Goal: Check status: Check status

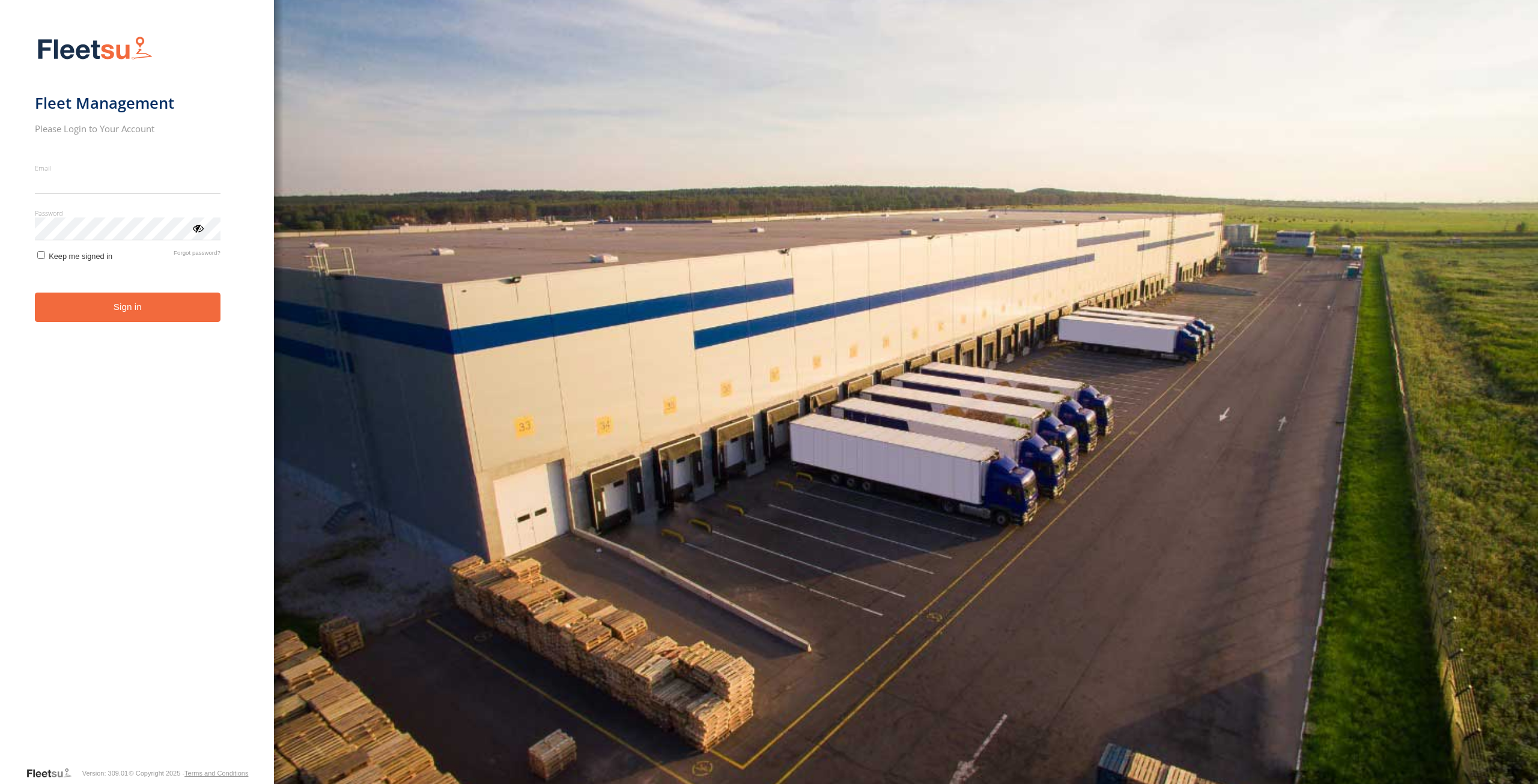
type input "**********"
click at [164, 322] on button "Sign in" at bounding box center [127, 307] width 185 height 30
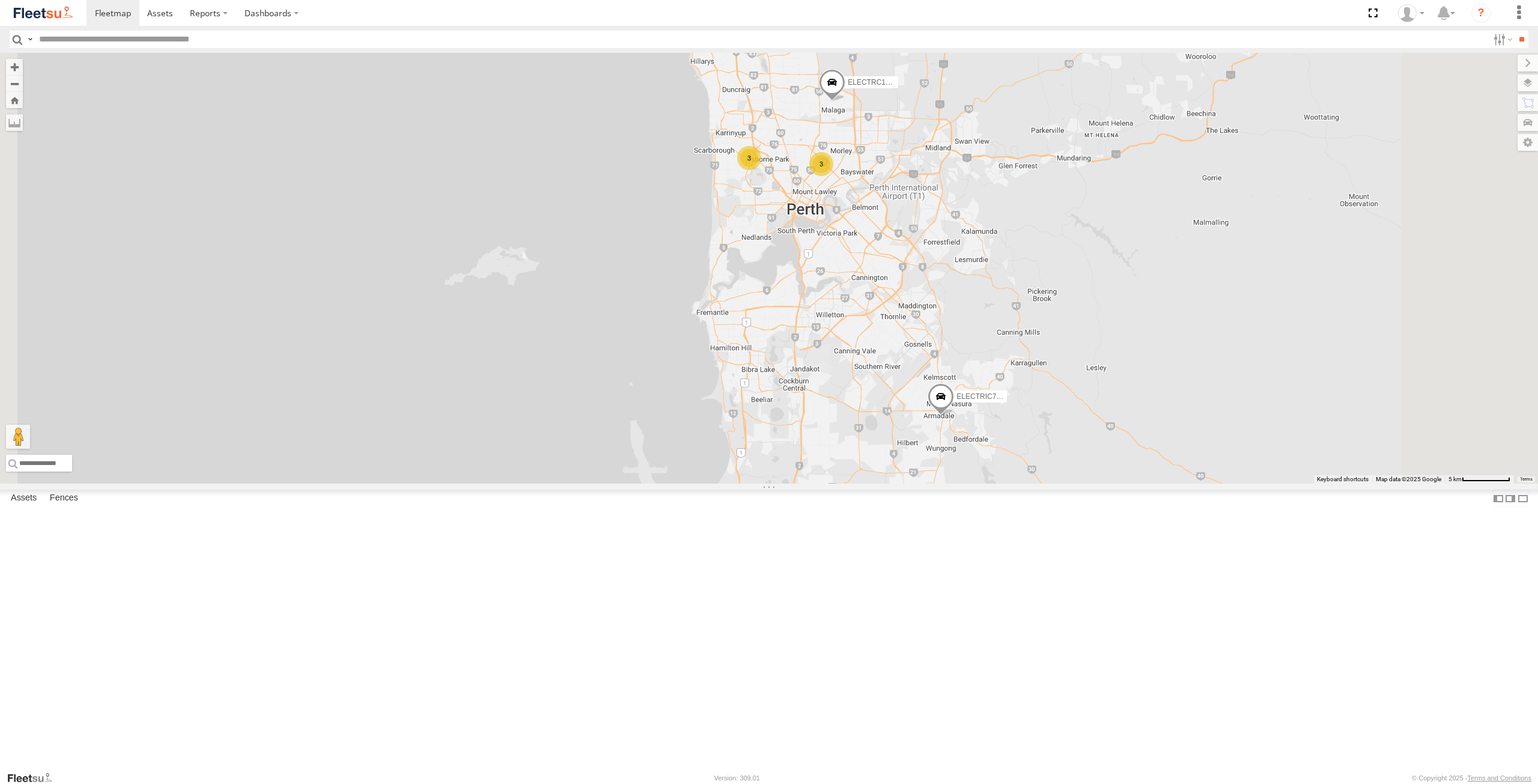
drag, startPoint x: 1014, startPoint y: 350, endPoint x: 973, endPoint y: 373, distance: 47.0
click at [973, 373] on div "ELECTRIC7 - [PERSON_NAME] ELECTRC16 - [PERSON_NAME] ELECTRC12 - [PERSON_NAME] 1…" at bounding box center [769, 268] width 1538 height 430
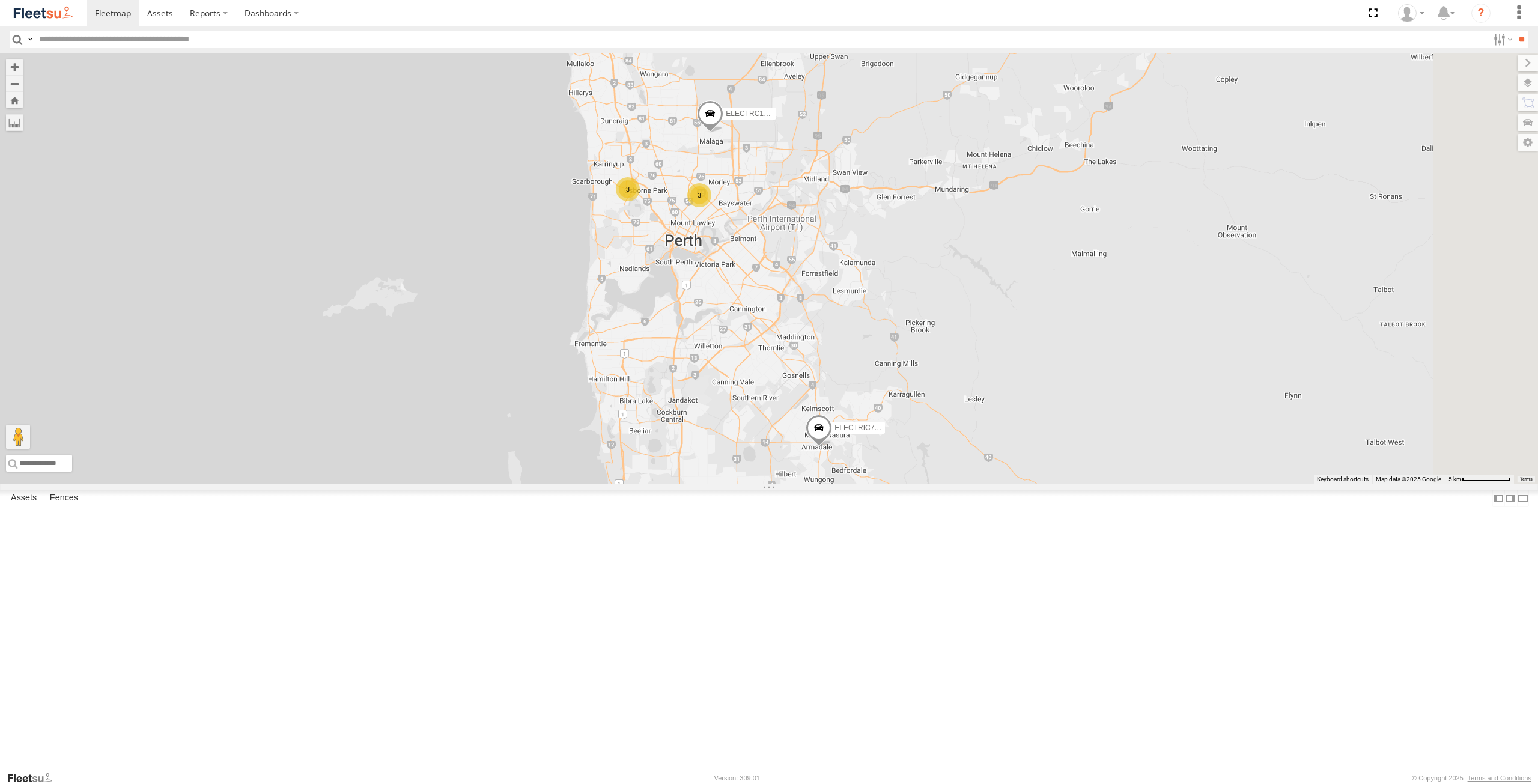
drag, startPoint x: 1012, startPoint y: 378, endPoint x: 892, endPoint y: 411, distance: 124.5
click at [892, 411] on div "ELECTRIC7 - [PERSON_NAME] ELECTRC16 - [PERSON_NAME] ELECTRC12 - [PERSON_NAME] 1…" at bounding box center [769, 268] width 1538 height 430
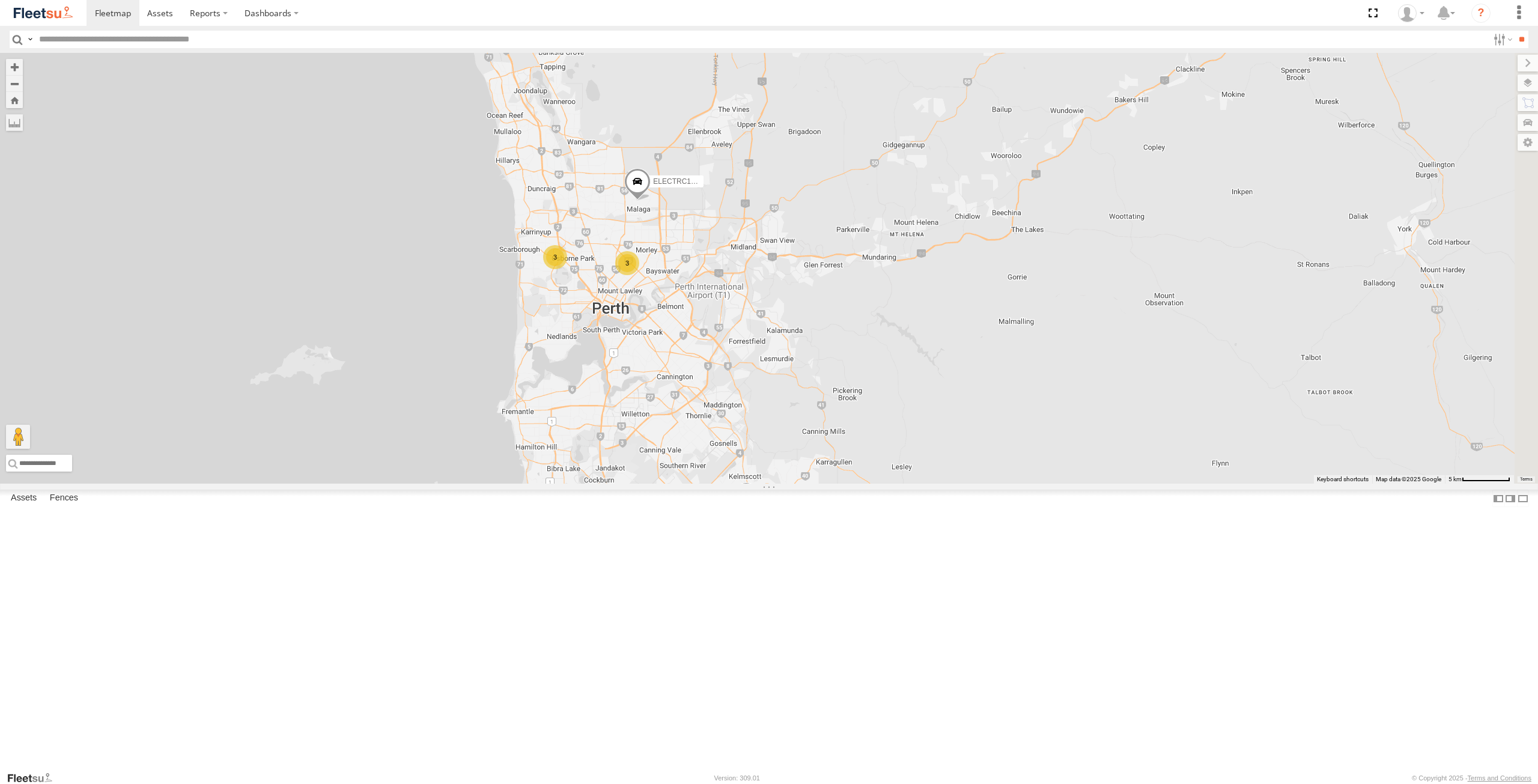
drag, startPoint x: 827, startPoint y: 394, endPoint x: 757, endPoint y: 463, distance: 98.3
click at [757, 463] on div "ELECTRIC7 - [PERSON_NAME] ELECTRC16 - [PERSON_NAME] ELECTRC12 - [PERSON_NAME] 1…" at bounding box center [769, 268] width 1538 height 430
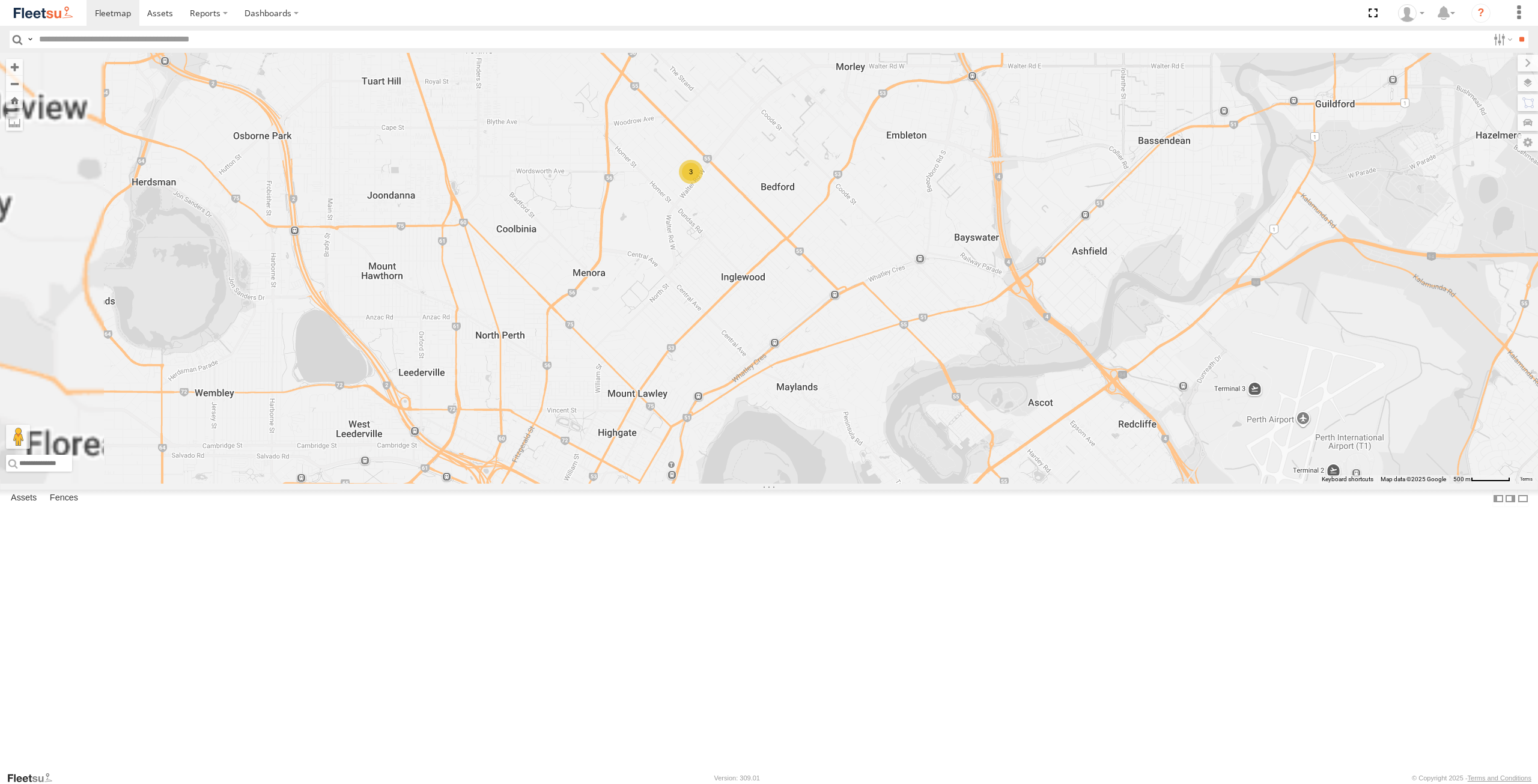
drag, startPoint x: 630, startPoint y: 360, endPoint x: 811, endPoint y: 393, distance: 184.0
click at [811, 393] on div "ELECTRIC7 - John ELECTRC16 - Johnny ELECTRC12 - Harry 1HSB945 - Ben 3" at bounding box center [769, 268] width 1538 height 430
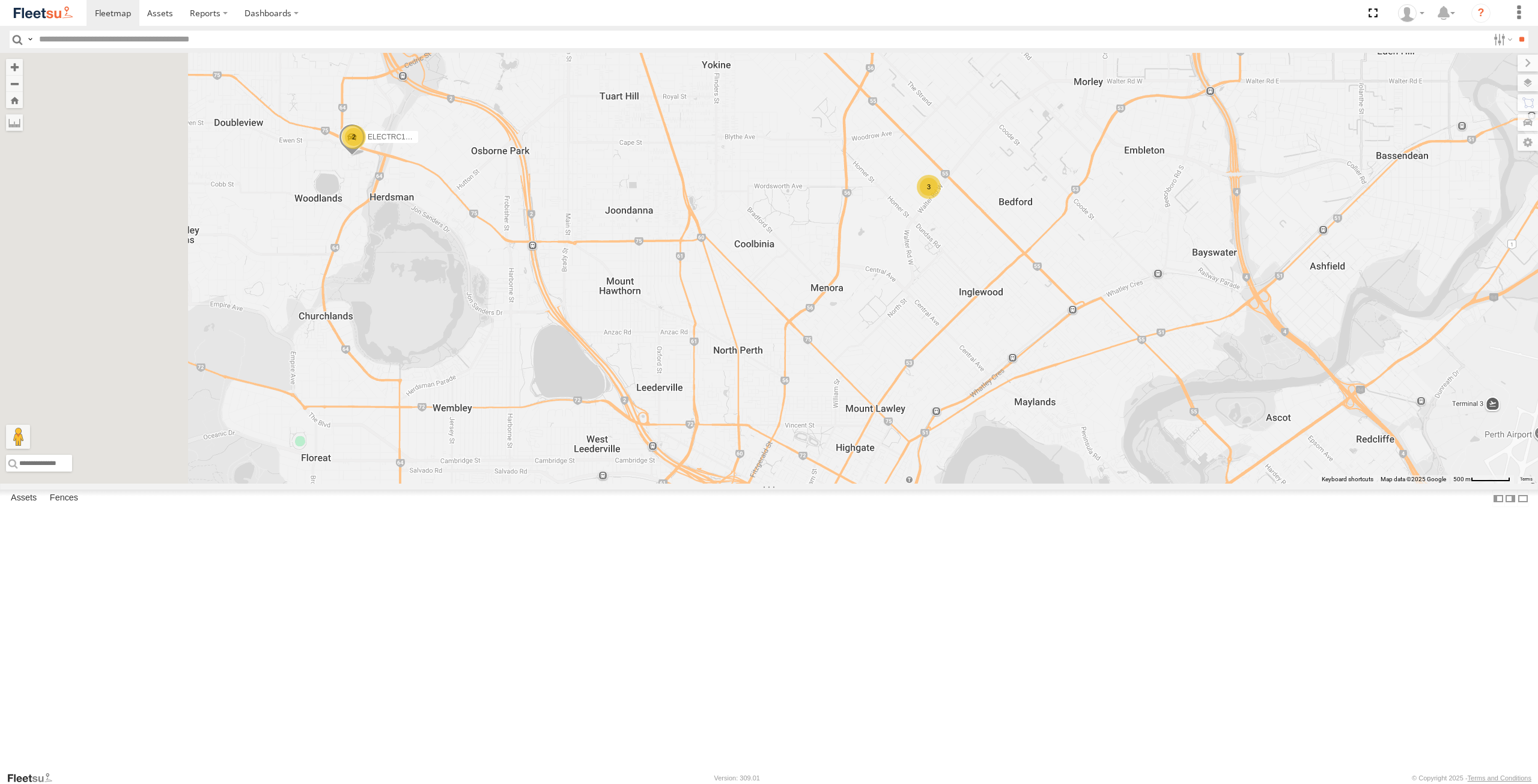
drag, startPoint x: 410, startPoint y: 365, endPoint x: 619, endPoint y: 378, distance: 209.4
click at [619, 378] on div "ELECTRIC7 - John ELECTRC16 - Johnny ELECTRC12 - Harry 1HSB945 - Ben 3 2 ELECTRC…" at bounding box center [769, 268] width 1538 height 430
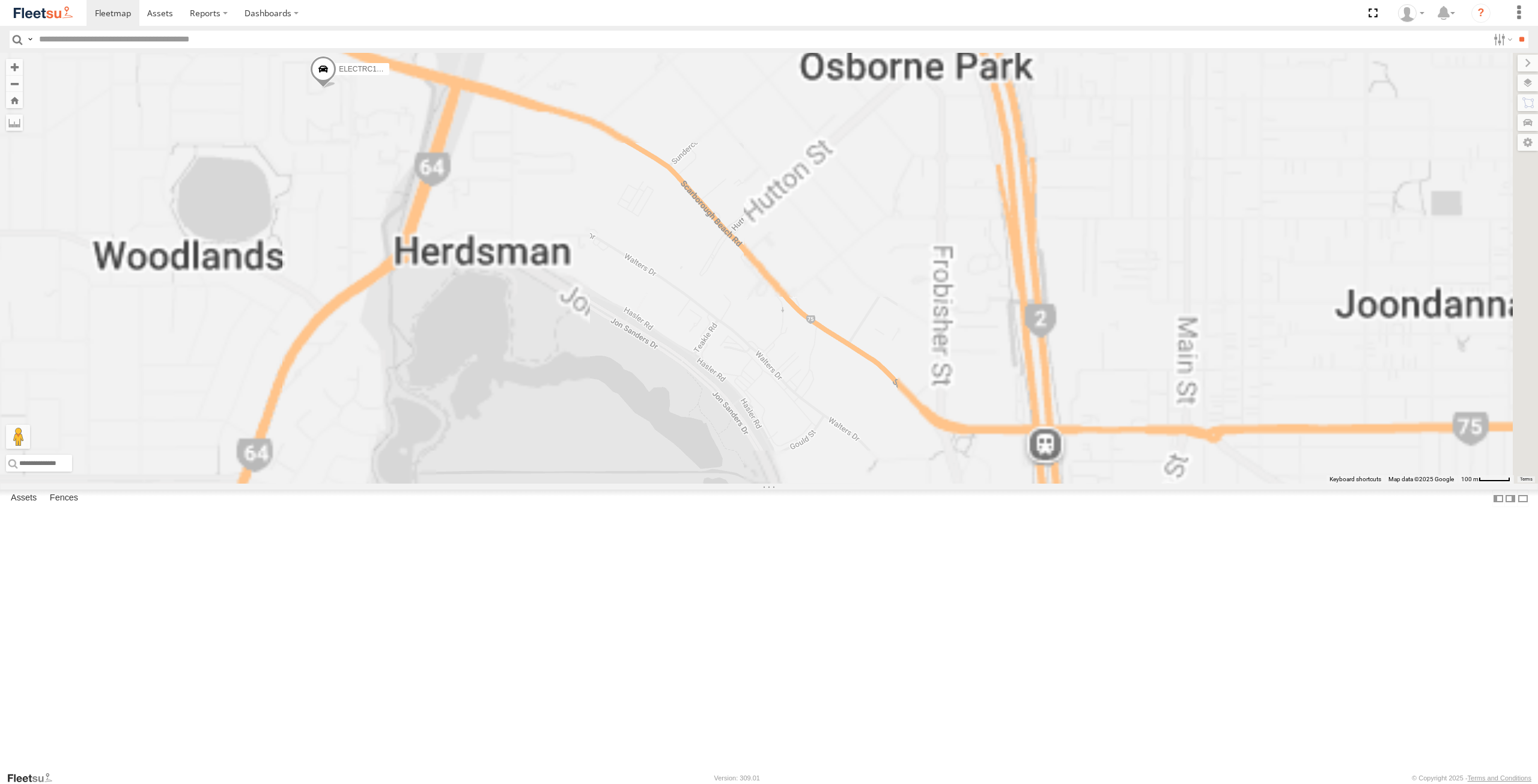
drag, startPoint x: 495, startPoint y: 294, endPoint x: 567, endPoint y: 348, distance: 90.0
click at [567, 348] on div "ELECTRIC7 - [PERSON_NAME] ELECTRC16 - [PERSON_NAME] ELECTRC12 - [PERSON_NAME] 1…" at bounding box center [769, 268] width 1538 height 430
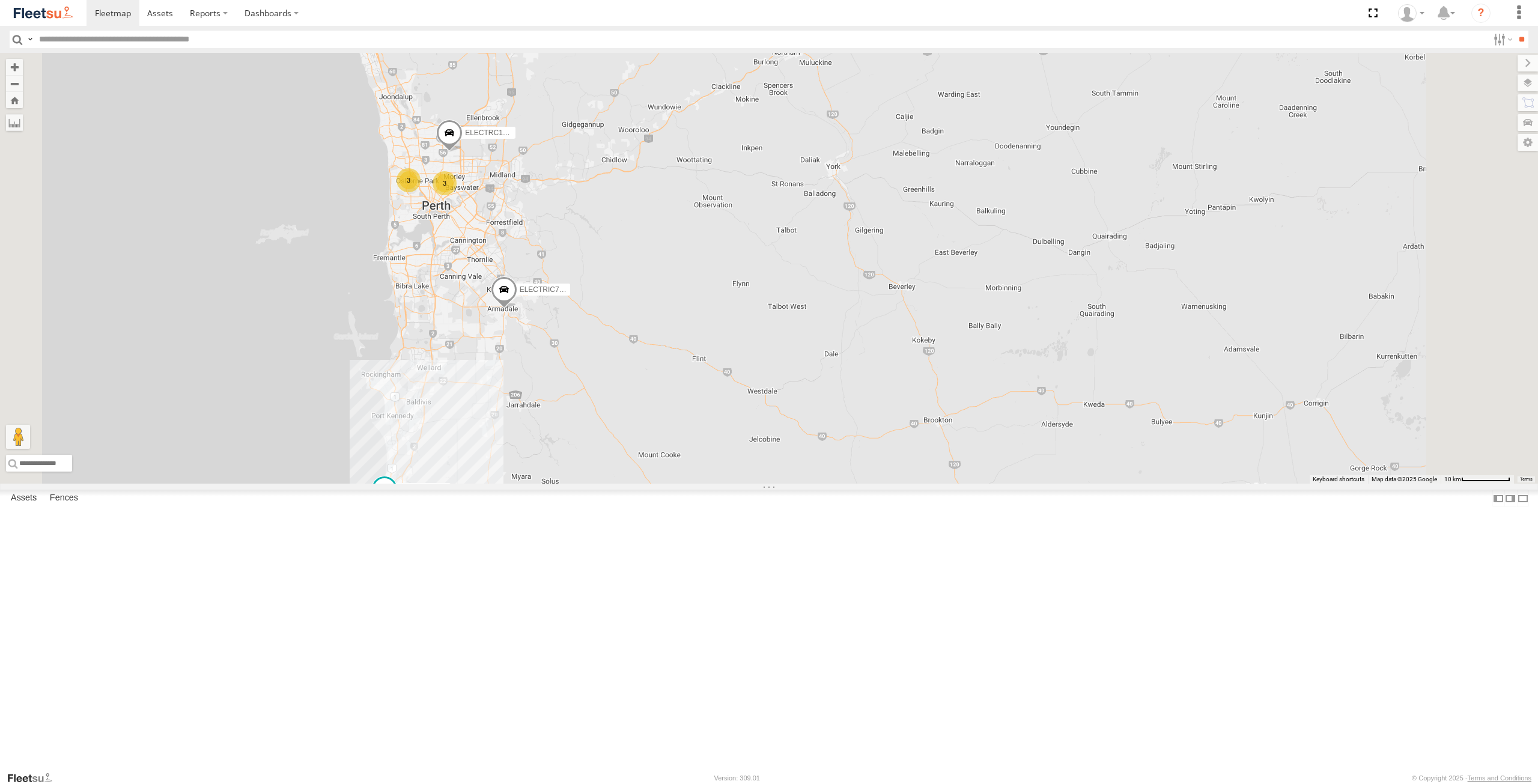
click at [0, 0] on span at bounding box center [0, 0] width 0 height 0
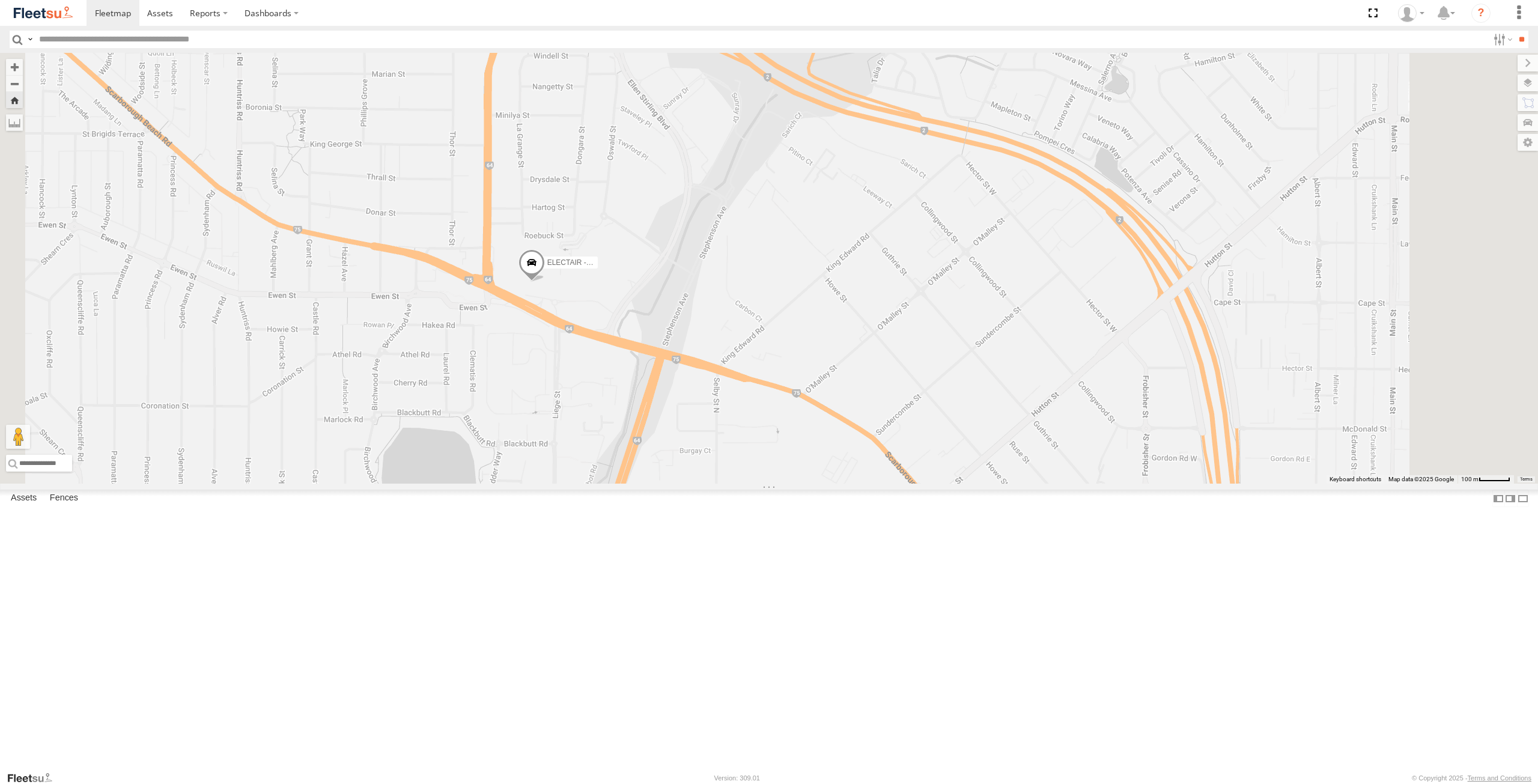
drag, startPoint x: 1072, startPoint y: 419, endPoint x: 896, endPoint y: 434, distance: 176.6
click at [896, 434] on div "ELECTAIR - Riaan" at bounding box center [769, 268] width 1538 height 430
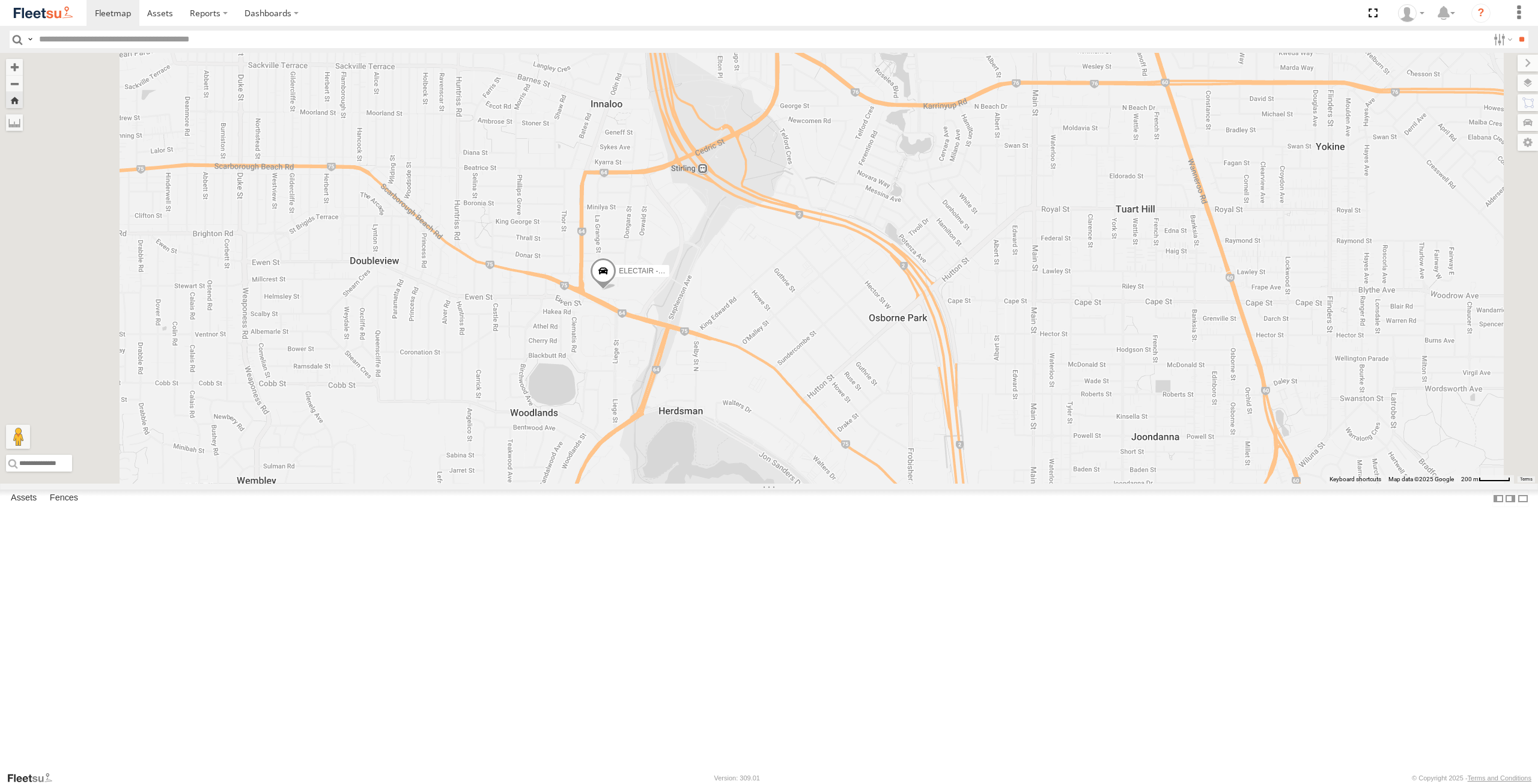
drag, startPoint x: 896, startPoint y: 434, endPoint x: 884, endPoint y: 438, distance: 12.6
click at [884, 438] on div "ELECTAIR - Riaan" at bounding box center [769, 268] width 1538 height 430
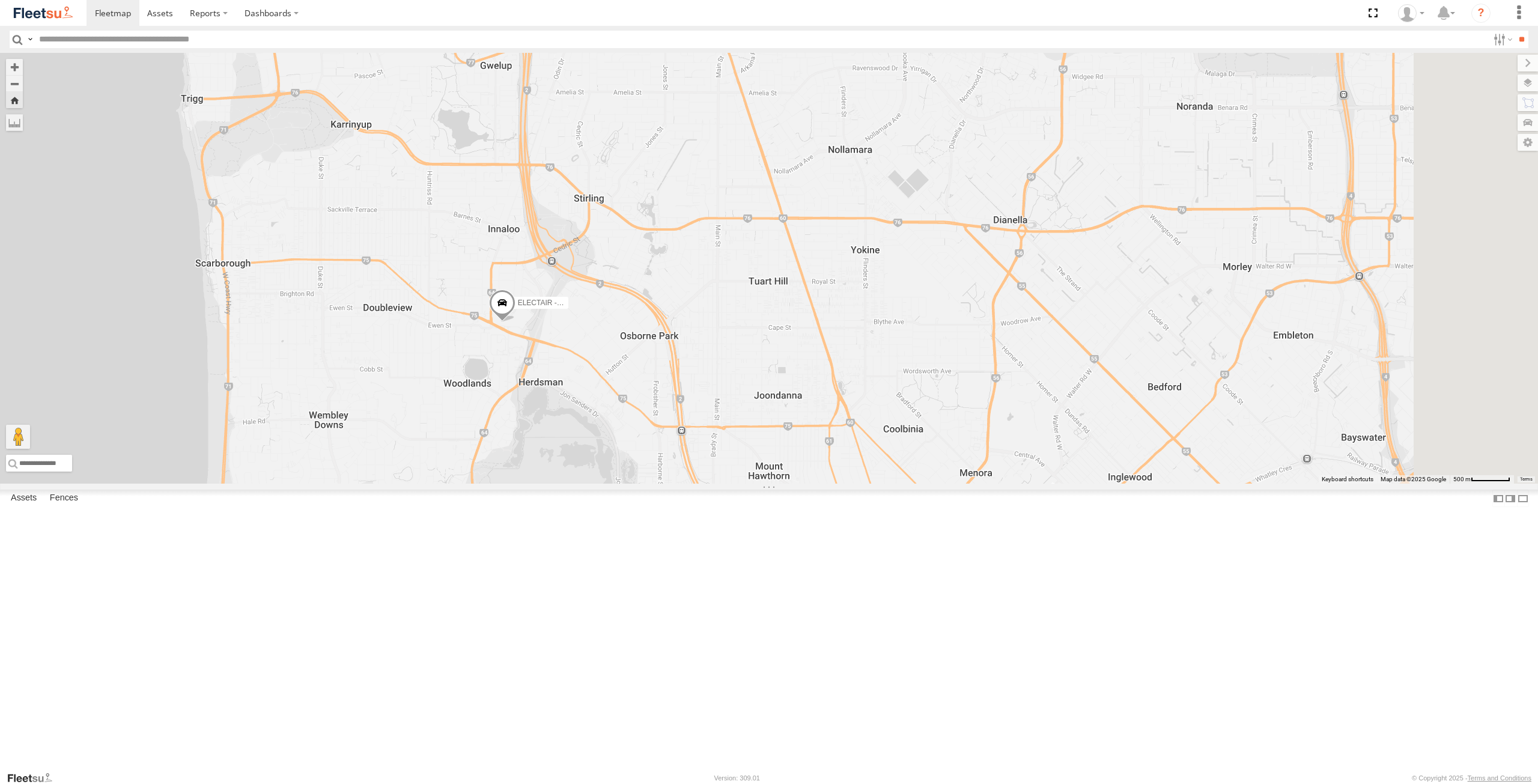
drag, startPoint x: 884, startPoint y: 438, endPoint x: 706, endPoint y: 466, distance: 180.2
click at [706, 466] on div "ELECTAIR - Riaan" at bounding box center [769, 268] width 1538 height 430
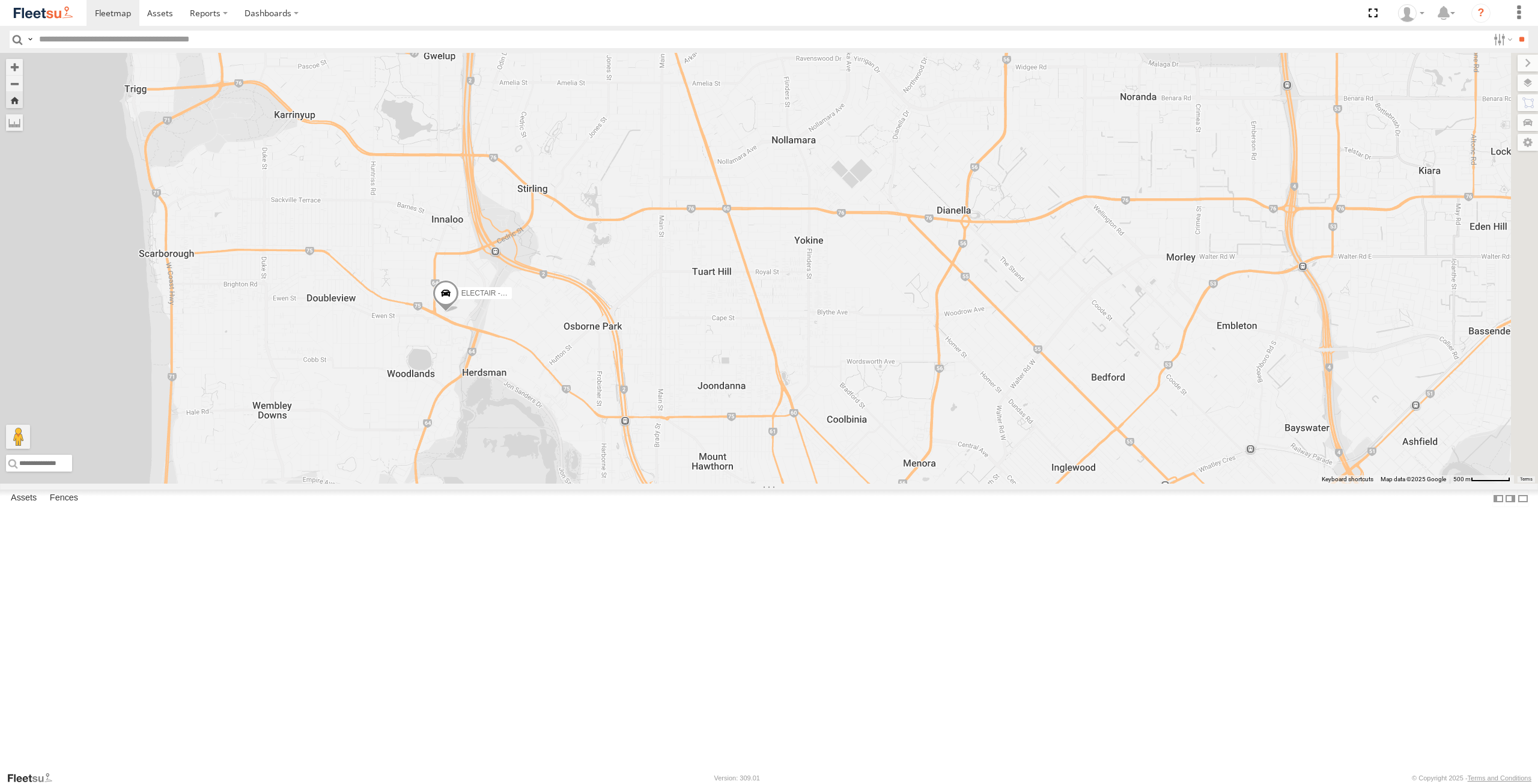
drag, startPoint x: 828, startPoint y: 476, endPoint x: 788, endPoint y: 466, distance: 41.2
click at [788, 466] on div "ELECTAIR - Riaan" at bounding box center [769, 268] width 1538 height 430
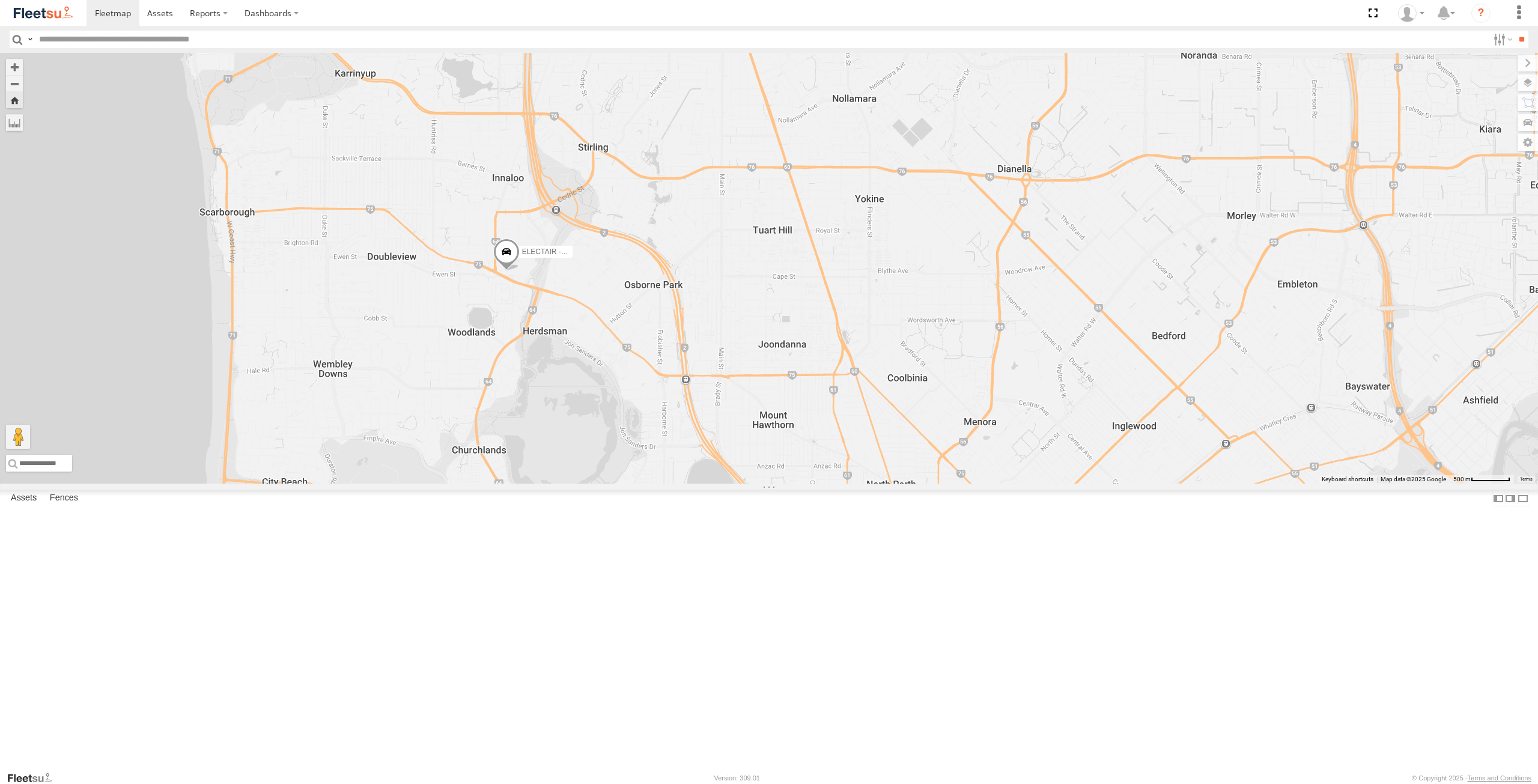
drag, startPoint x: 489, startPoint y: 471, endPoint x: 551, endPoint y: 429, distance: 74.9
click at [551, 429] on div "ELECTAIR - Riaan" at bounding box center [769, 268] width 1538 height 430
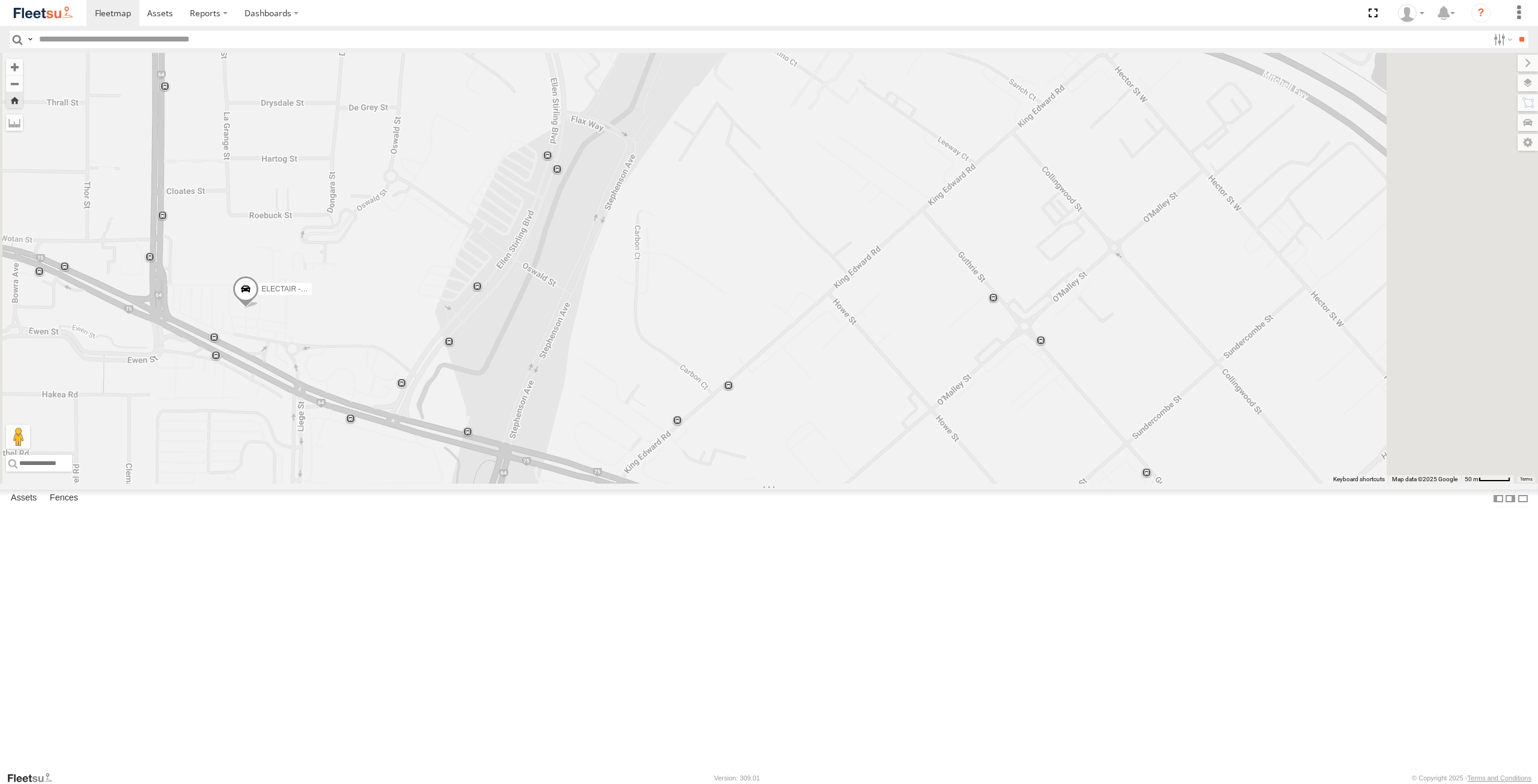
click at [259, 307] on span at bounding box center [245, 291] width 26 height 33
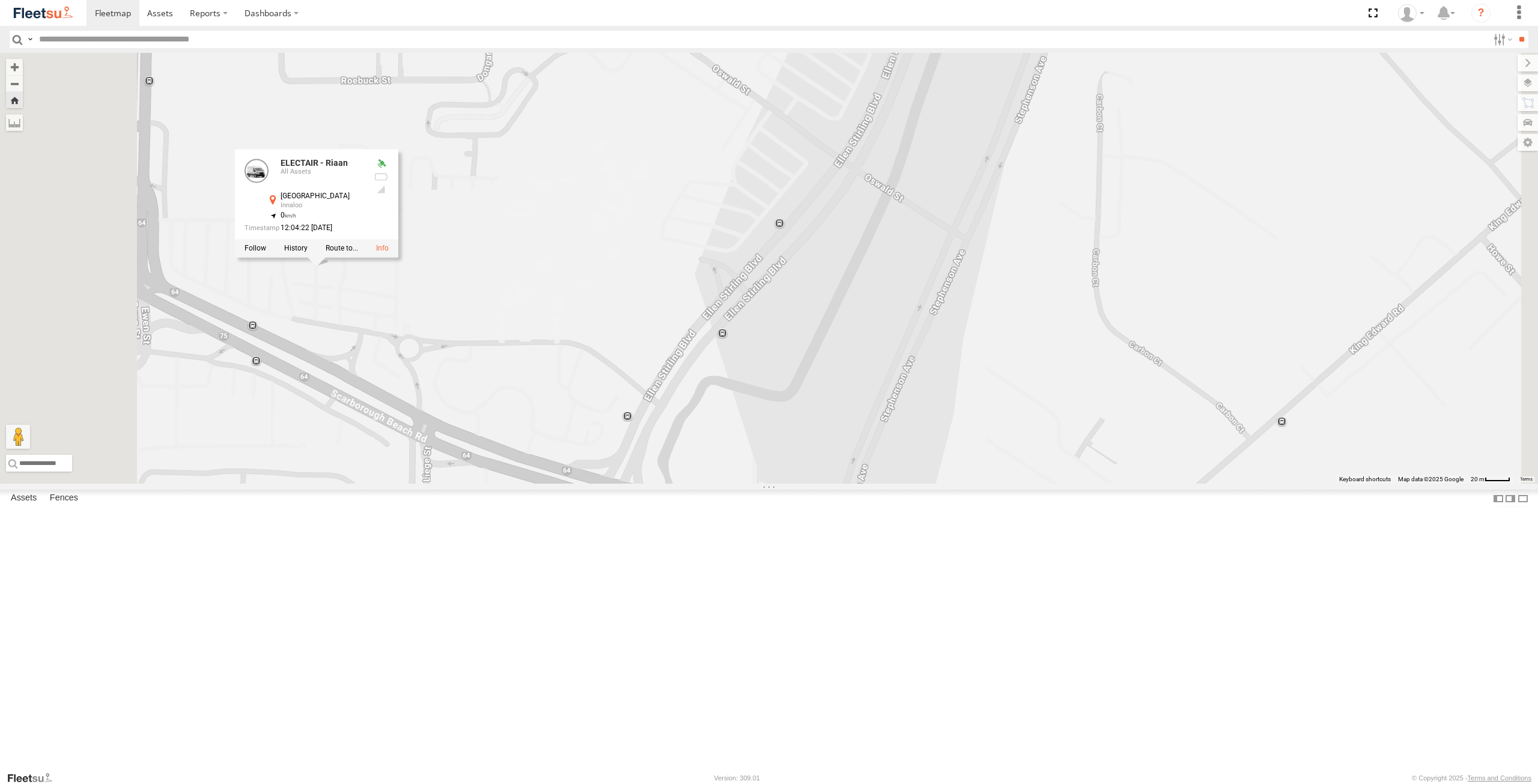
drag, startPoint x: 384, startPoint y: 468, endPoint x: 466, endPoint y: 472, distance: 82.1
click at [466, 472] on div "ELECTAIR - Riaan ELECTAIR - Riaan All Assets Scarborough Beach Rd Innaloo -31.9…" at bounding box center [769, 268] width 1538 height 430
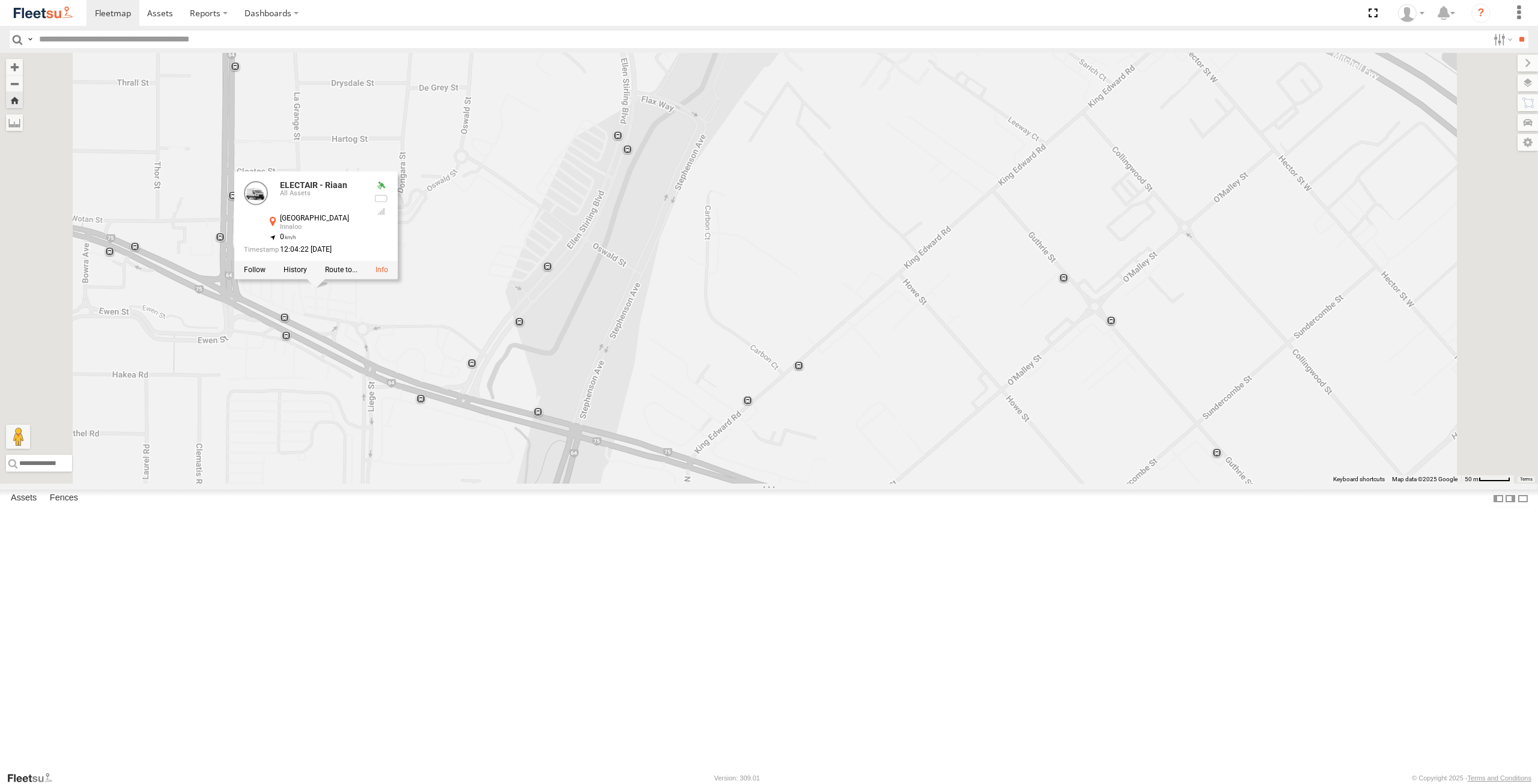
click at [437, 459] on div "ELECTAIR - Riaan ELECTAIR - Riaan All Assets Scarborough Beach Rd Innaloo -31.9…" at bounding box center [769, 268] width 1538 height 430
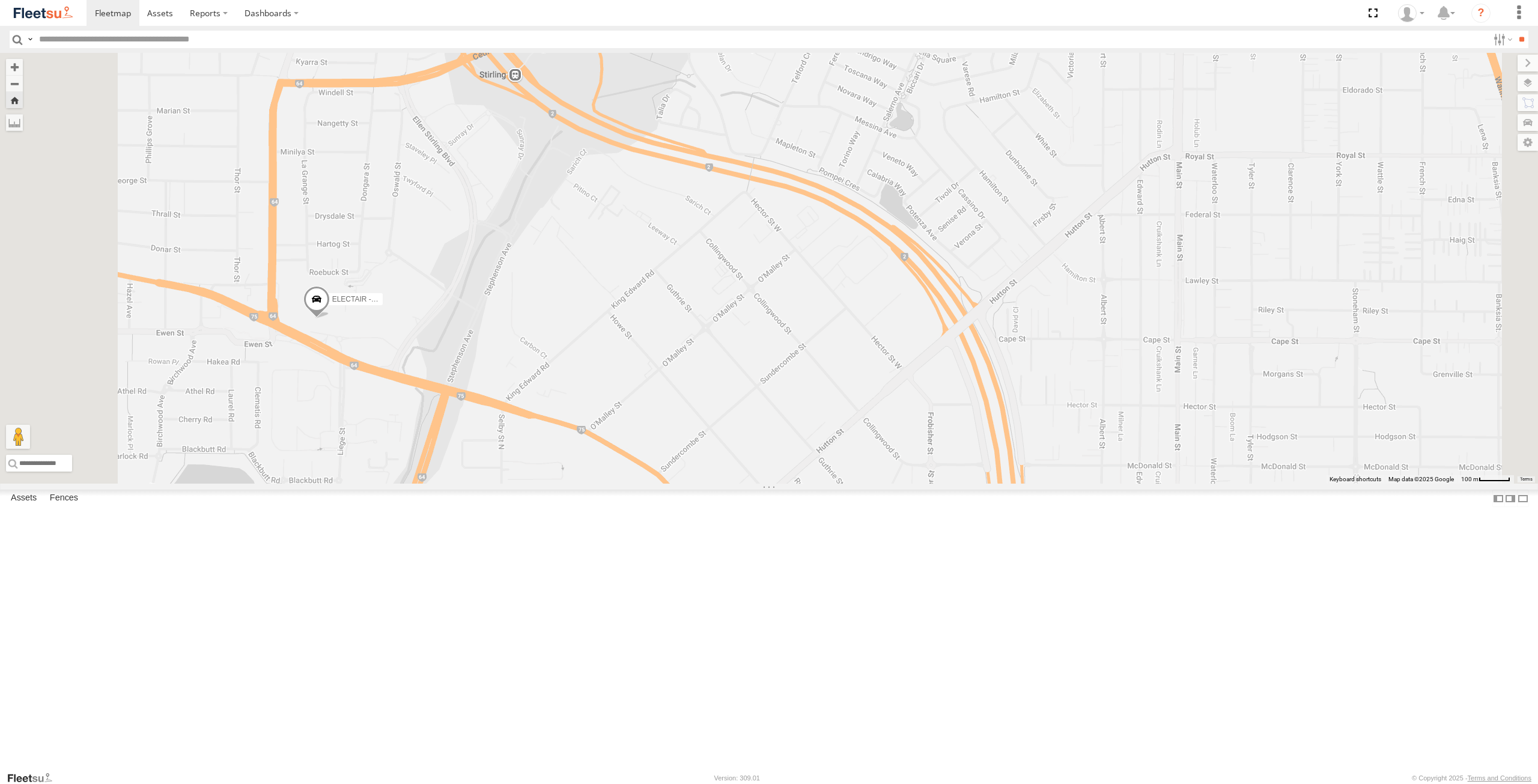
drag, startPoint x: 463, startPoint y: 443, endPoint x: 471, endPoint y: 476, distance: 34.0
click at [471, 476] on div "ELECTAIR - Riaan" at bounding box center [769, 268] width 1538 height 430
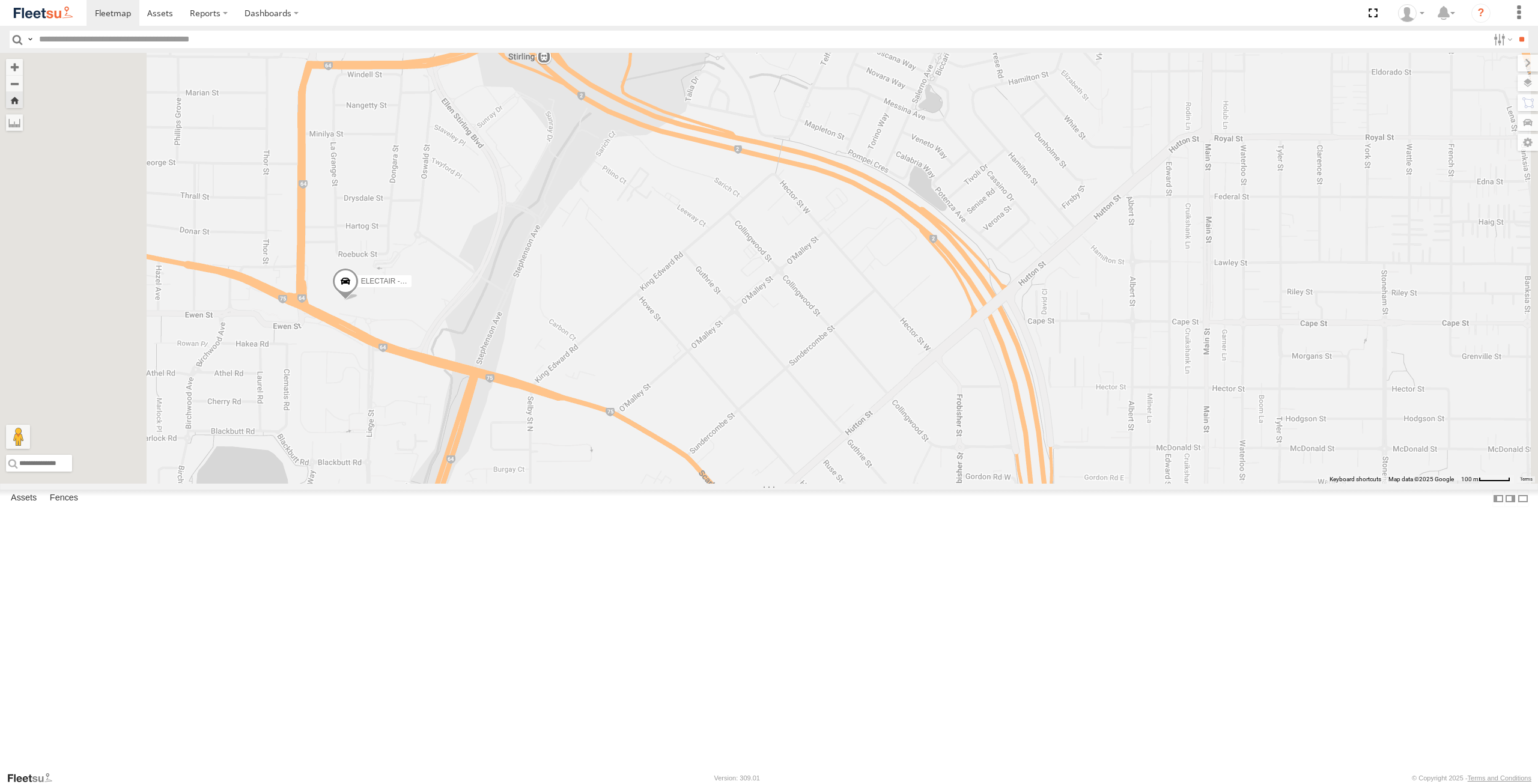
drag, startPoint x: 634, startPoint y: 314, endPoint x: 660, endPoint y: 281, distance: 42.0
click at [660, 281] on div "ELECTAIR - Riaan" at bounding box center [769, 268] width 1538 height 430
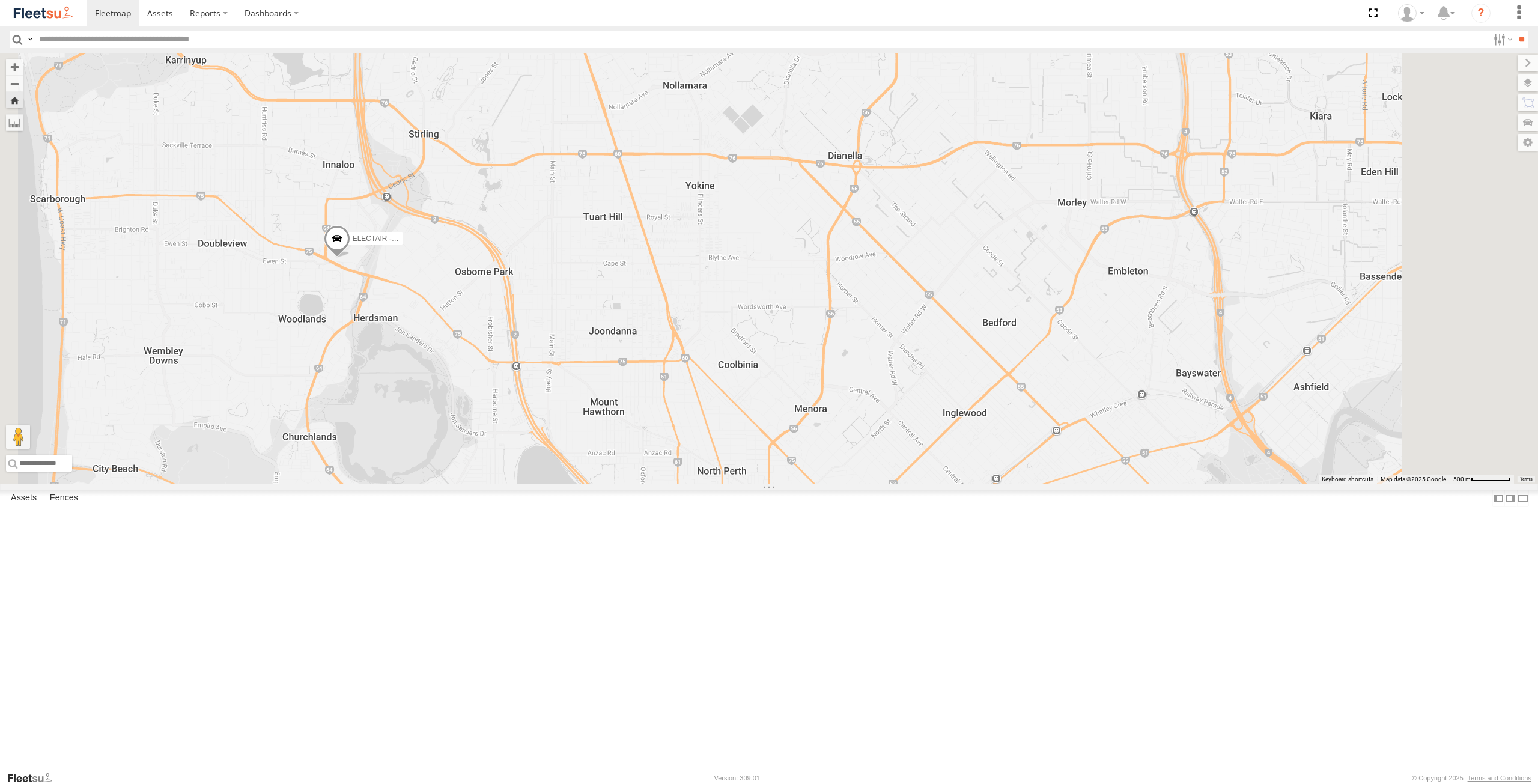
drag, startPoint x: 626, startPoint y: 490, endPoint x: 609, endPoint y: 398, distance: 93.6
click at [604, 398] on div "ELECTAIR - Riaan" at bounding box center [769, 268] width 1538 height 430
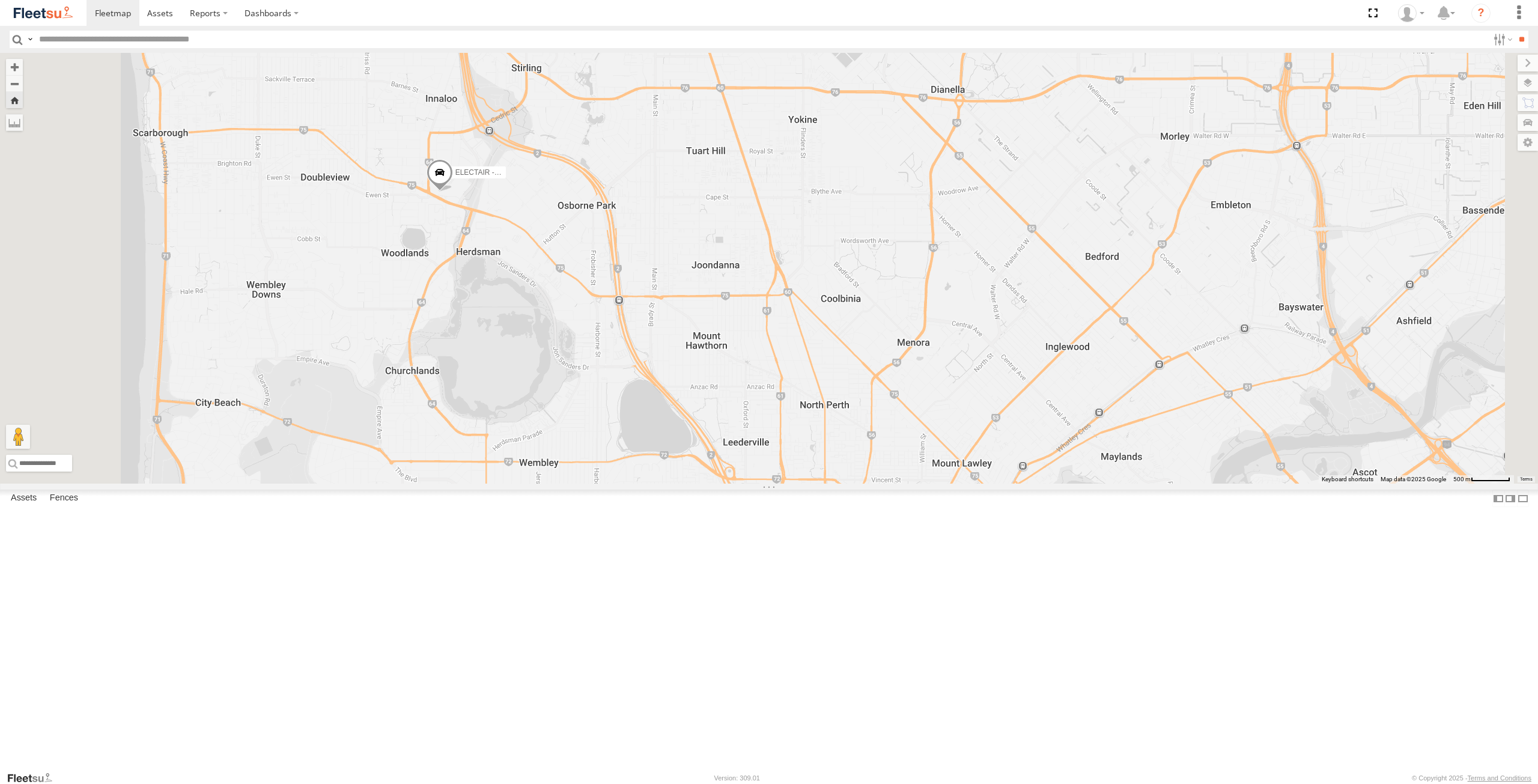
drag, startPoint x: 544, startPoint y: 505, endPoint x: 598, endPoint y: 487, distance: 56.9
click at [598, 483] on div "ELECTAIR - Riaan" at bounding box center [769, 268] width 1538 height 430
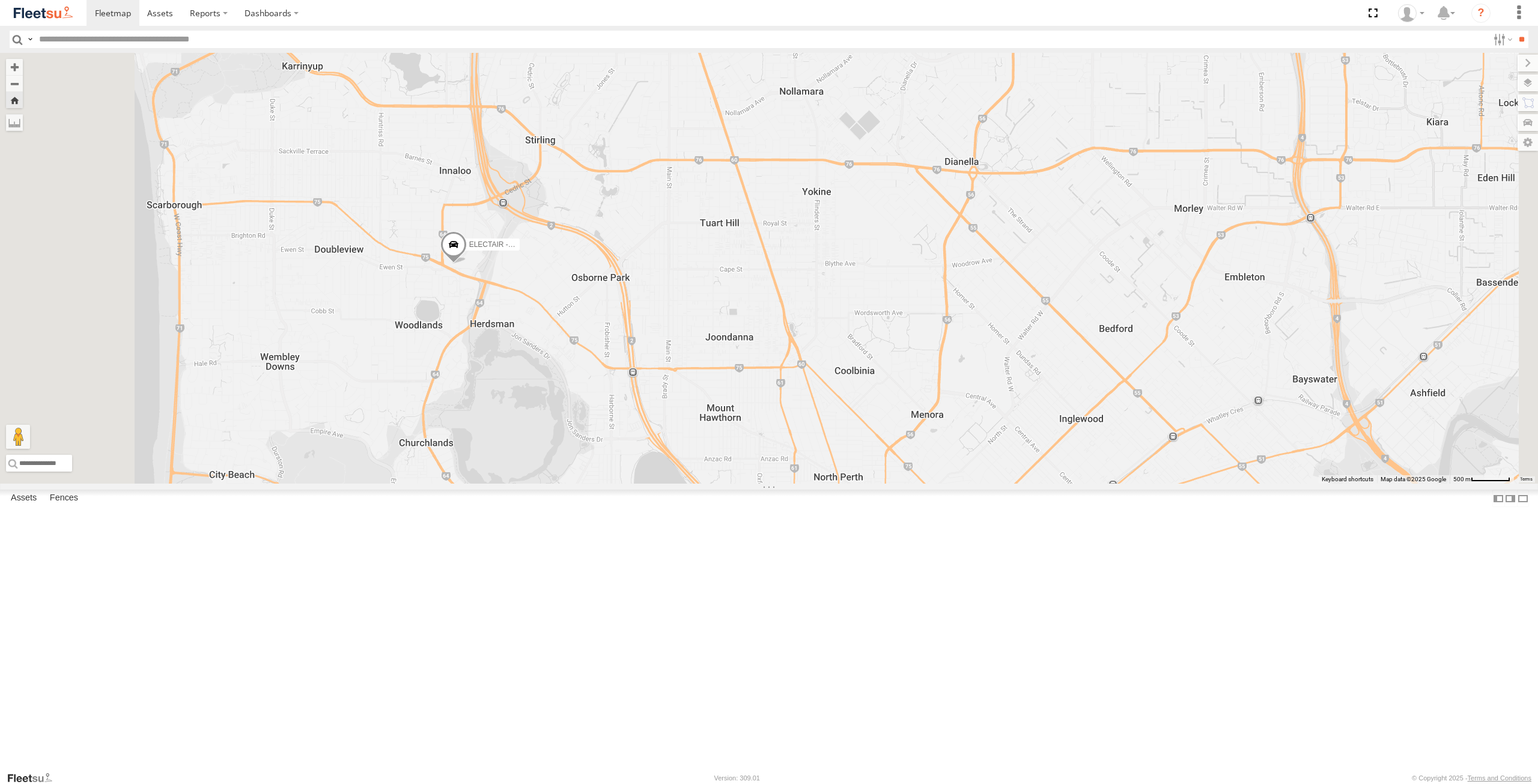
drag, startPoint x: 532, startPoint y: 471, endPoint x: 597, endPoint y: 503, distance: 72.4
click at [597, 483] on div "ELECTAIR - Riaan" at bounding box center [769, 268] width 1538 height 430
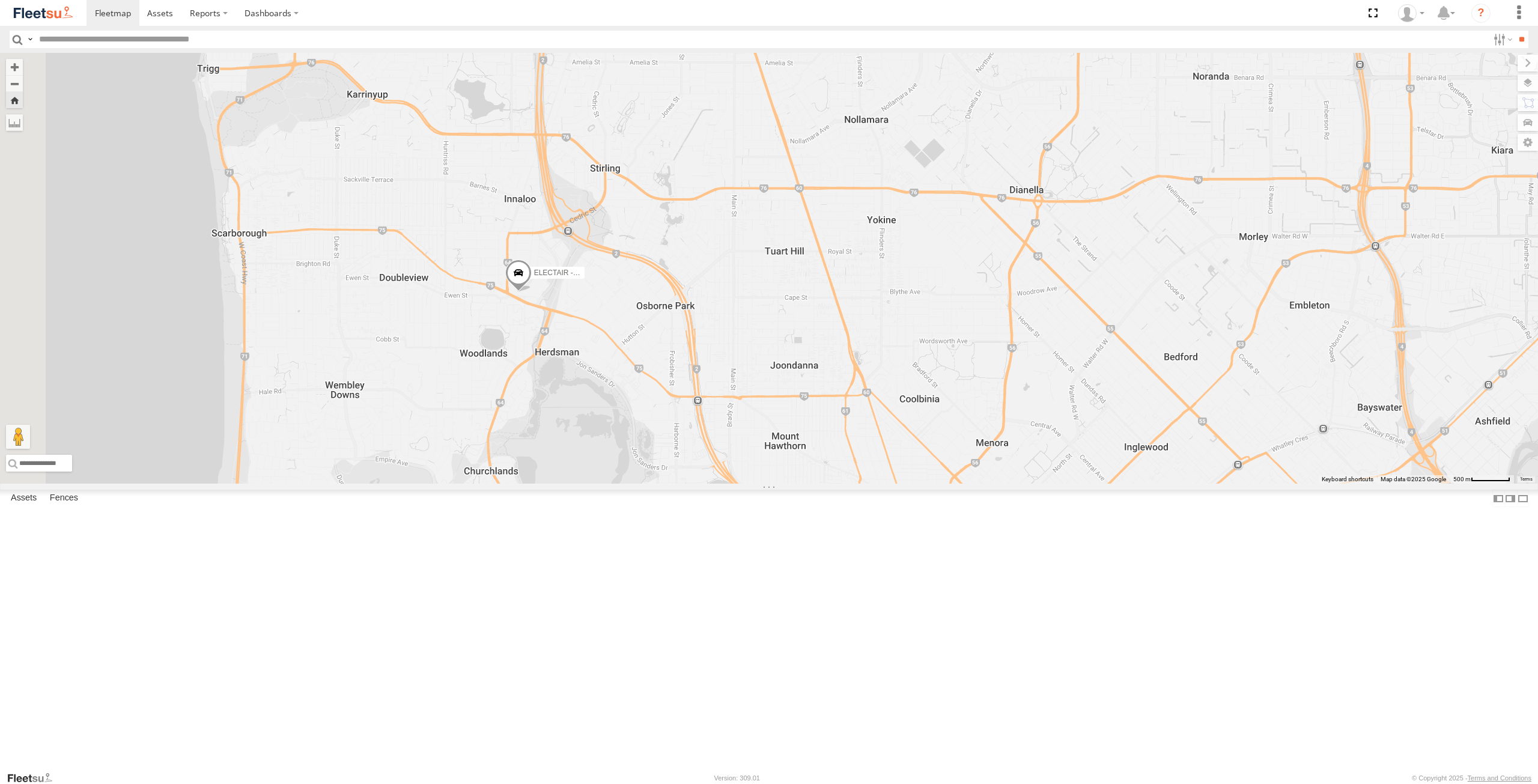
drag, startPoint x: 532, startPoint y: 399, endPoint x: 569, endPoint y: 428, distance: 47.0
click at [569, 428] on div "ELECTAIR - Riaan" at bounding box center [769, 268] width 1538 height 430
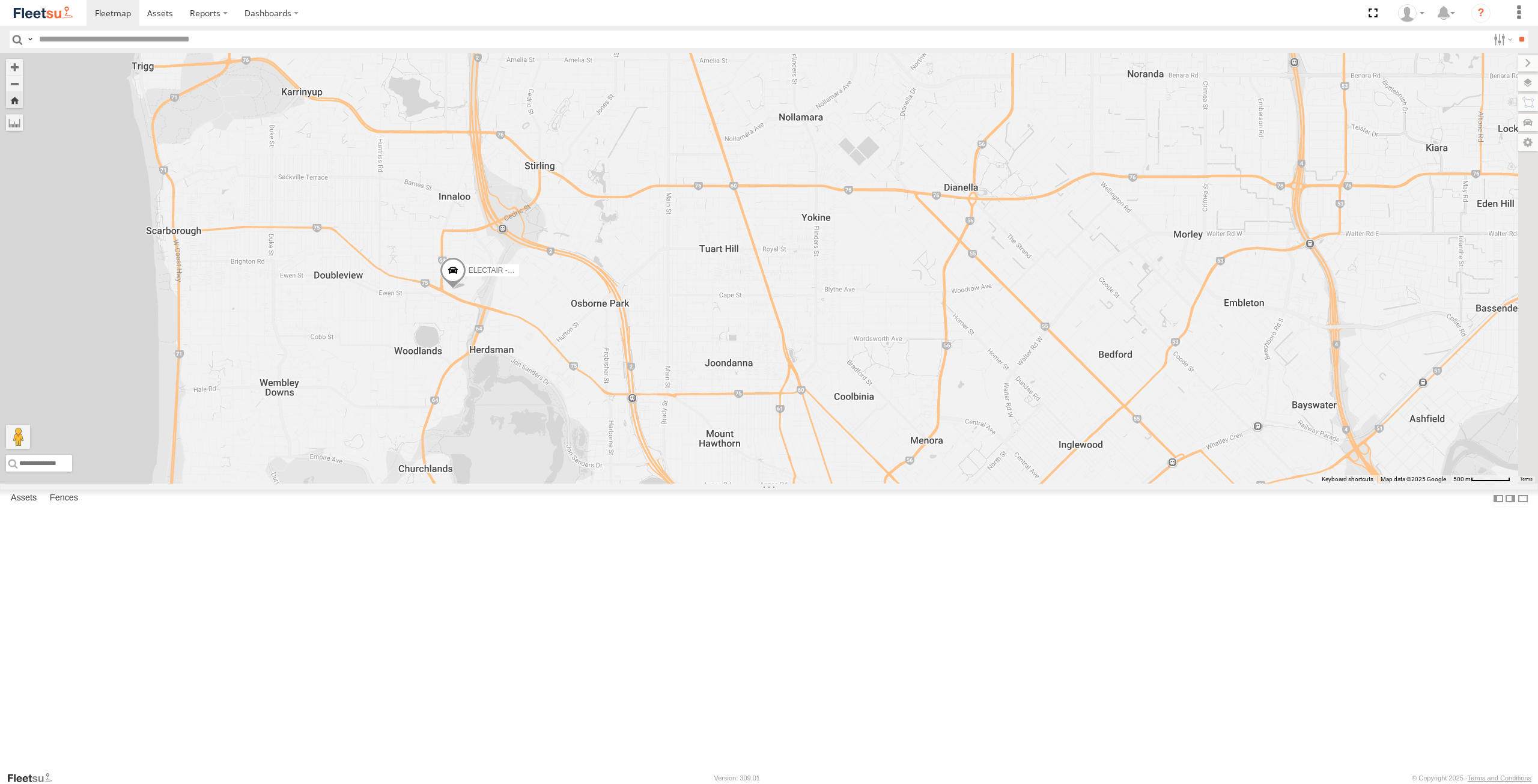
drag, startPoint x: 569, startPoint y: 428, endPoint x: 483, endPoint y: 387, distance: 95.3
click at [483, 387] on div "ELECTAIR - Riaan" at bounding box center [769, 268] width 1538 height 430
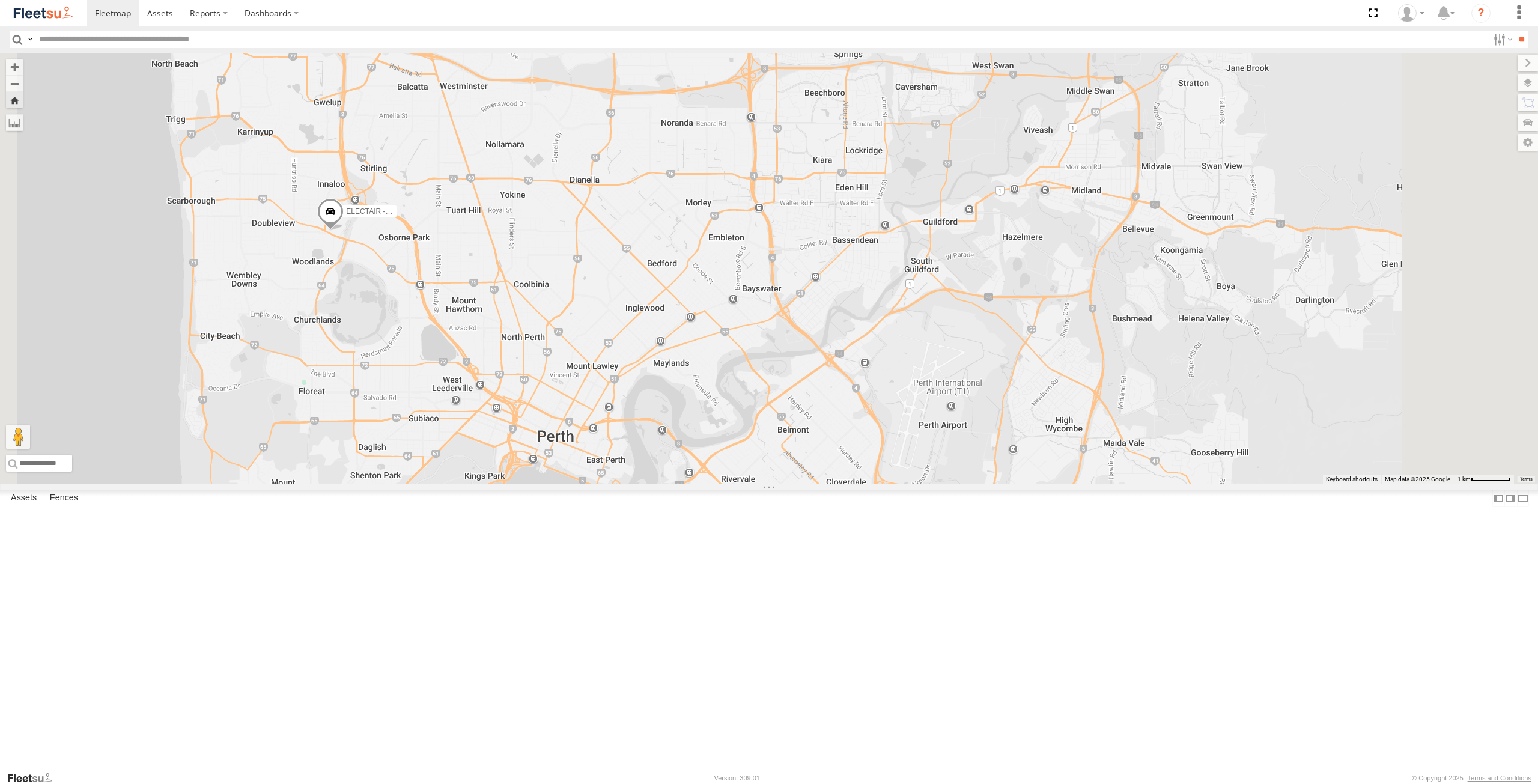
drag, startPoint x: 770, startPoint y: 435, endPoint x: 674, endPoint y: 403, distance: 101.2
click at [678, 405] on div "ELECTAIR - Riaan" at bounding box center [769, 268] width 1538 height 430
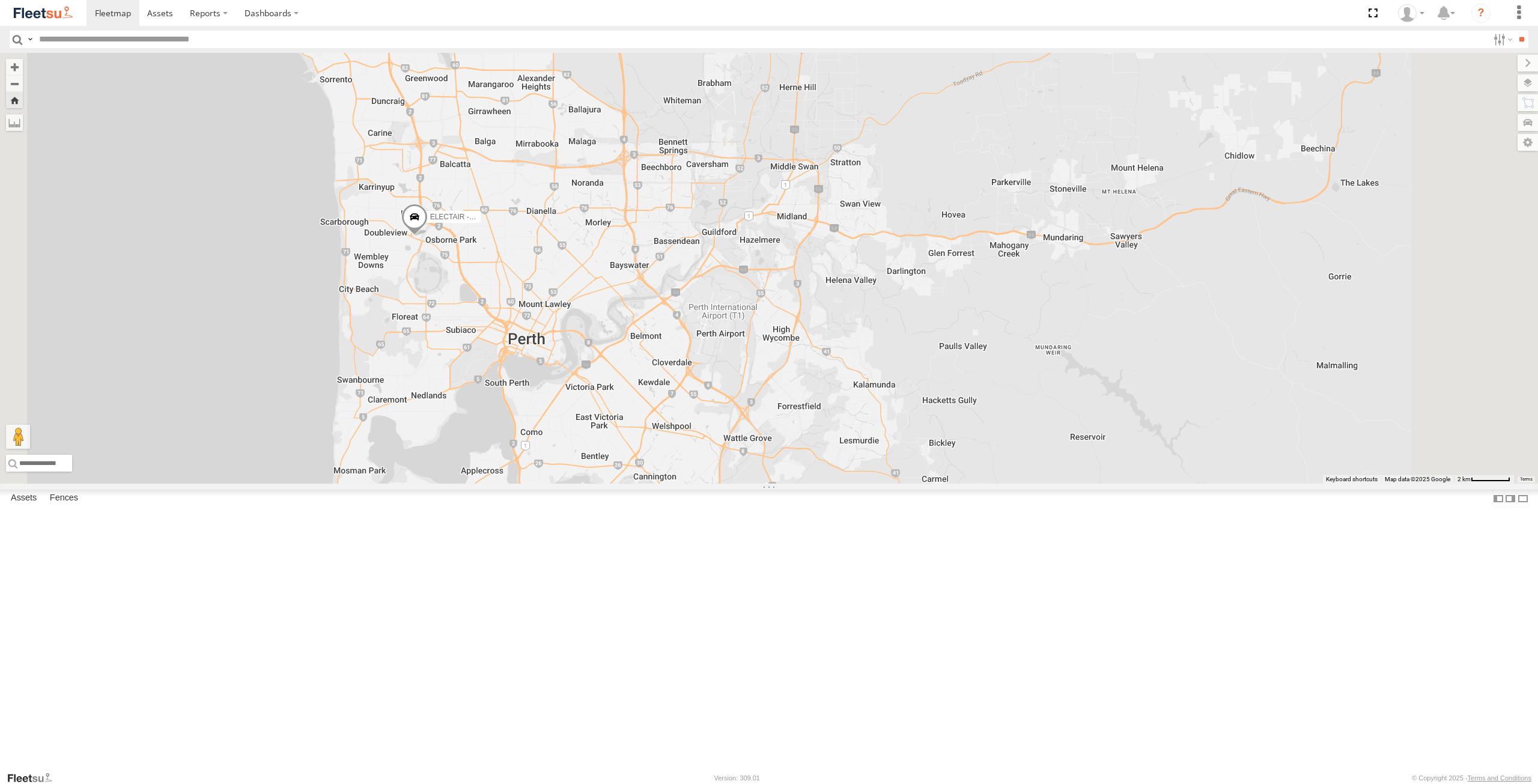
click at [684, 411] on div "ELECTAIR - Riaan" at bounding box center [769, 268] width 1538 height 430
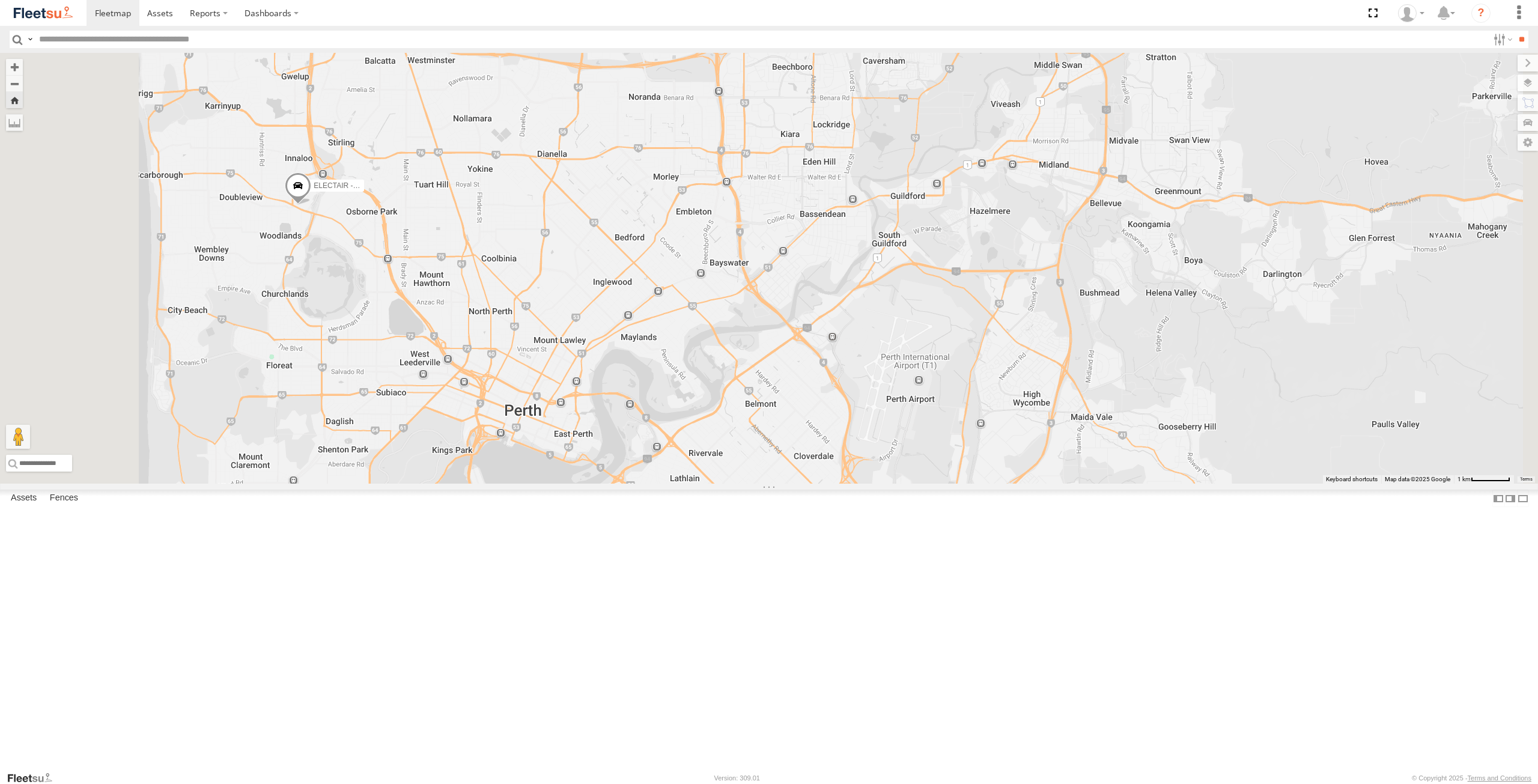
click at [0, 0] on div "ELECTRIC5 - George All Assets Scarborough Beach Rd Innaloo -31.90148 115.7976 E…" at bounding box center [0, 0] width 0 height 0
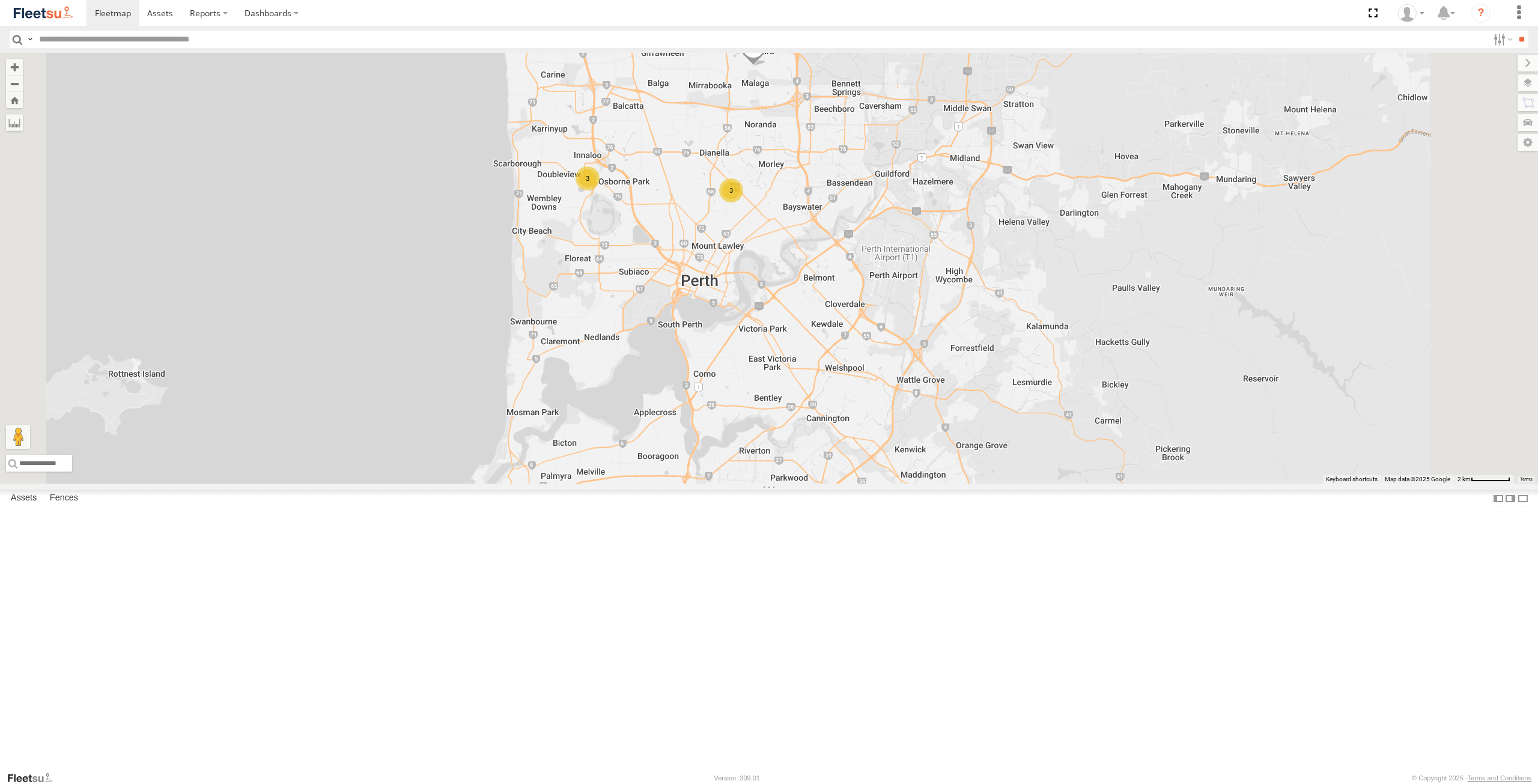
drag, startPoint x: 818, startPoint y: 286, endPoint x: 812, endPoint y: 336, distance: 50.4
click at [812, 336] on div "ELECTRIC7 - [PERSON_NAME] ELECTRC16 - [PERSON_NAME] ELECTRC12 - [PERSON_NAME] 1…" at bounding box center [769, 268] width 1538 height 430
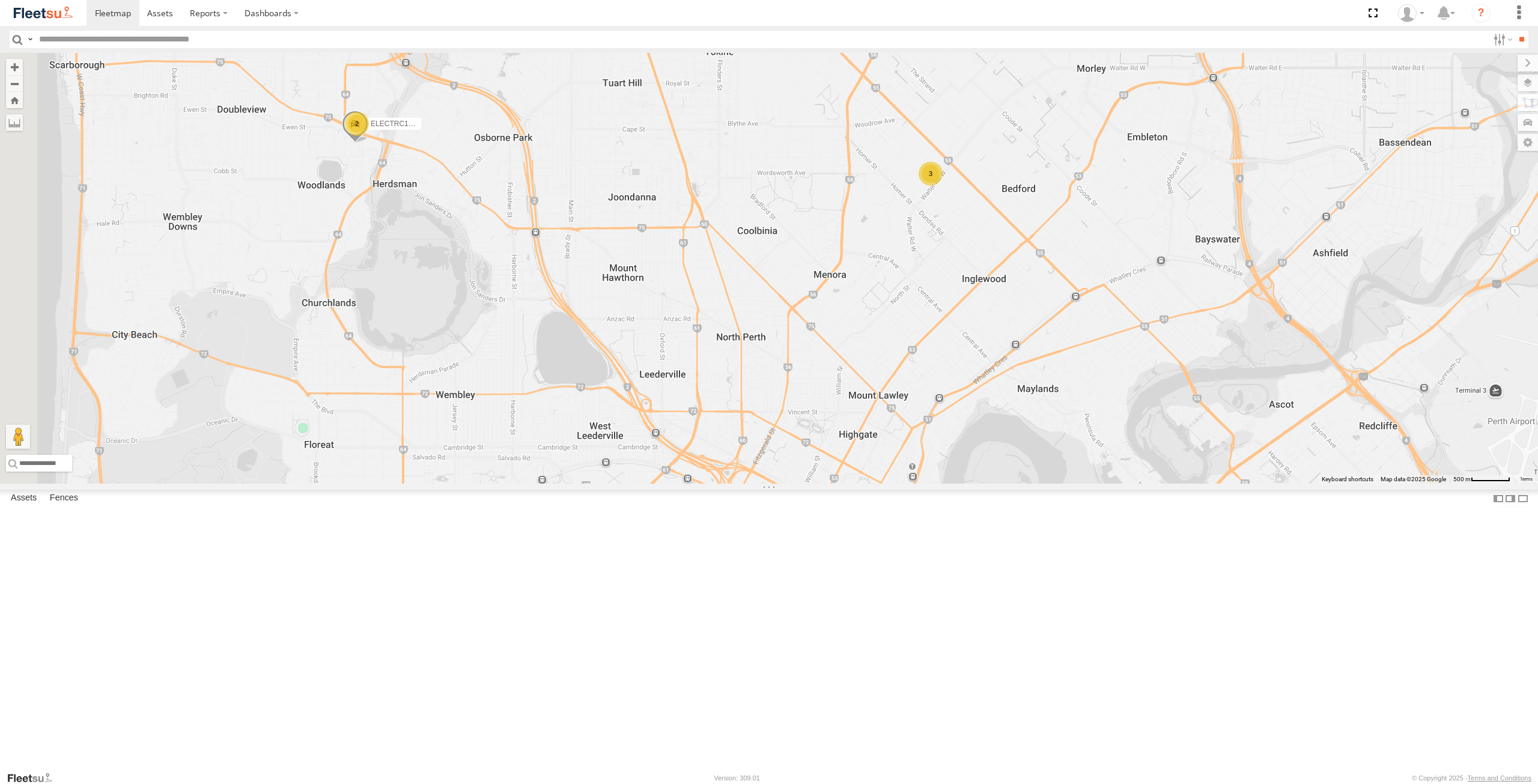
drag, startPoint x: 506, startPoint y: 403, endPoint x: 739, endPoint y: 481, distance: 245.7
click at [739, 481] on div "ELECTRIC7 - [PERSON_NAME] ELECTRC16 - [PERSON_NAME] ELECTRC12 - [PERSON_NAME] 1…" at bounding box center [769, 268] width 1538 height 430
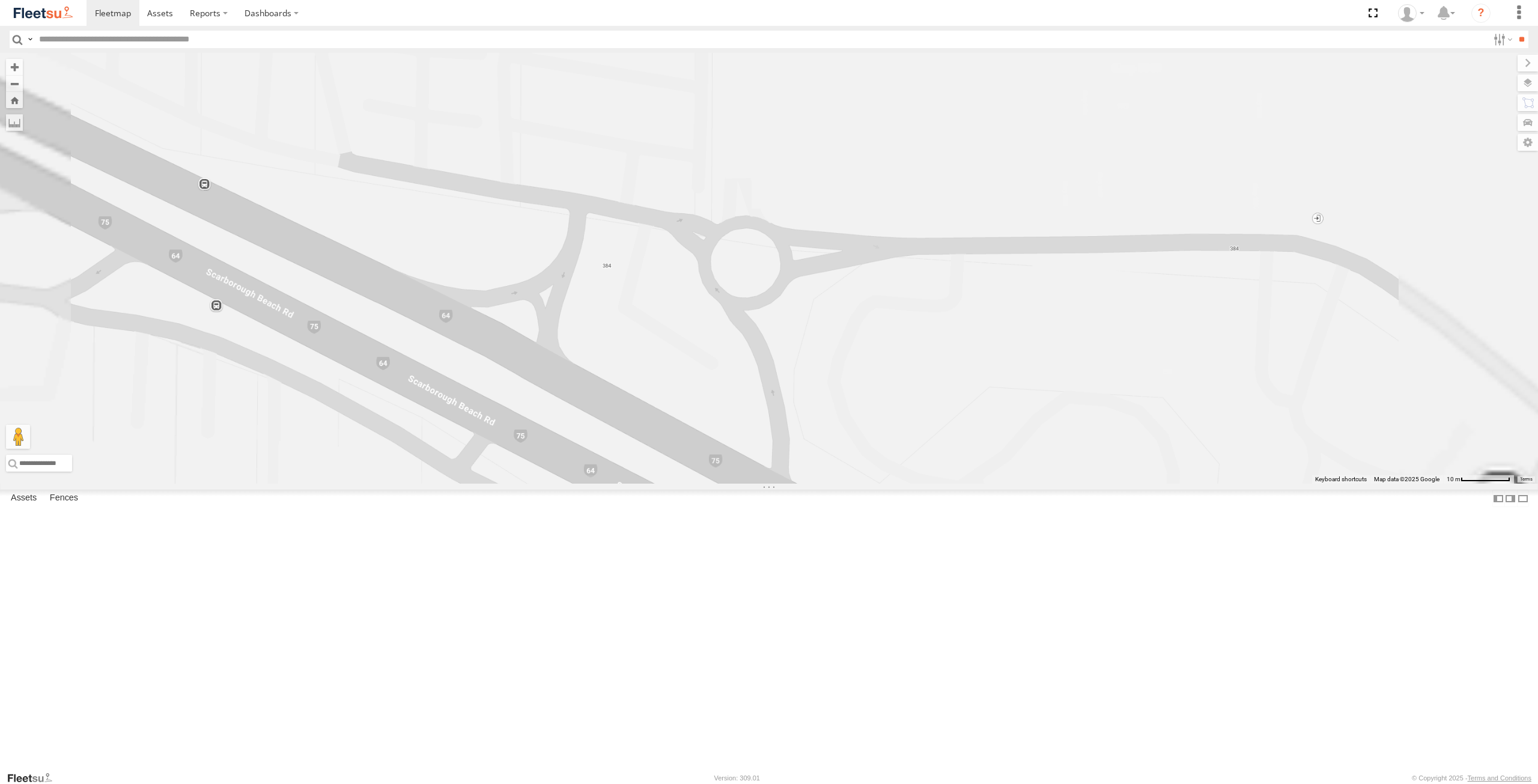
drag, startPoint x: 563, startPoint y: 215, endPoint x: 617, endPoint y: 400, distance: 192.7
click at [615, 397] on div "ELECTRIC7 - [PERSON_NAME] ELECTRC16 - [PERSON_NAME] ELECTRC12 - [PERSON_NAME] 1…" at bounding box center [769, 268] width 1538 height 430
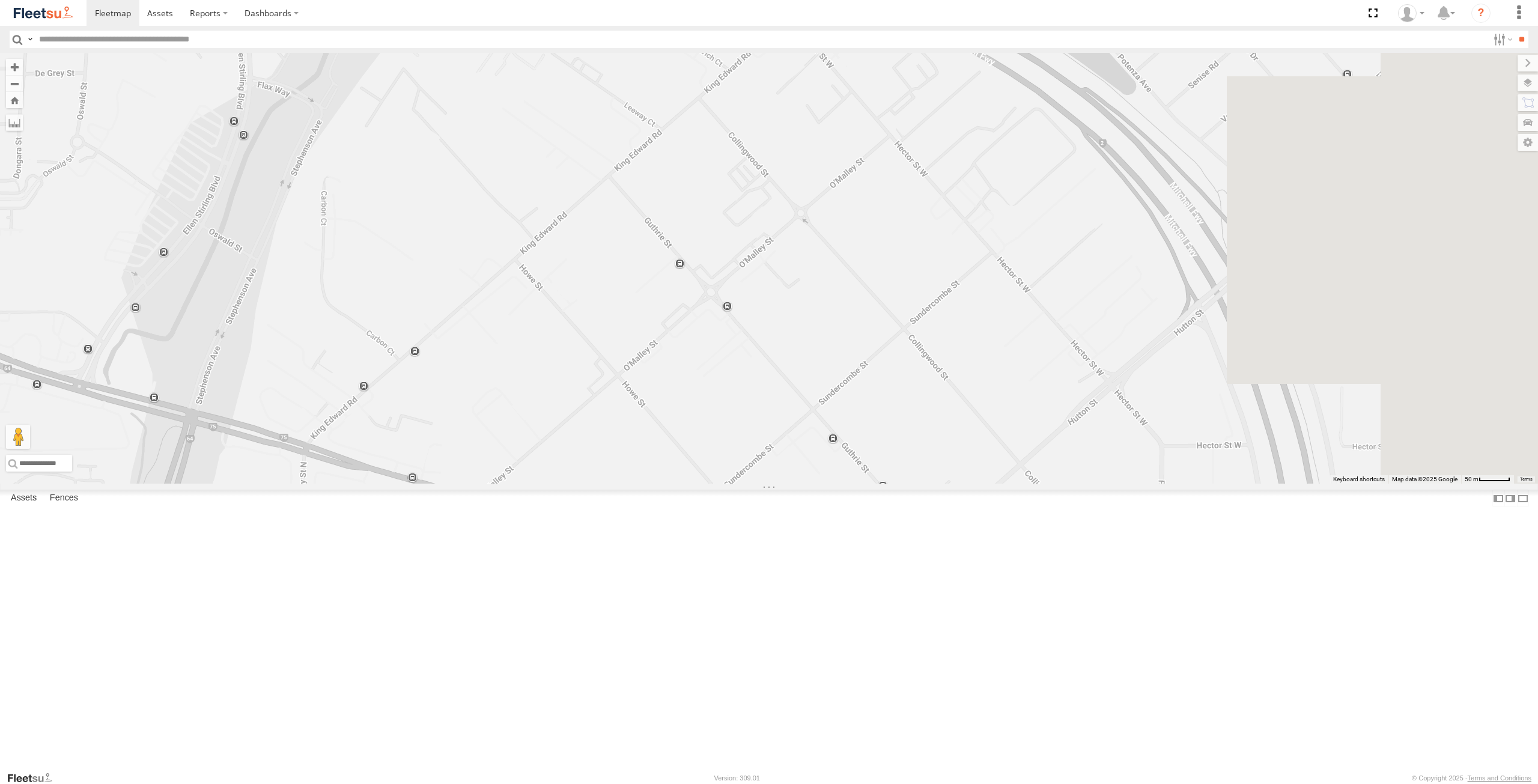
drag, startPoint x: 1005, startPoint y: 530, endPoint x: 588, endPoint y: 485, distance: 419.4
click at [588, 483] on div "ELECTRIC7 - [PERSON_NAME] ELECTRC16 - [PERSON_NAME] ELECTRC12 - [PERSON_NAME] 1…" at bounding box center [769, 268] width 1538 height 430
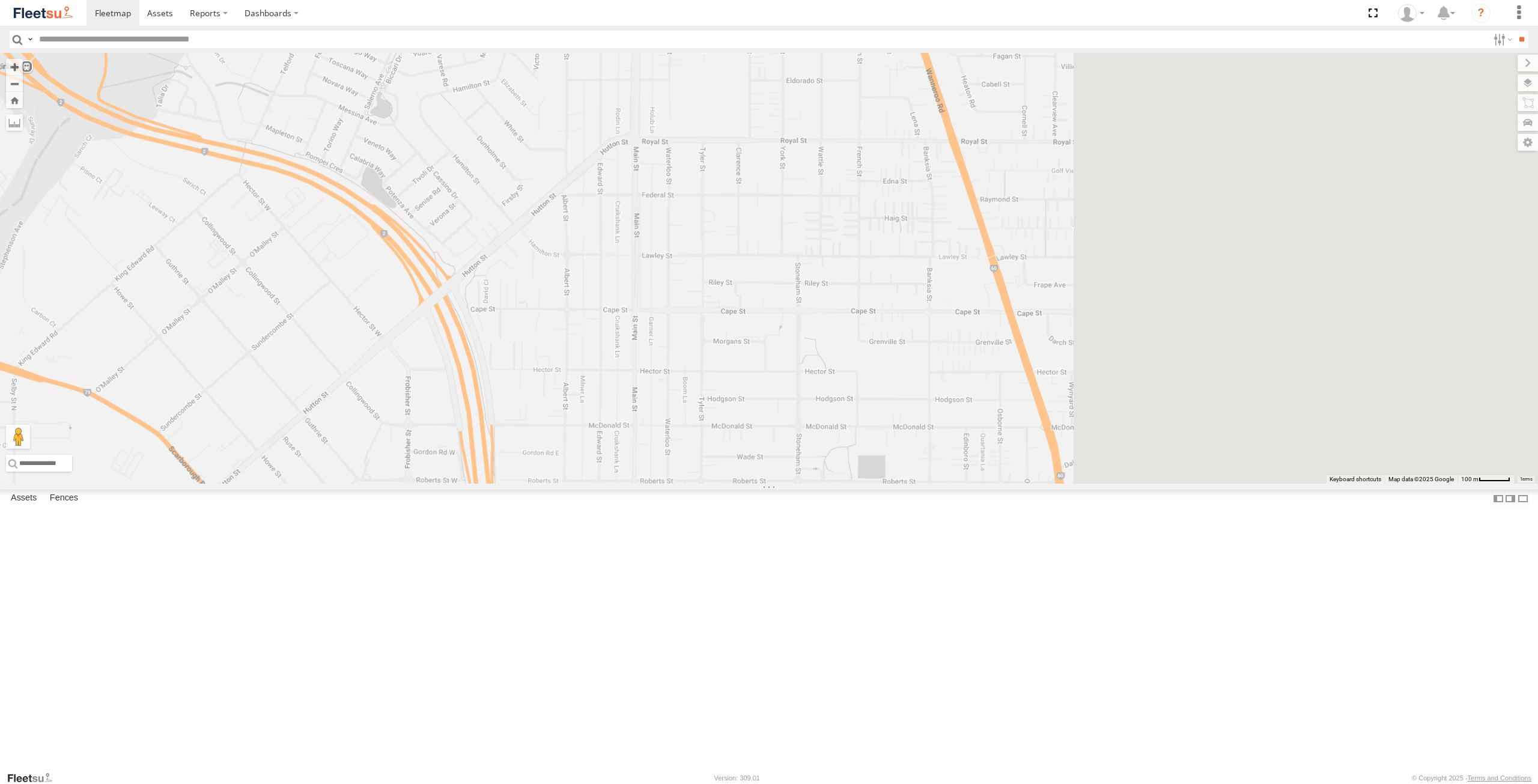
drag, startPoint x: 865, startPoint y: 540, endPoint x: 451, endPoint y: 509, distance: 415.2
click at [451, 483] on div "ELECTRIC7 - [PERSON_NAME] ELECTRC16 - [PERSON_NAME] ELECTRC12 - [PERSON_NAME] 1…" at bounding box center [769, 268] width 1538 height 430
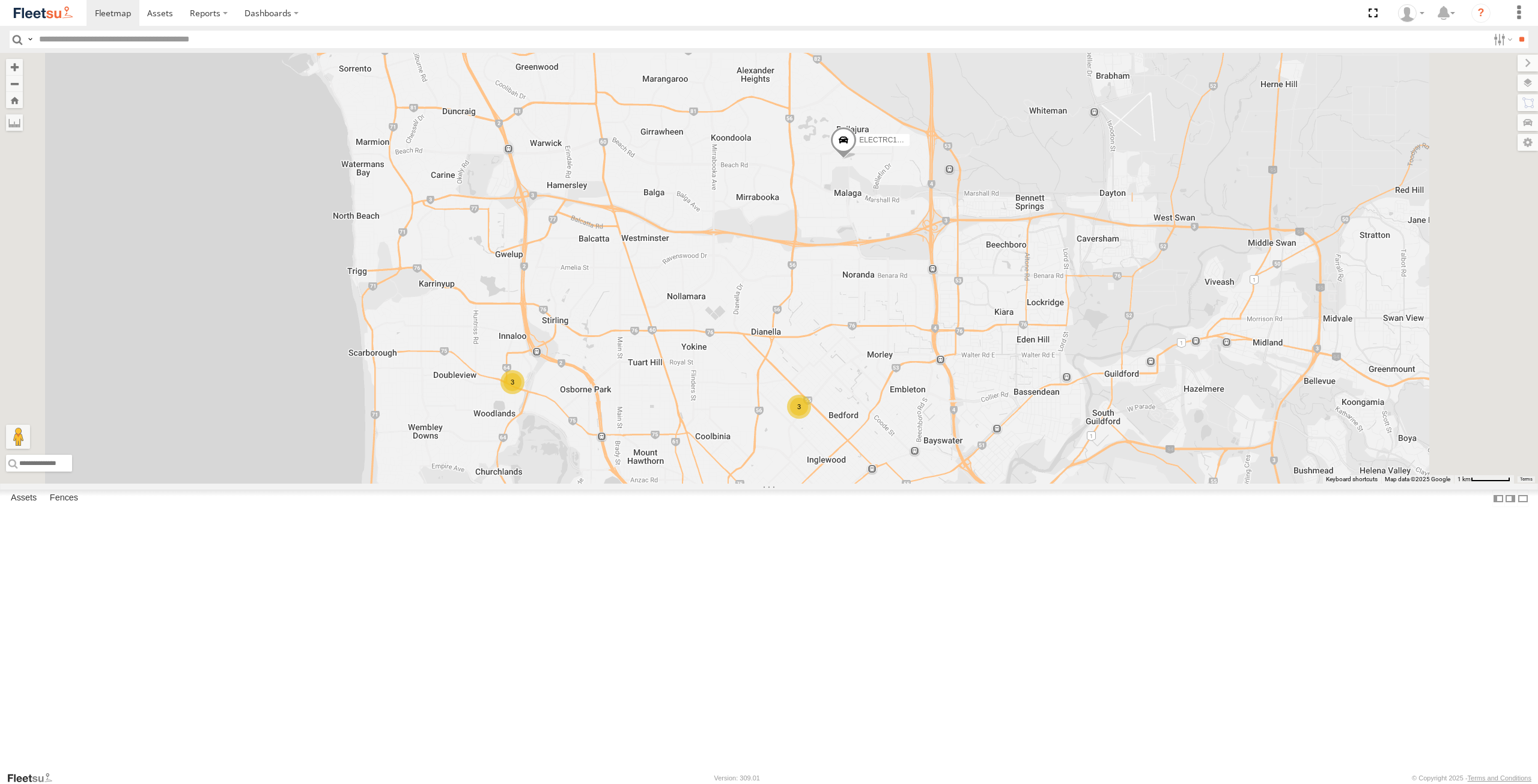
click at [811, 419] on div "3" at bounding box center [799, 406] width 24 height 24
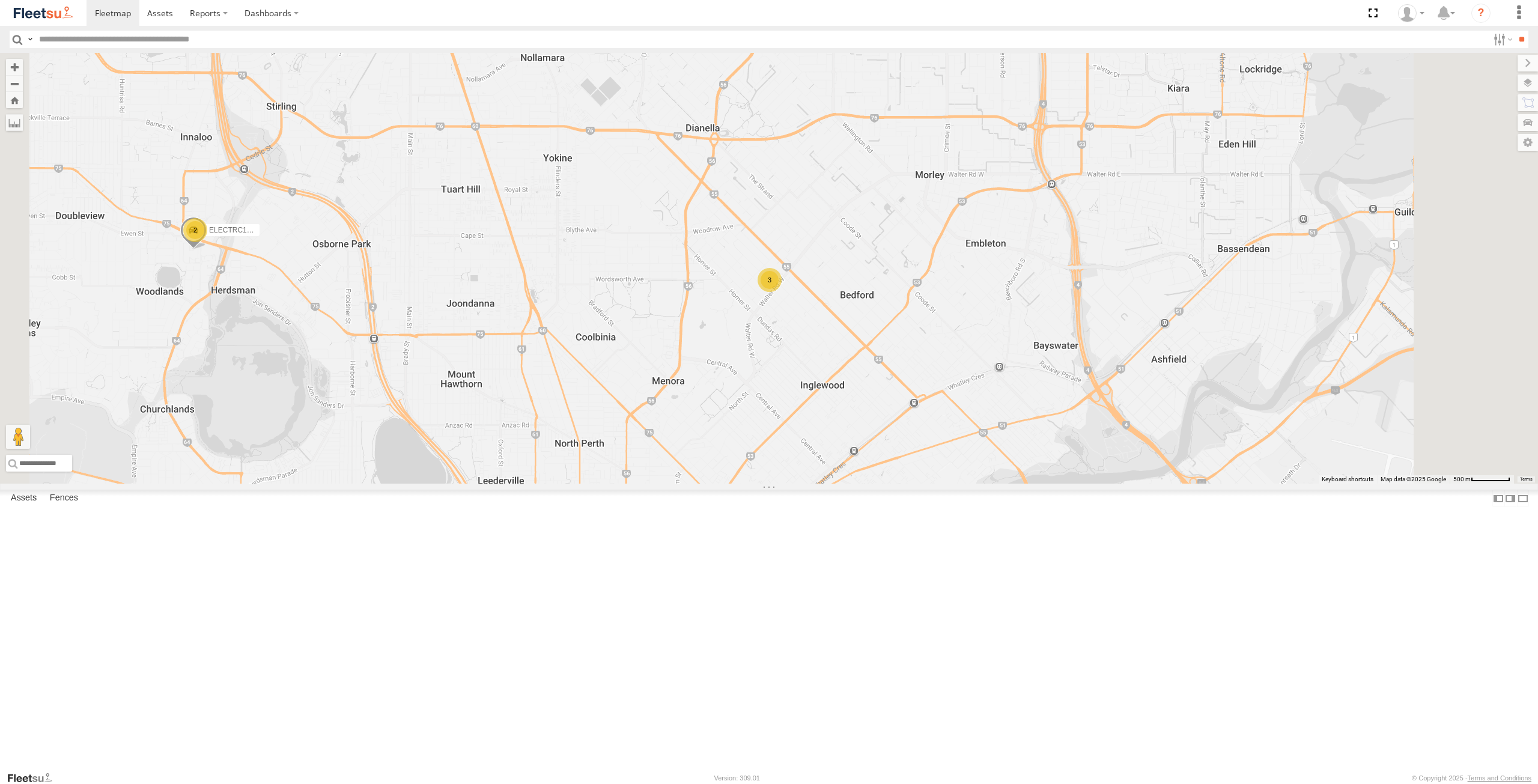
click at [0, 0] on div "All Assets" at bounding box center [0, 0] width 0 height 0
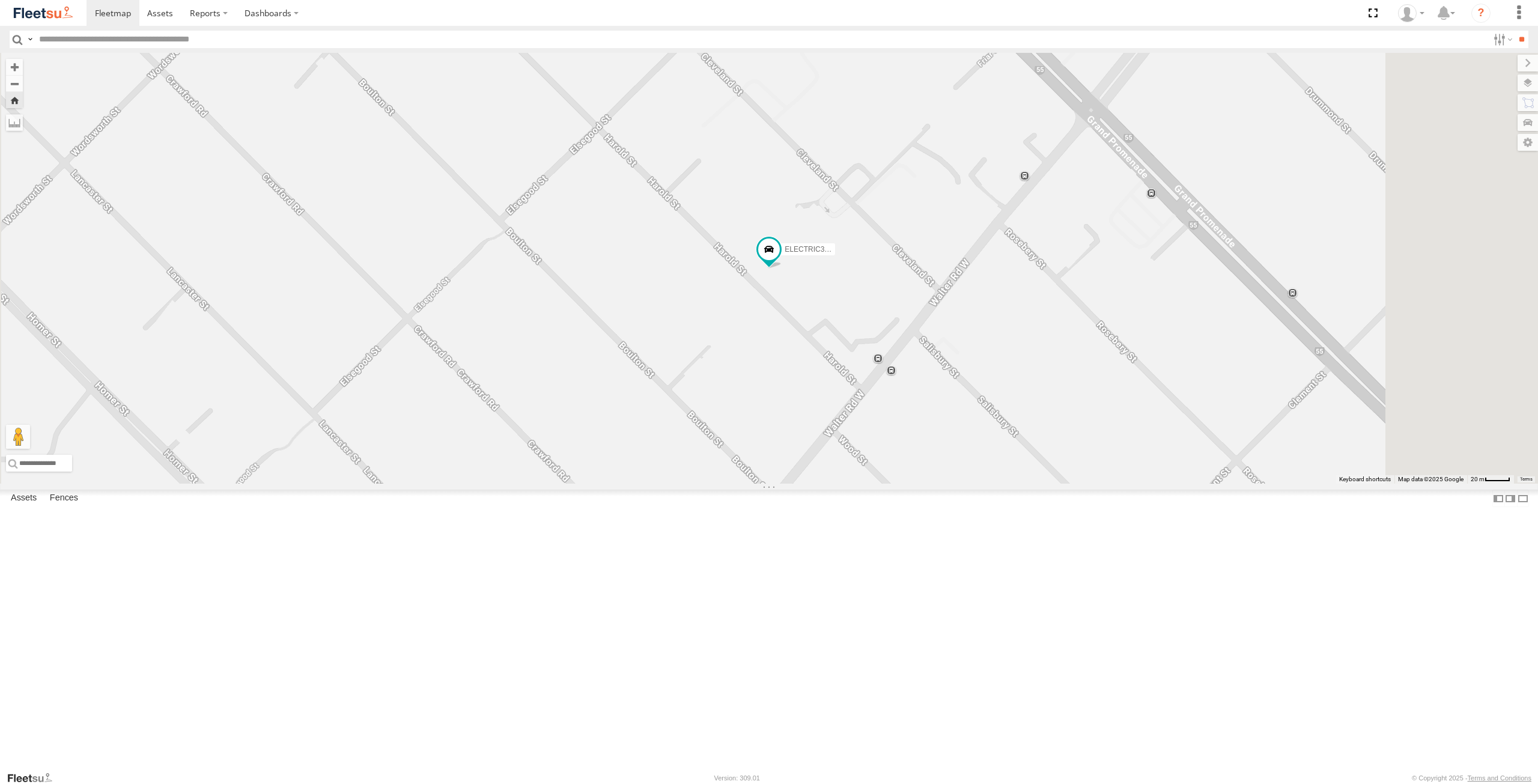
click at [0, 0] on div "ELECTRC12 - [PERSON_NAME] All Assets" at bounding box center [0, 0] width 0 height 0
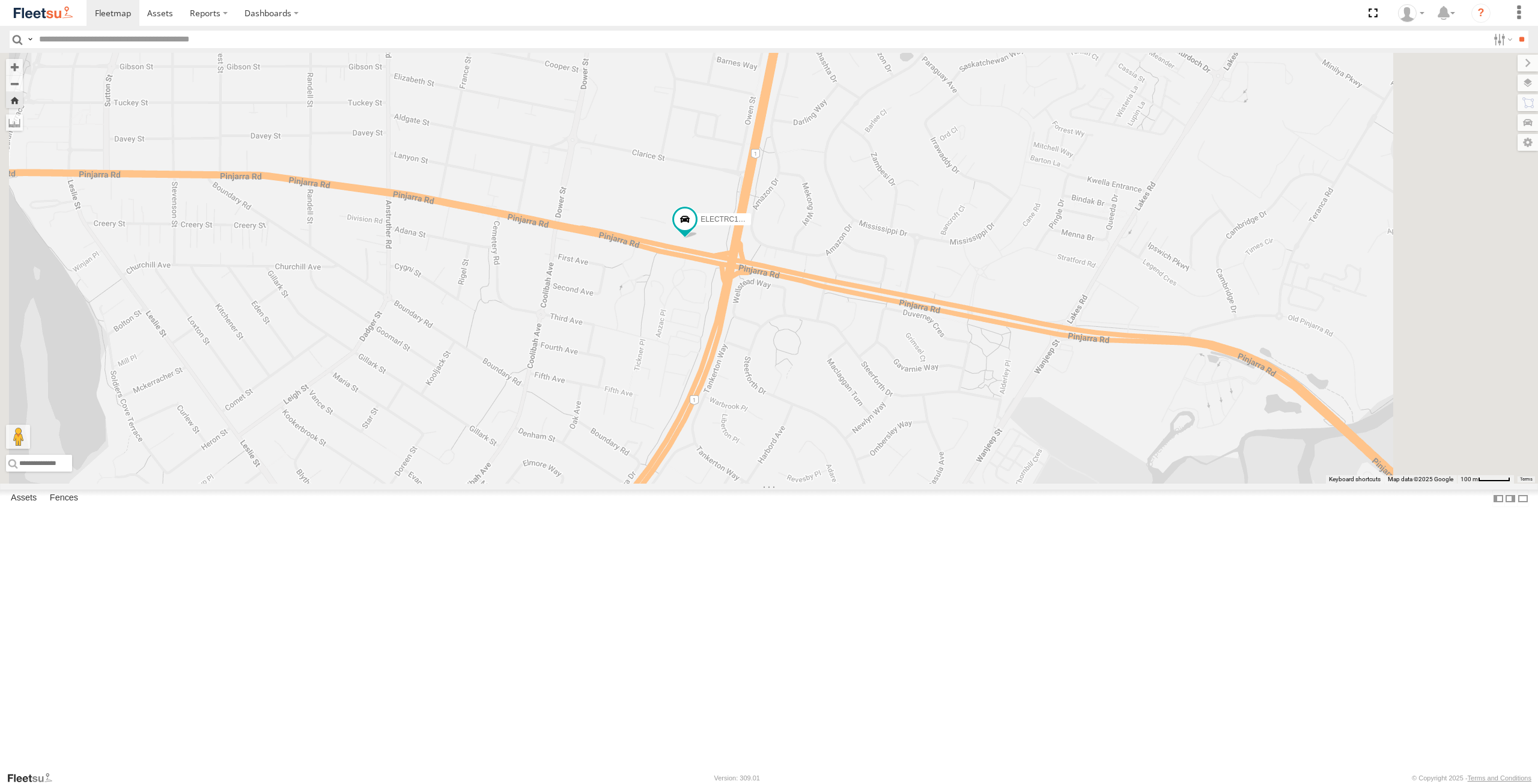
drag, startPoint x: 1004, startPoint y: 514, endPoint x: 879, endPoint y: 440, distance: 145.3
click at [879, 440] on div "ELECTRC12 - [PERSON_NAME]" at bounding box center [769, 268] width 1538 height 430
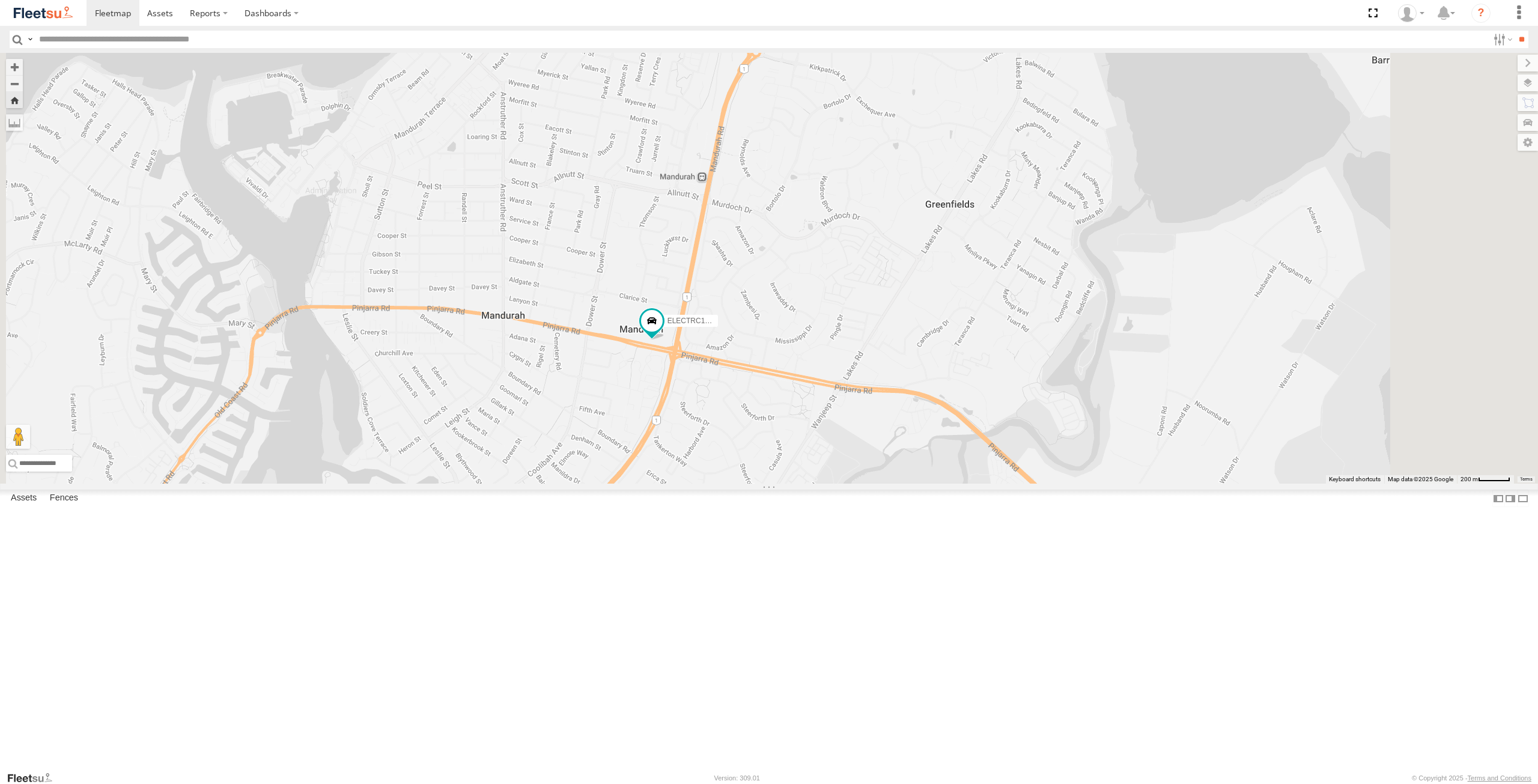
drag, startPoint x: 1038, startPoint y: 488, endPoint x: 896, endPoint y: 526, distance: 147.0
click at [891, 483] on div "ELECTRC12 - [PERSON_NAME]" at bounding box center [769, 268] width 1538 height 430
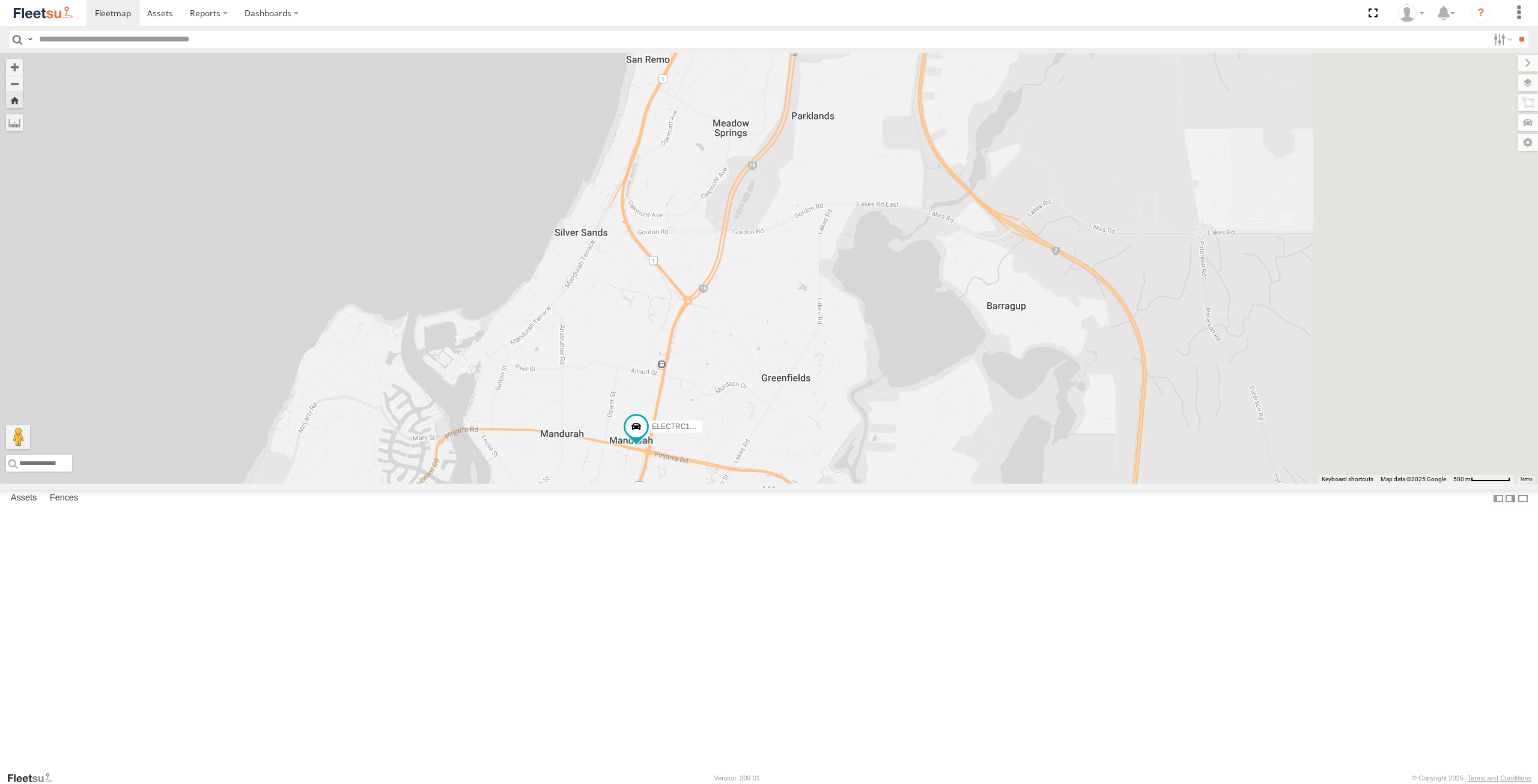
drag, startPoint x: 948, startPoint y: 312, endPoint x: 856, endPoint y: 506, distance: 214.7
click at [856, 483] on div "ELECTRC12 - [PERSON_NAME]" at bounding box center [769, 268] width 1538 height 430
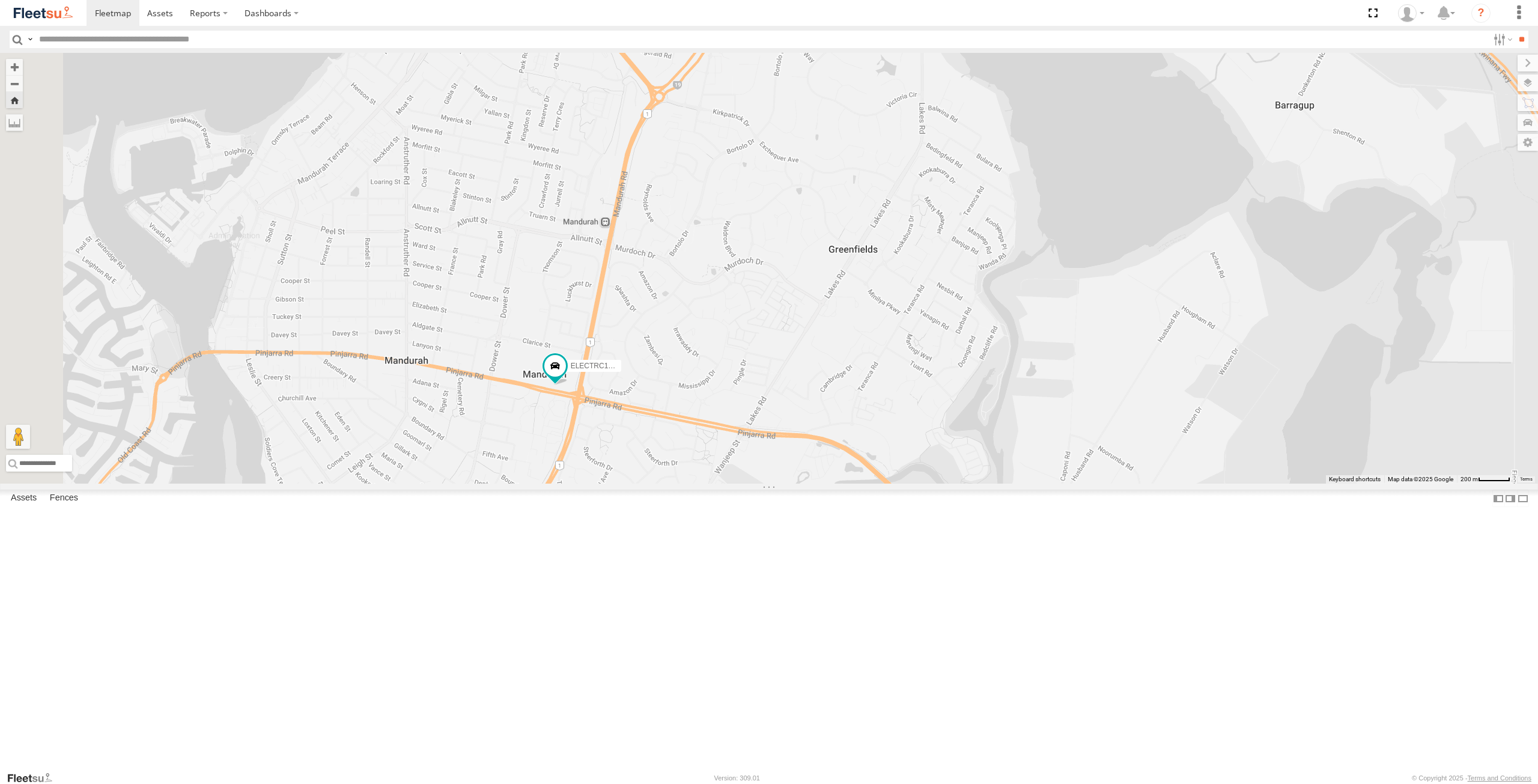
drag, startPoint x: 622, startPoint y: 660, endPoint x: 711, endPoint y: 563, distance: 131.6
click at [711, 483] on div "ELECTRC12 - [PERSON_NAME]" at bounding box center [769, 268] width 1538 height 430
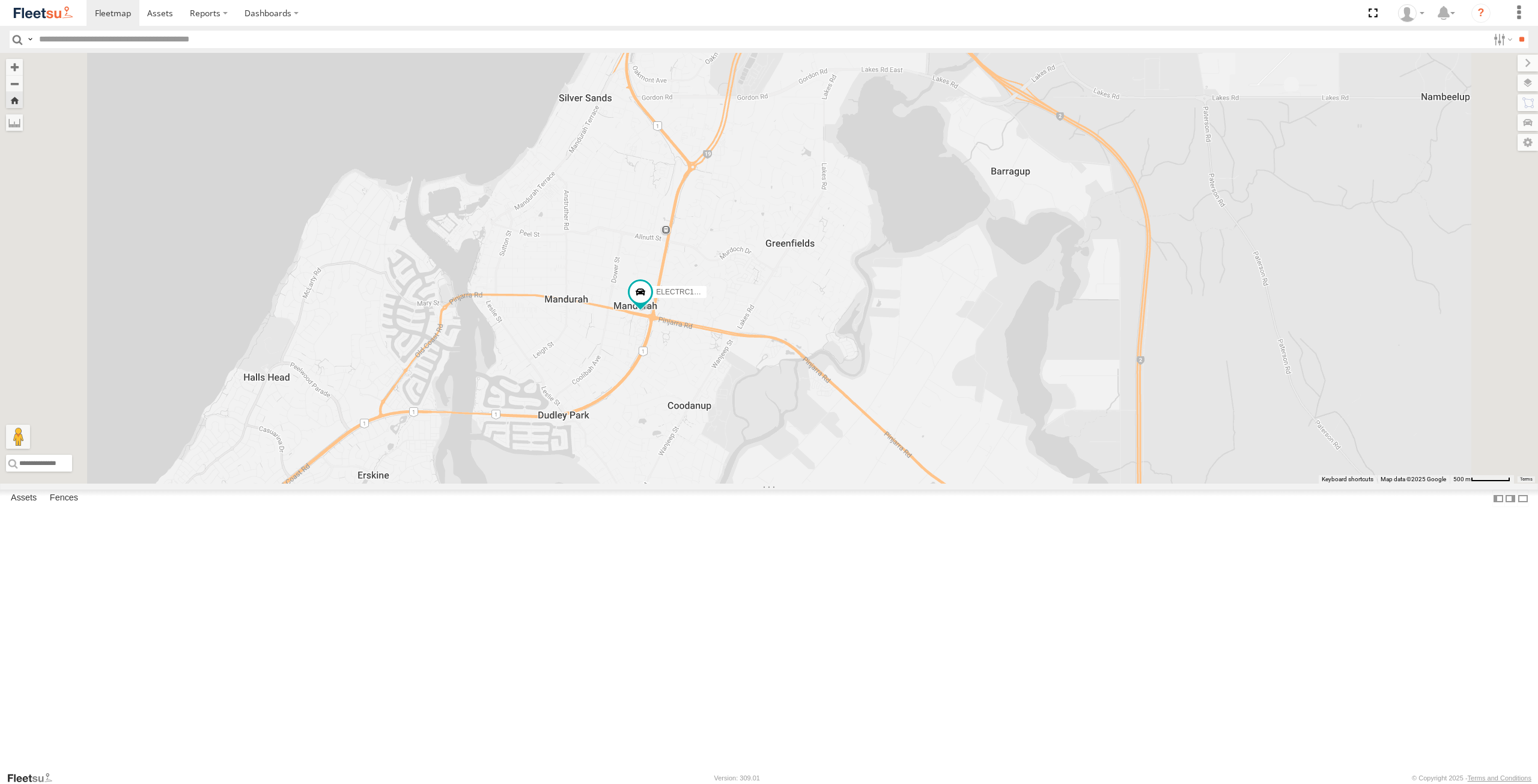
drag, startPoint x: 731, startPoint y: 612, endPoint x: 787, endPoint y: 549, distance: 84.3
click at [789, 483] on div "ELECTRC12 - [PERSON_NAME]" at bounding box center [769, 268] width 1538 height 430
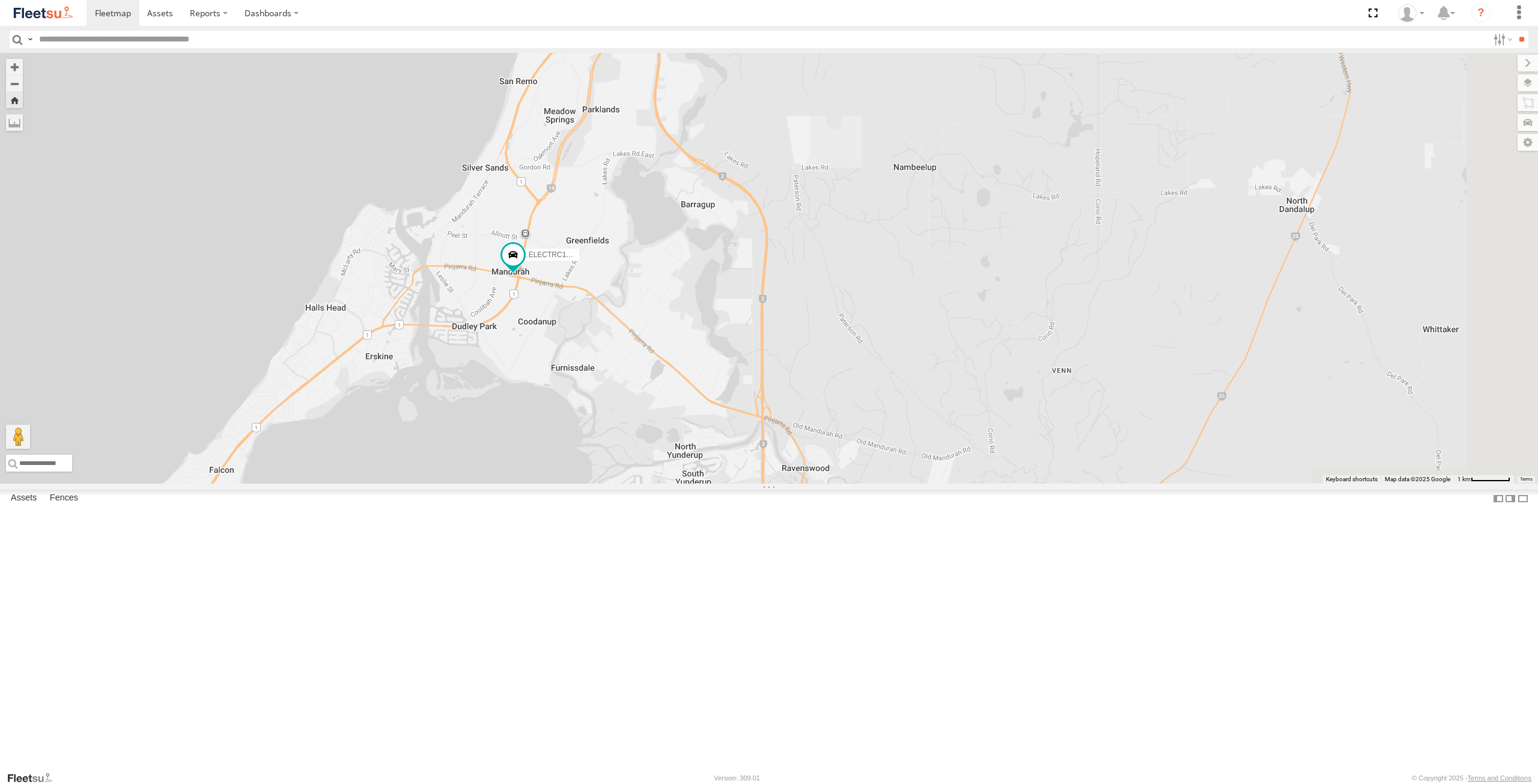
drag, startPoint x: 938, startPoint y: 597, endPoint x: 795, endPoint y: 451, distance: 204.4
click at [795, 451] on div "ELECTRC12 - [PERSON_NAME]" at bounding box center [769, 268] width 1538 height 430
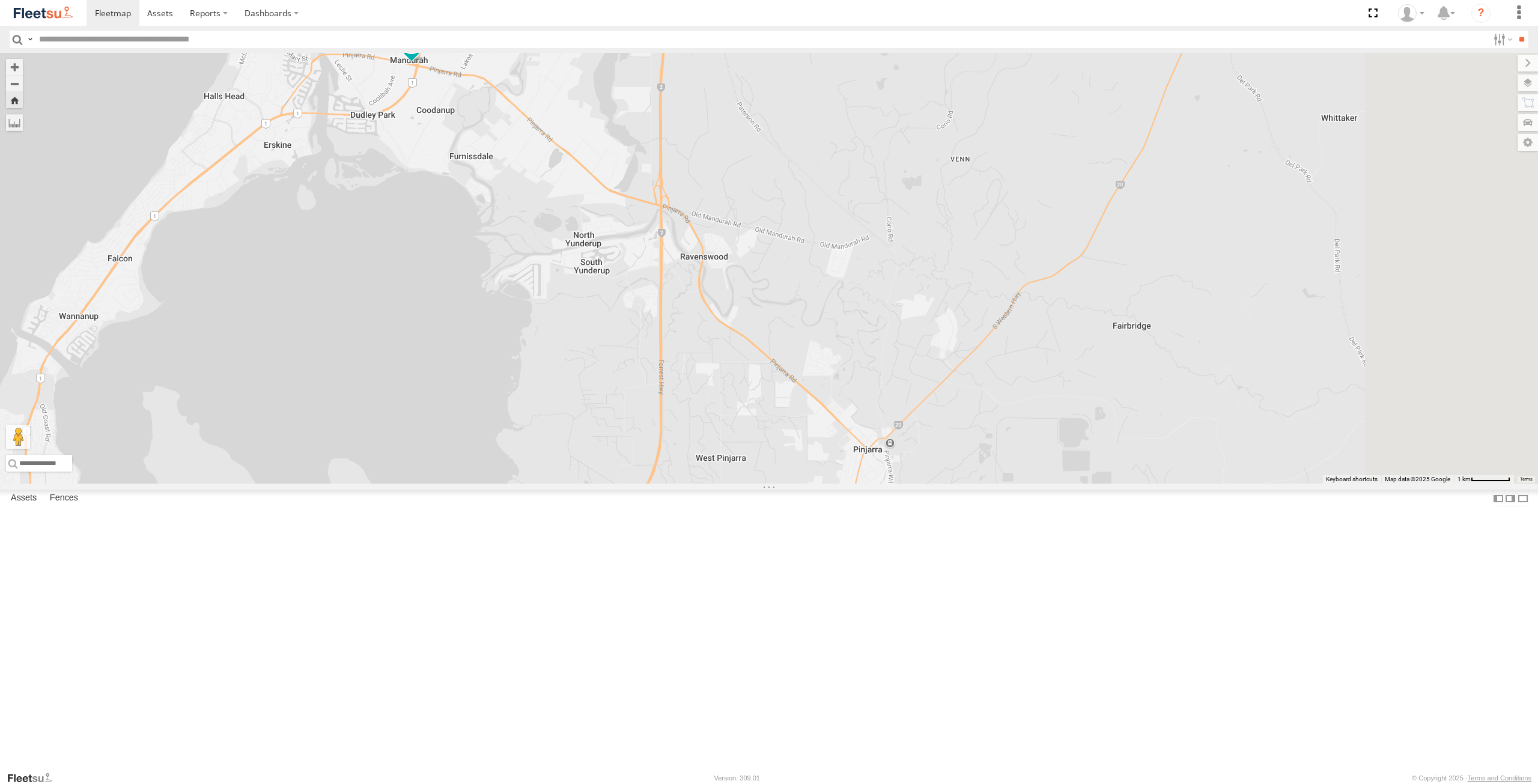
drag, startPoint x: 911, startPoint y: 582, endPoint x: 844, endPoint y: 455, distance: 143.6
click at [841, 446] on div "ELECTRC12 - [PERSON_NAME]" at bounding box center [769, 268] width 1538 height 430
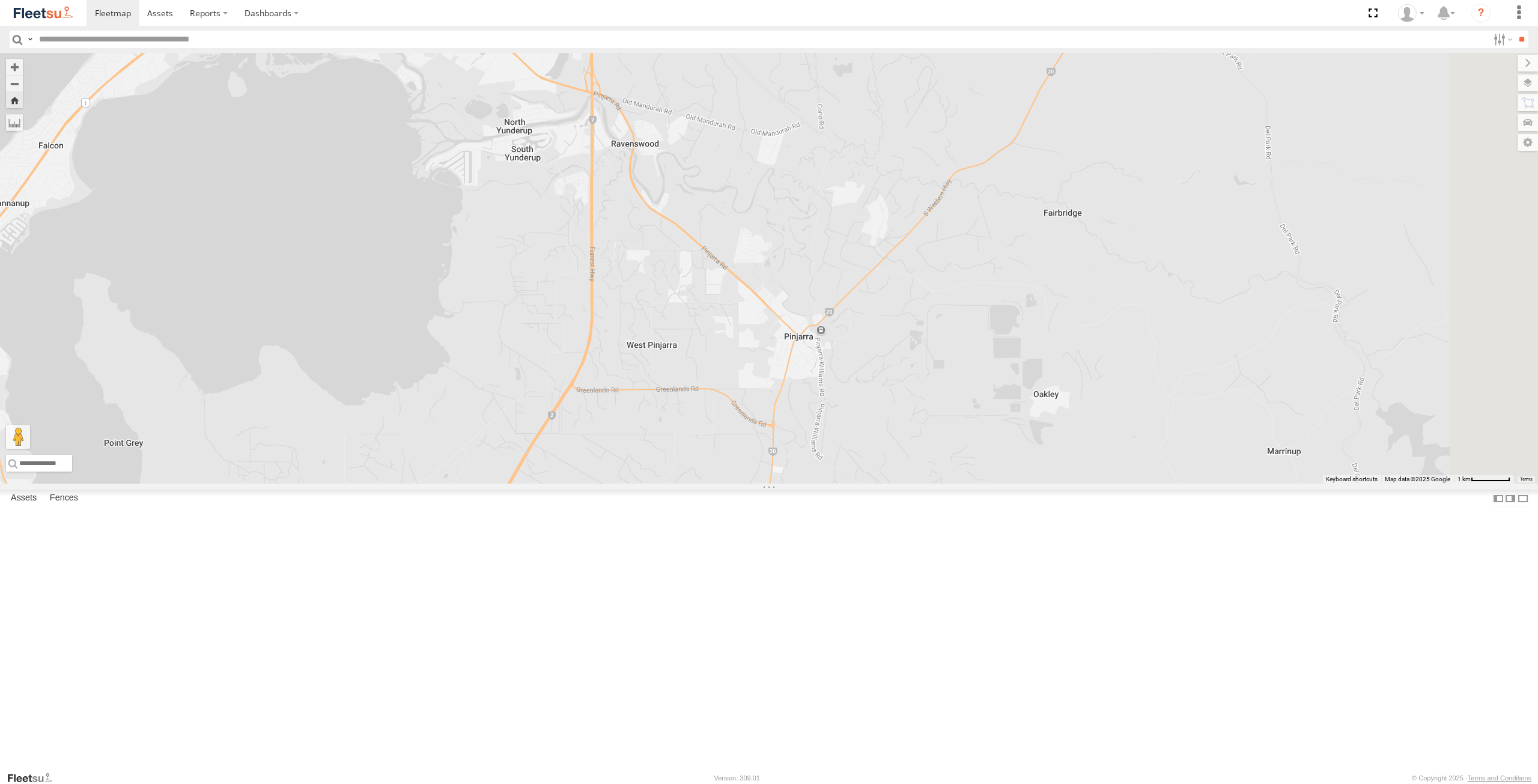
drag, startPoint x: 926, startPoint y: 574, endPoint x: 852, endPoint y: 456, distance: 139.3
click at [848, 448] on div "ELECTRC12 - [PERSON_NAME]" at bounding box center [769, 268] width 1538 height 430
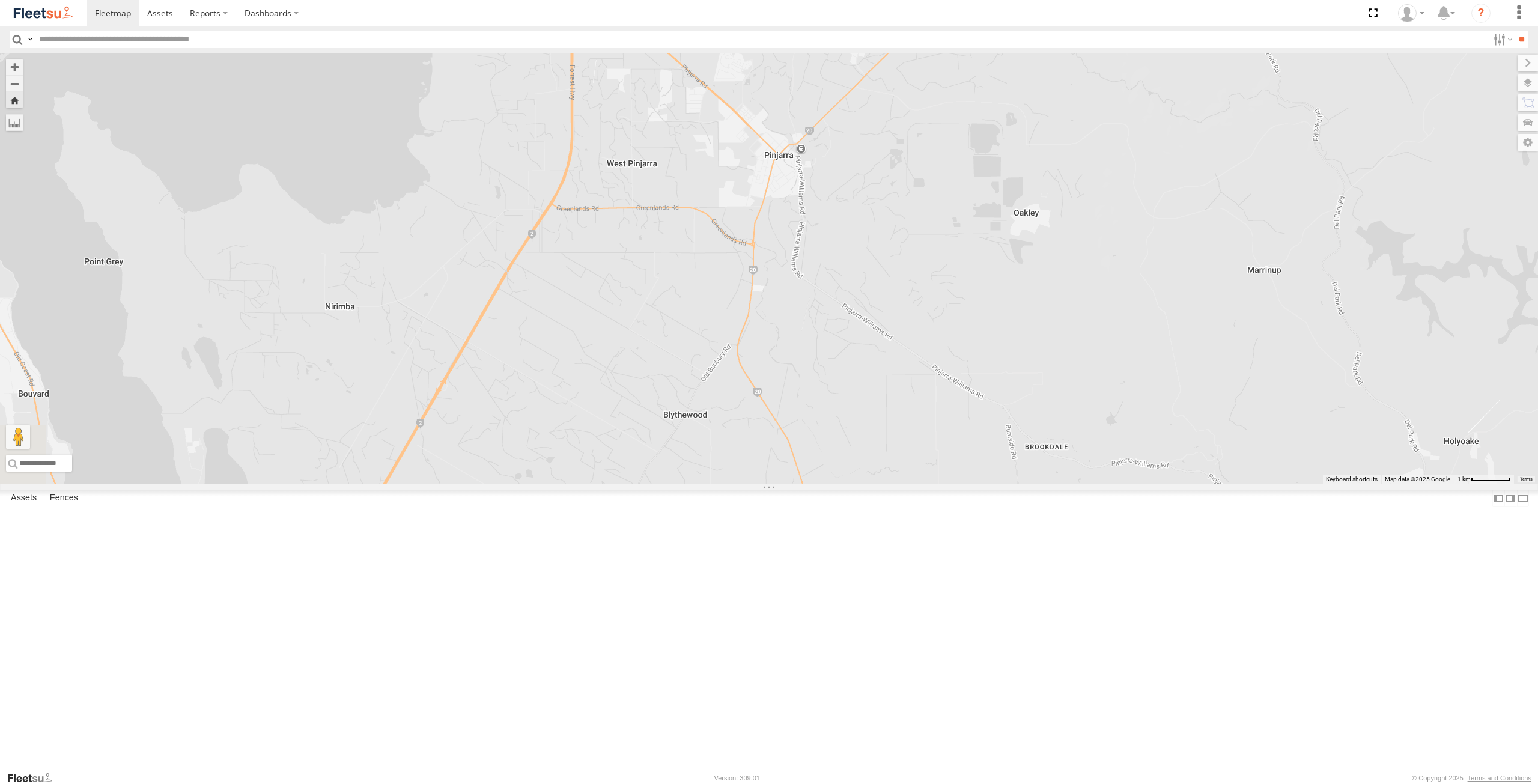
drag, startPoint x: 741, startPoint y: 557, endPoint x: 820, endPoint y: 515, distance: 89.5
click at [820, 483] on div "ELECTRC12 - [PERSON_NAME]" at bounding box center [769, 268] width 1538 height 430
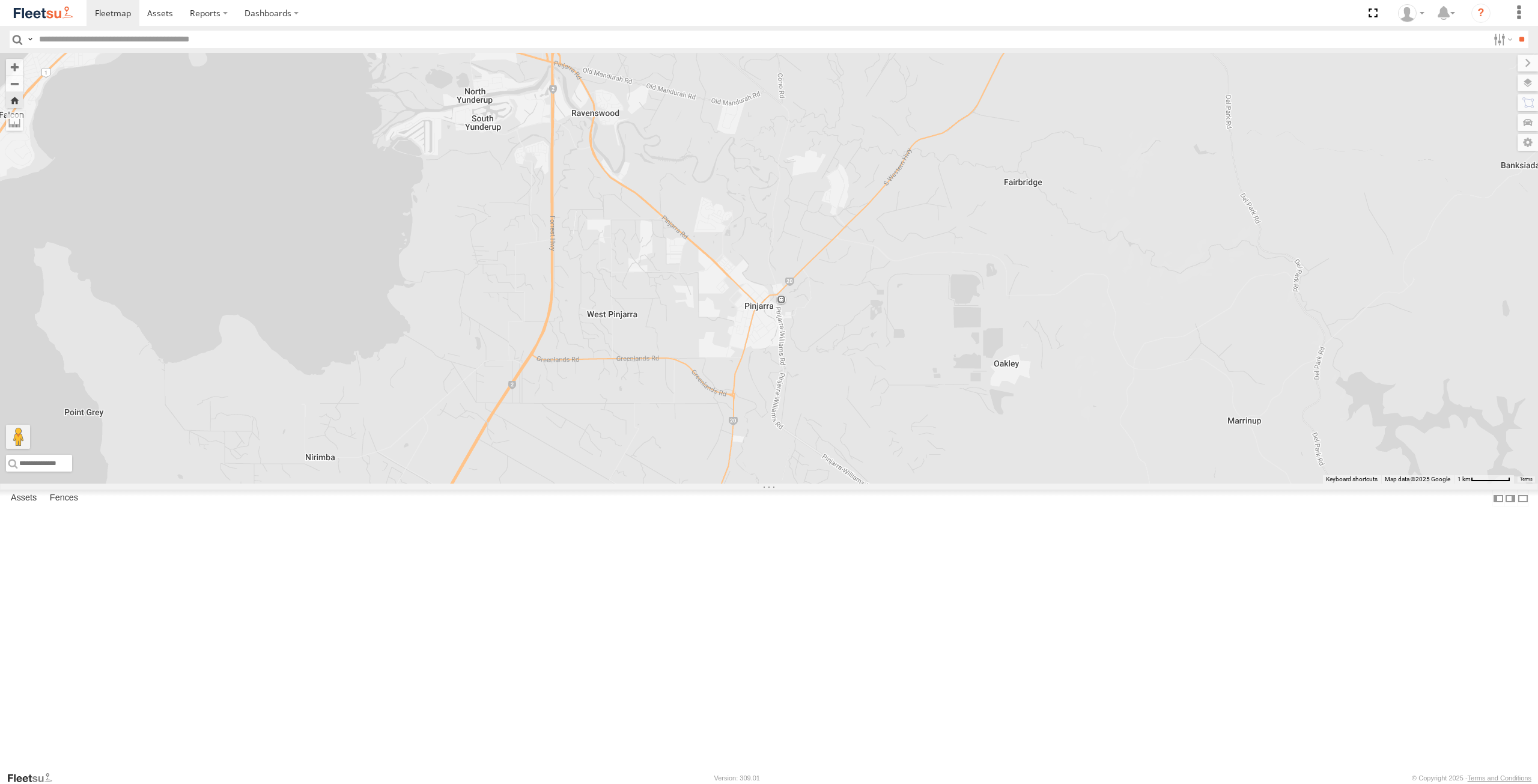
drag, startPoint x: 706, startPoint y: 374, endPoint x: 686, endPoint y: 525, distance: 152.3
click at [686, 483] on div "ELECTRC12 - [PERSON_NAME]" at bounding box center [769, 268] width 1538 height 430
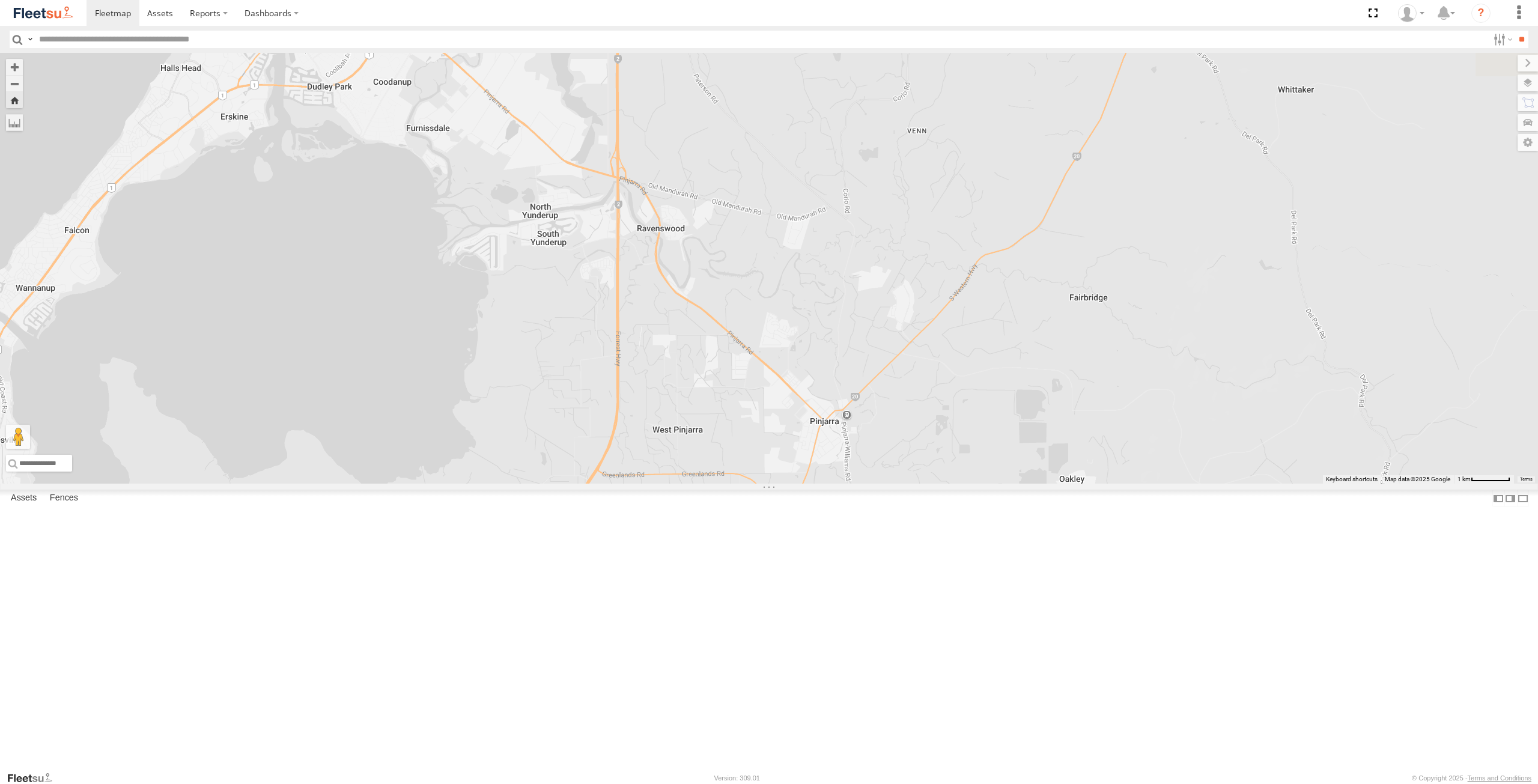
drag, startPoint x: 618, startPoint y: 293, endPoint x: 685, endPoint y: 411, distance: 135.7
click at [685, 411] on div "ELECTRC12 - [PERSON_NAME]" at bounding box center [769, 268] width 1538 height 430
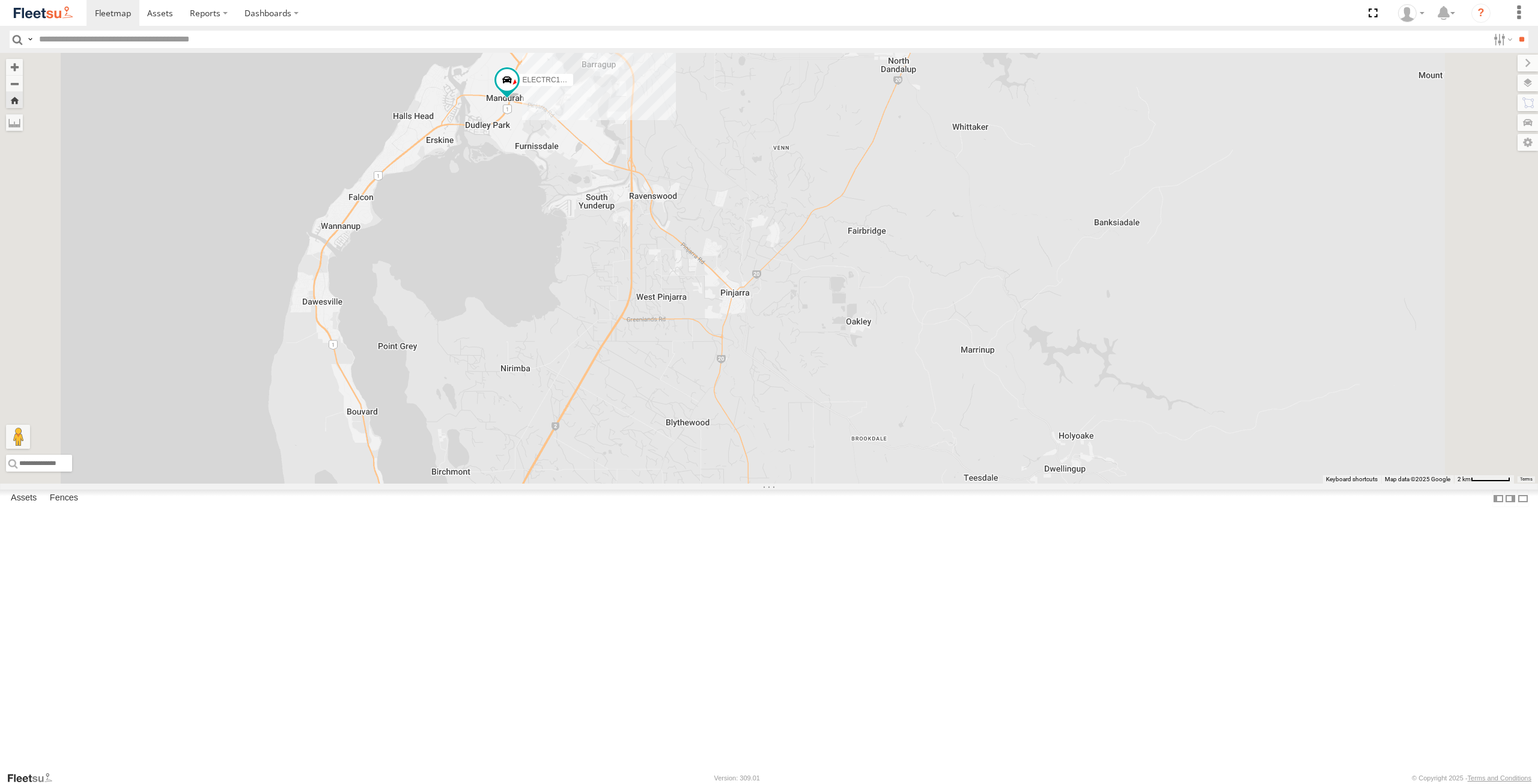
drag, startPoint x: 717, startPoint y: 535, endPoint x: 710, endPoint y: 451, distance: 84.3
click at [710, 451] on div "ELECTRC12 - [PERSON_NAME]" at bounding box center [769, 268] width 1538 height 430
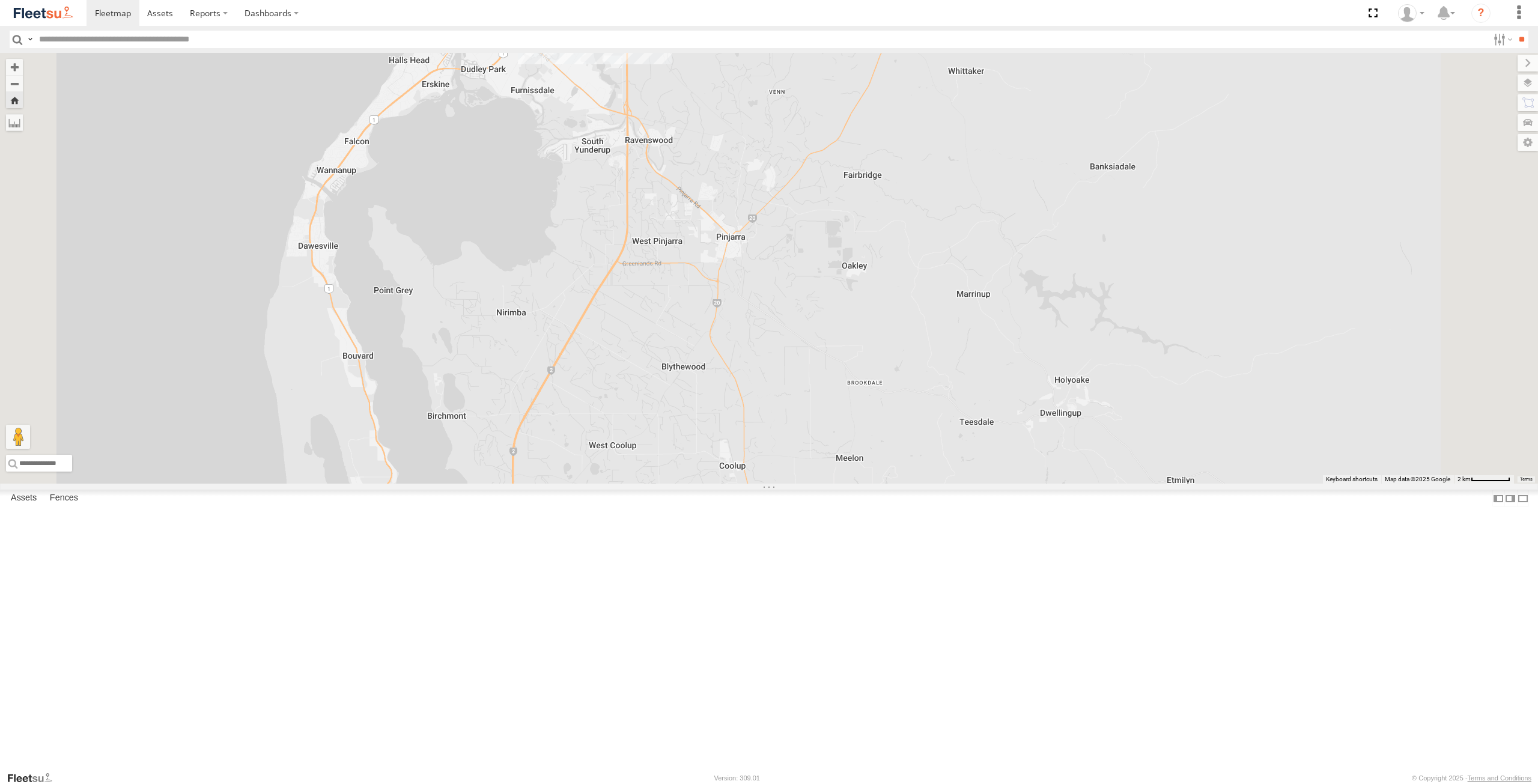
drag, startPoint x: 691, startPoint y: 588, endPoint x: 674, endPoint y: 489, distance: 100.4
click at [672, 474] on div "ELECTRC12 - [PERSON_NAME]" at bounding box center [769, 268] width 1538 height 430
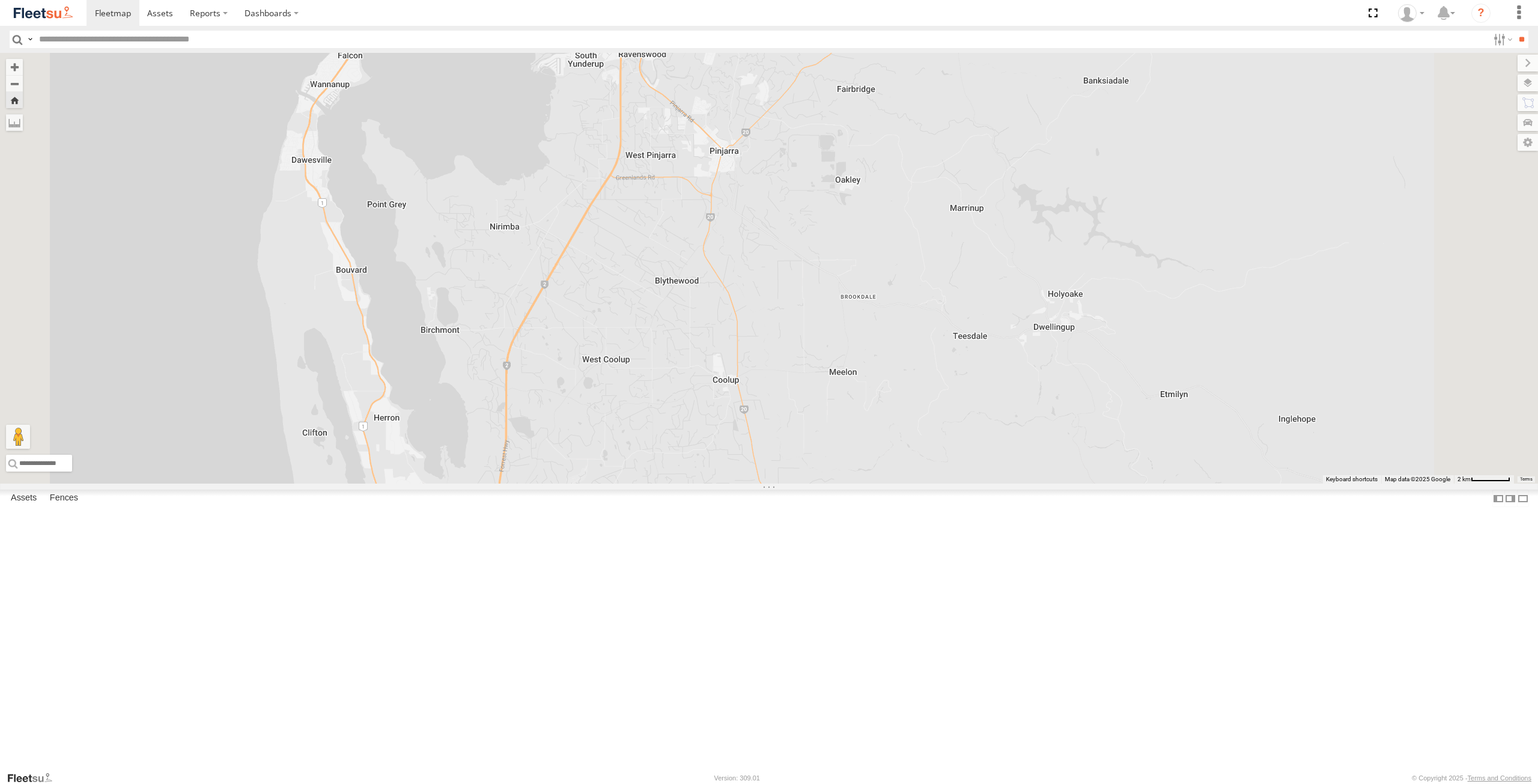
drag, startPoint x: 679, startPoint y: 587, endPoint x: 693, endPoint y: 499, distance: 89.1
click at [694, 483] on div "ELECTRC12 - [PERSON_NAME]" at bounding box center [769, 268] width 1538 height 430
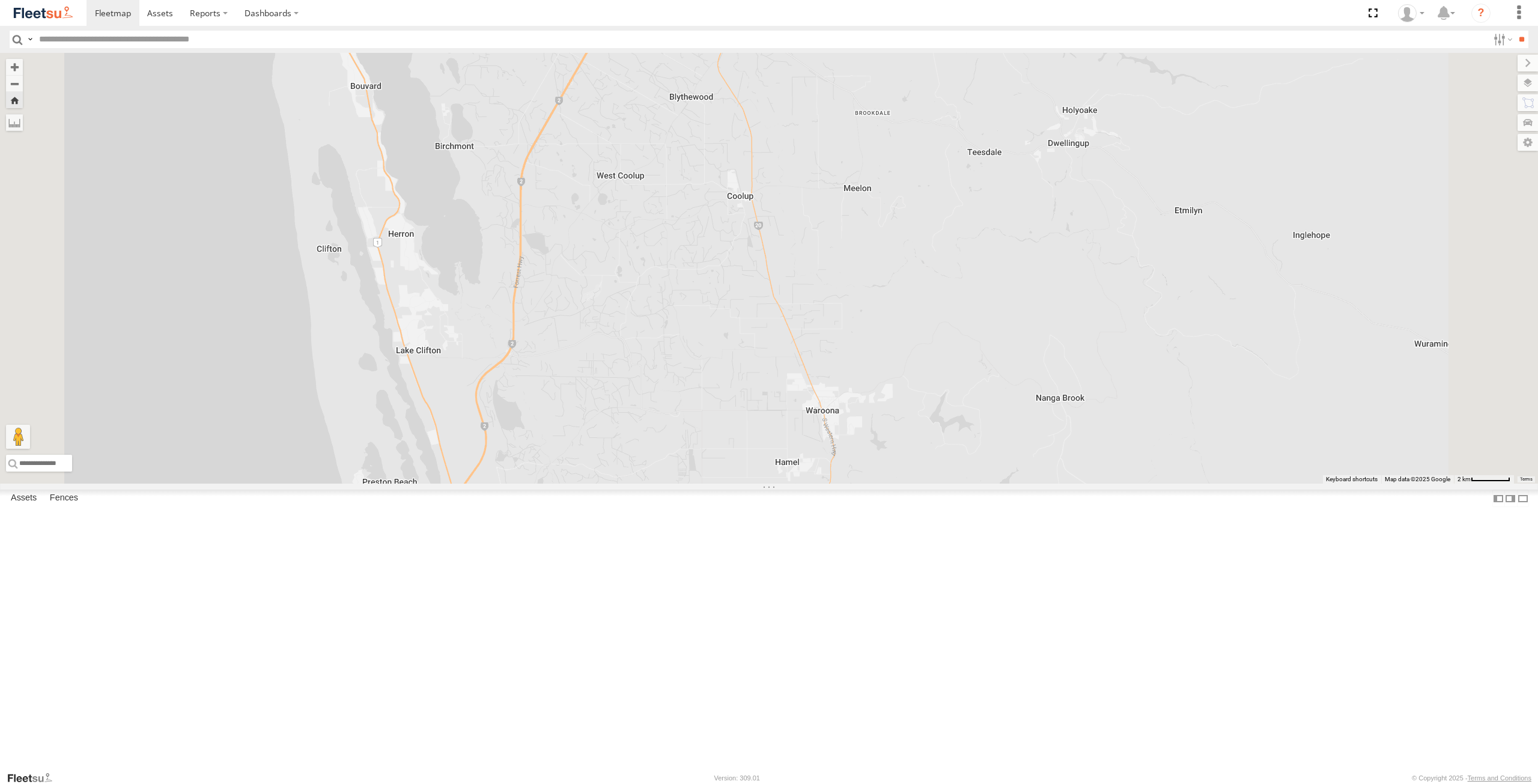
drag, startPoint x: 659, startPoint y: 518, endPoint x: 647, endPoint y: 540, distance: 25.1
click at [658, 483] on div "ELECTRC12 - [PERSON_NAME]" at bounding box center [769, 268] width 1538 height 430
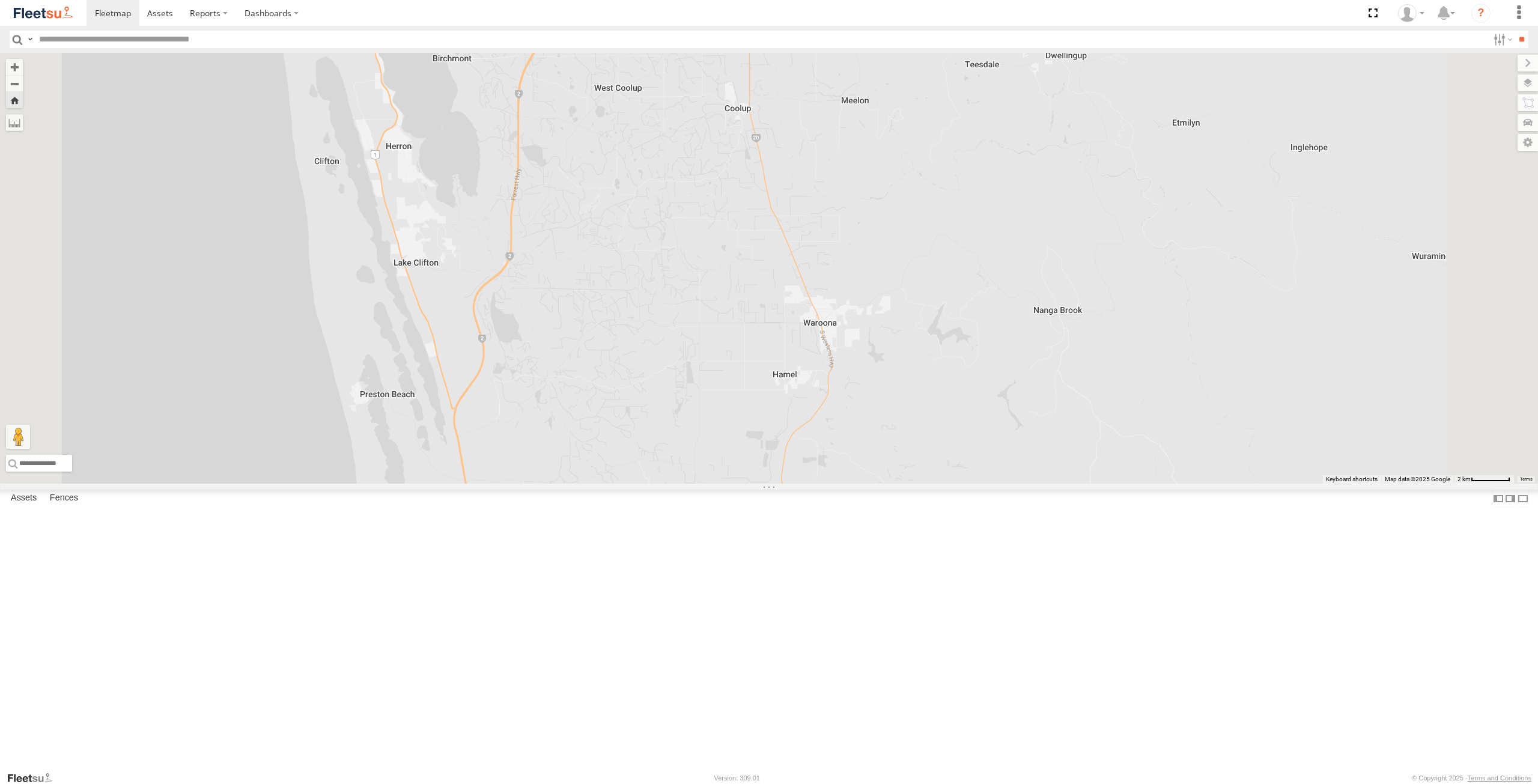
click at [633, 480] on div "ELECTRC12 - [PERSON_NAME]" at bounding box center [769, 268] width 1538 height 430
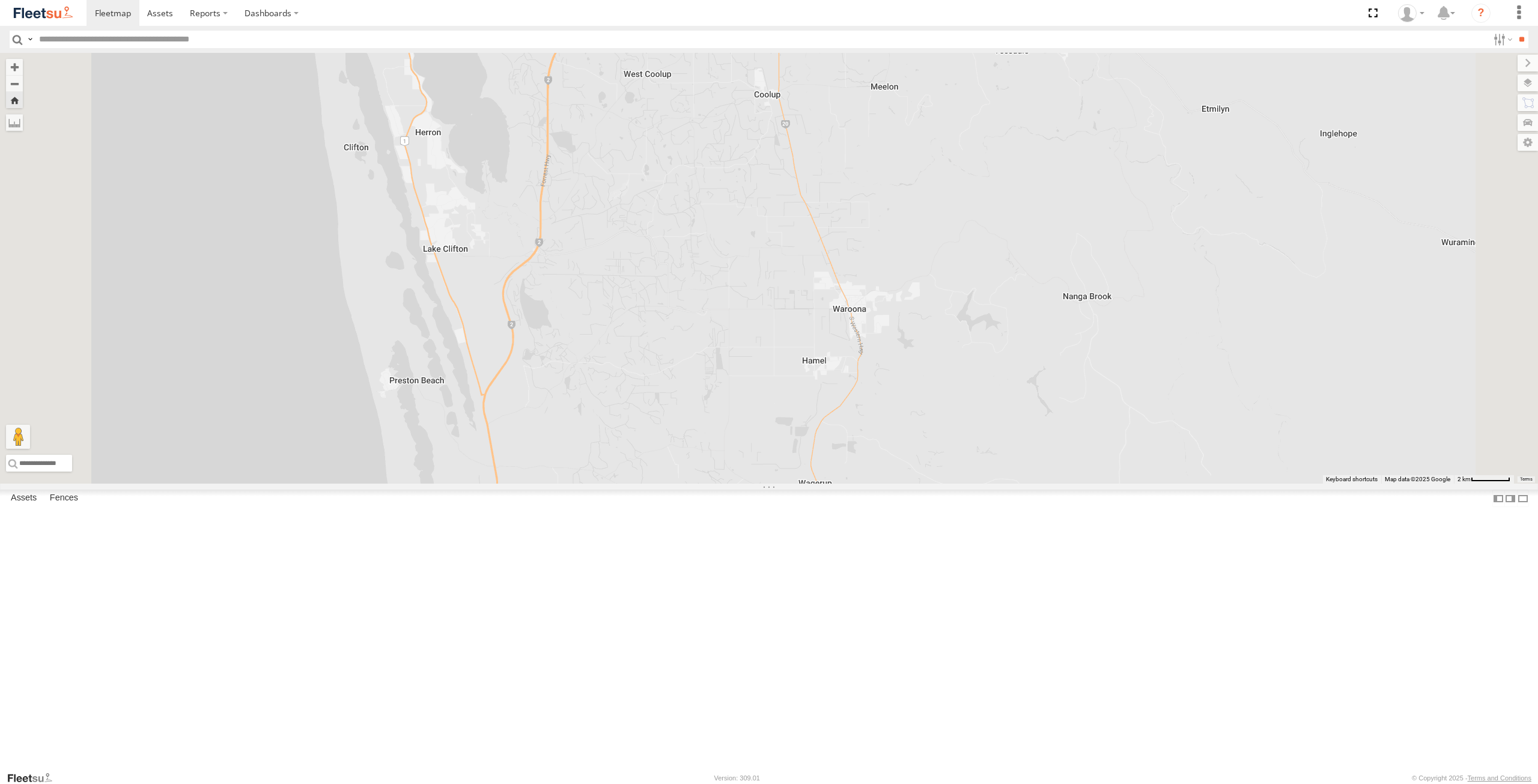
drag, startPoint x: 636, startPoint y: 413, endPoint x: 666, endPoint y: 561, distance: 151.0
click at [666, 483] on div "ELECTRC12 - [PERSON_NAME]" at bounding box center [769, 268] width 1538 height 430
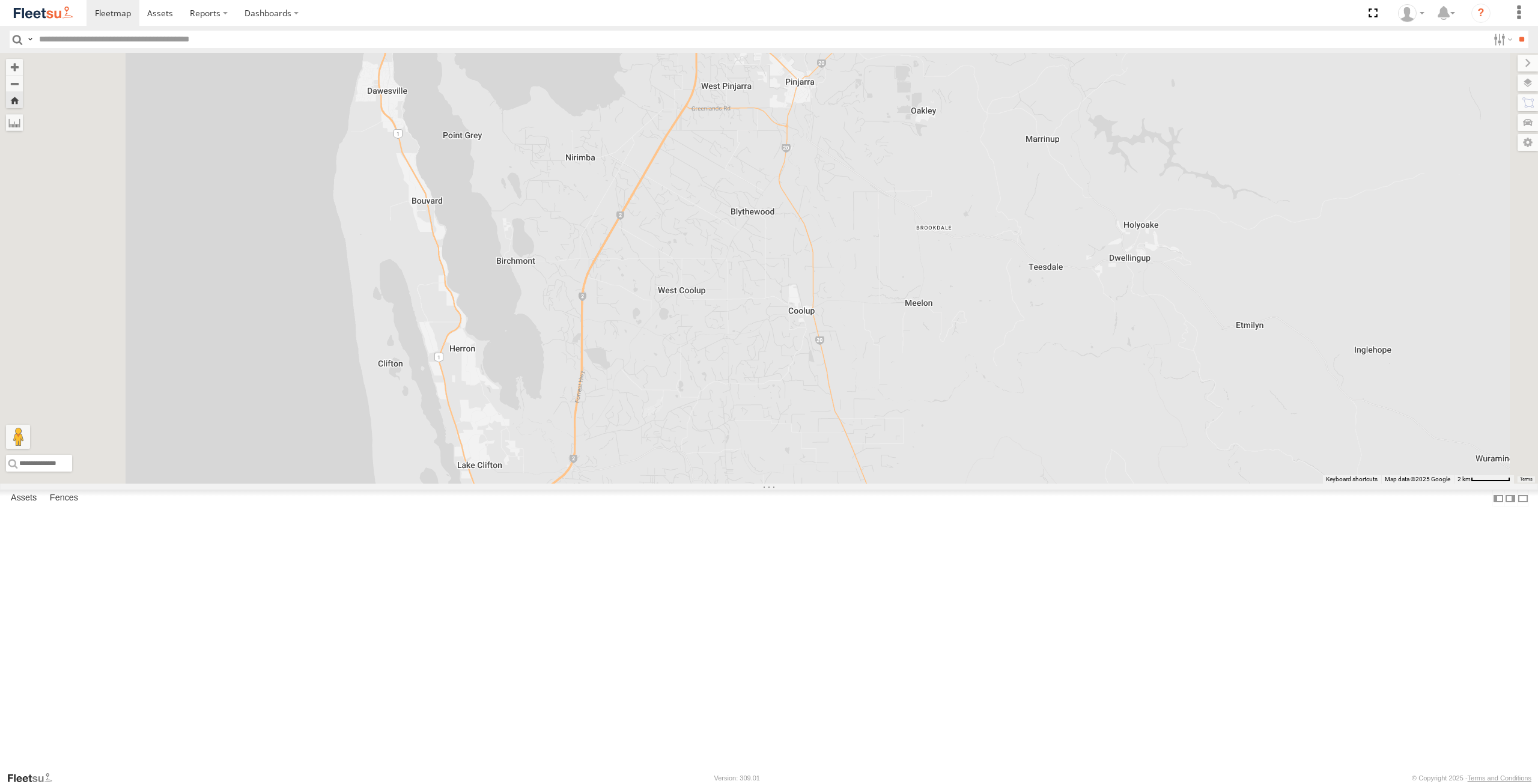
drag, startPoint x: 629, startPoint y: 359, endPoint x: 664, endPoint y: 580, distance: 223.8
click at [664, 483] on div "ELECTRC12 - [PERSON_NAME]" at bounding box center [769, 268] width 1538 height 430
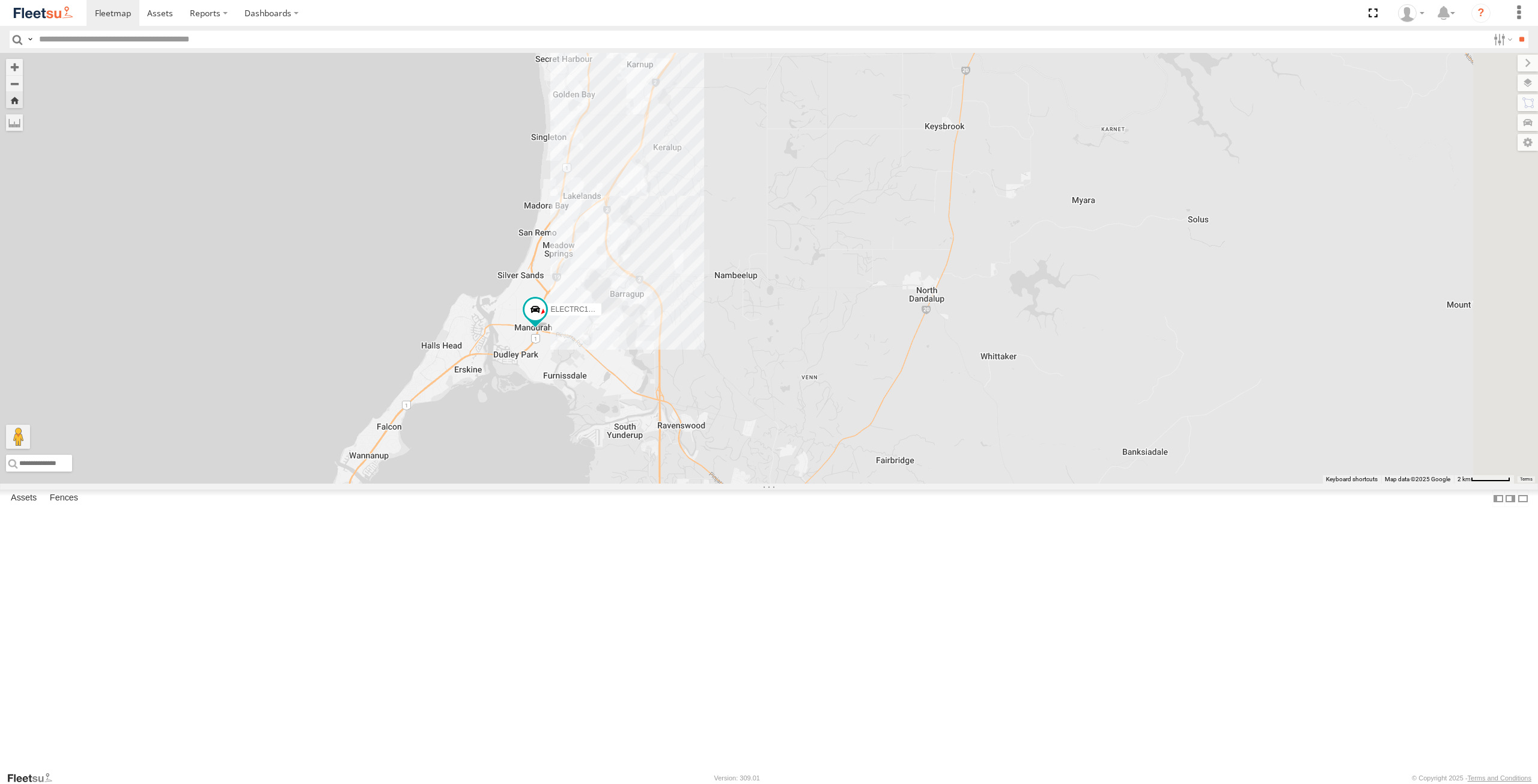
drag, startPoint x: 781, startPoint y: 390, endPoint x: 679, endPoint y: 477, distance: 134.1
click at [679, 477] on div "ELECTRC12 - [PERSON_NAME]" at bounding box center [769, 268] width 1538 height 430
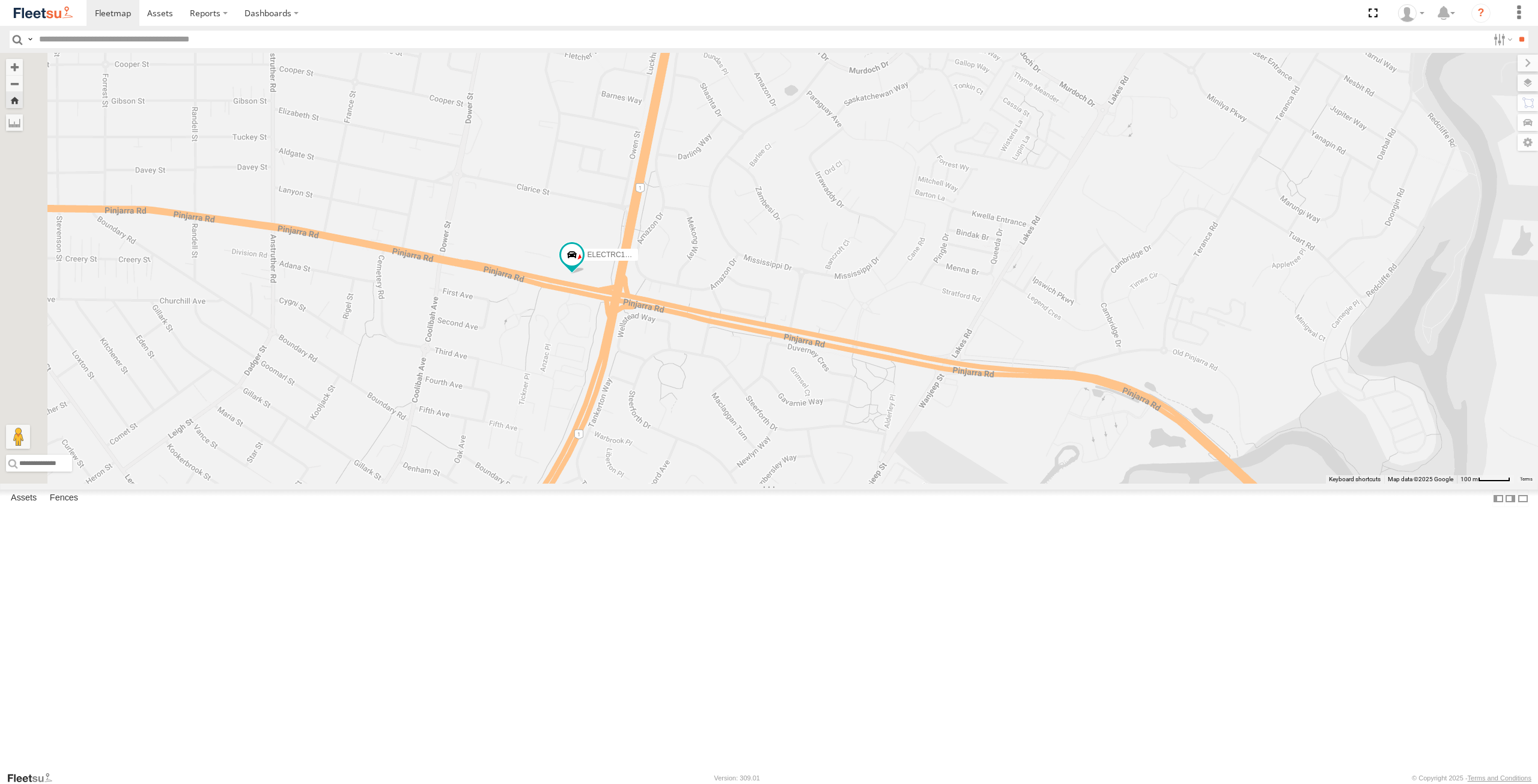
drag, startPoint x: 549, startPoint y: 435, endPoint x: 709, endPoint y: 478, distance: 165.7
click at [709, 478] on div "ELECTRC12 - [PERSON_NAME]" at bounding box center [769, 268] width 1538 height 430
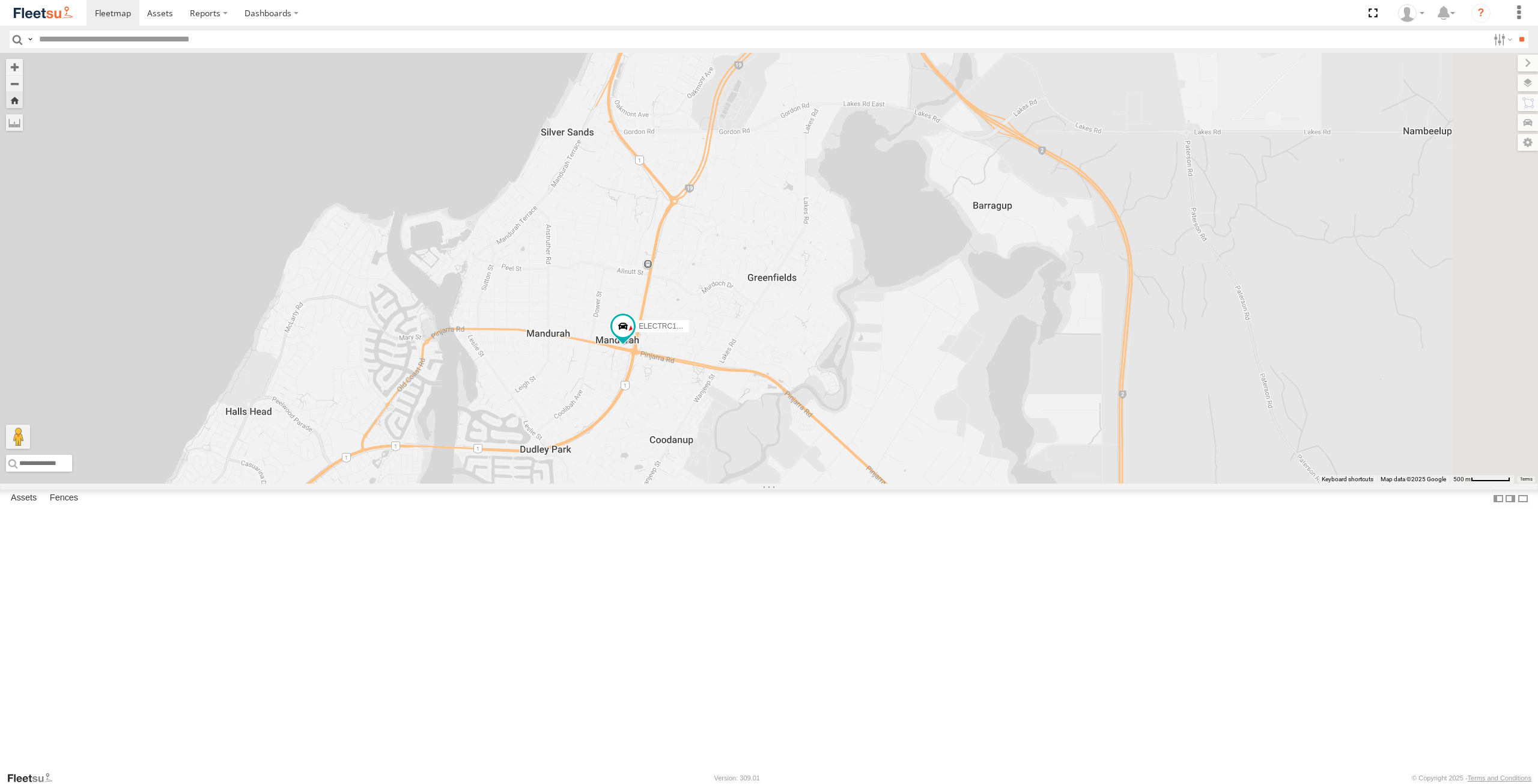
drag, startPoint x: 912, startPoint y: 281, endPoint x: 825, endPoint y: 382, distance: 133.3
click at [817, 392] on div "ELECTRC12 - [PERSON_NAME]" at bounding box center [769, 268] width 1538 height 430
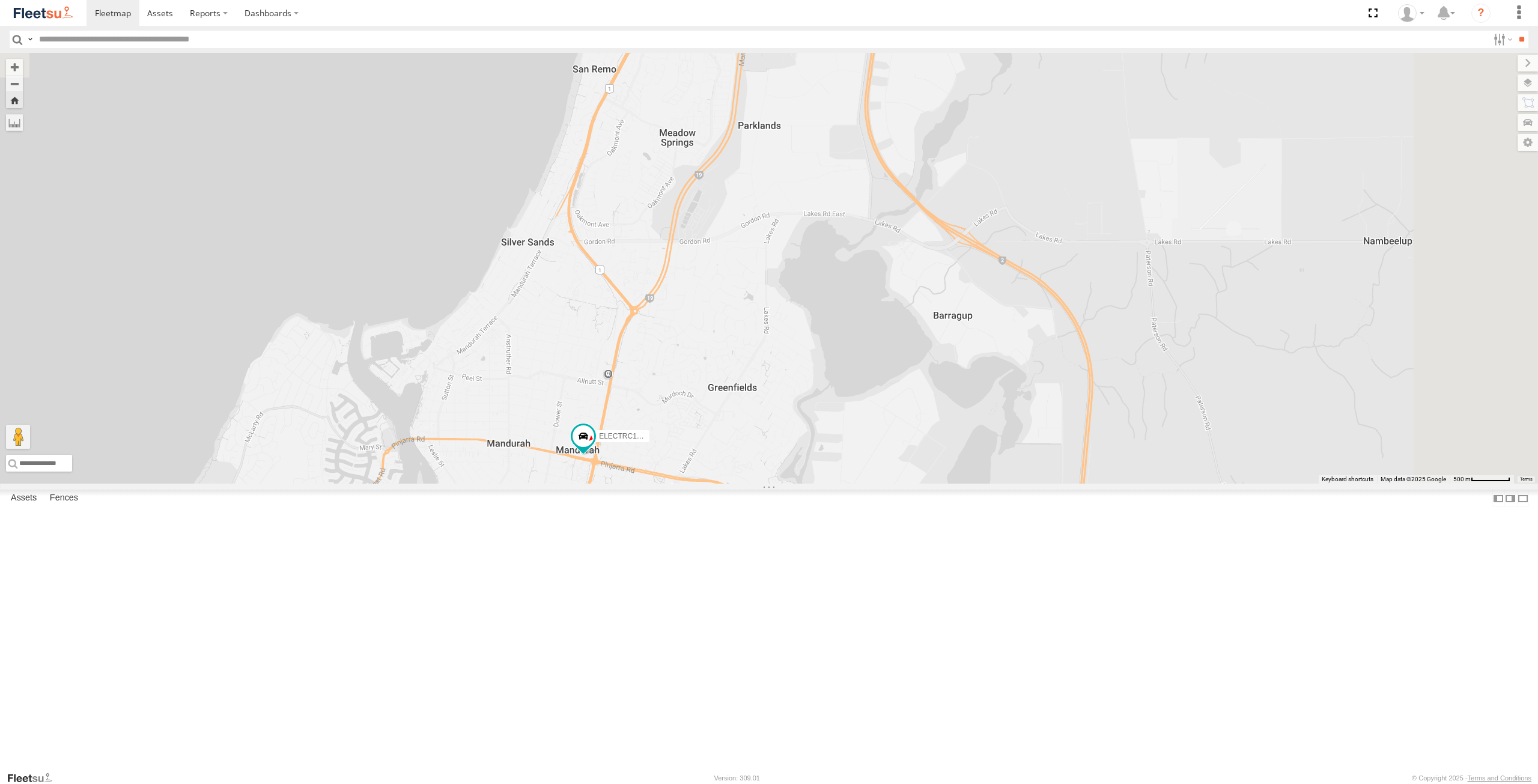
drag, startPoint x: 871, startPoint y: 291, endPoint x: 832, endPoint y: 395, distance: 111.1
click at [832, 395] on div "ELECTRC12 - [PERSON_NAME]" at bounding box center [769, 268] width 1538 height 430
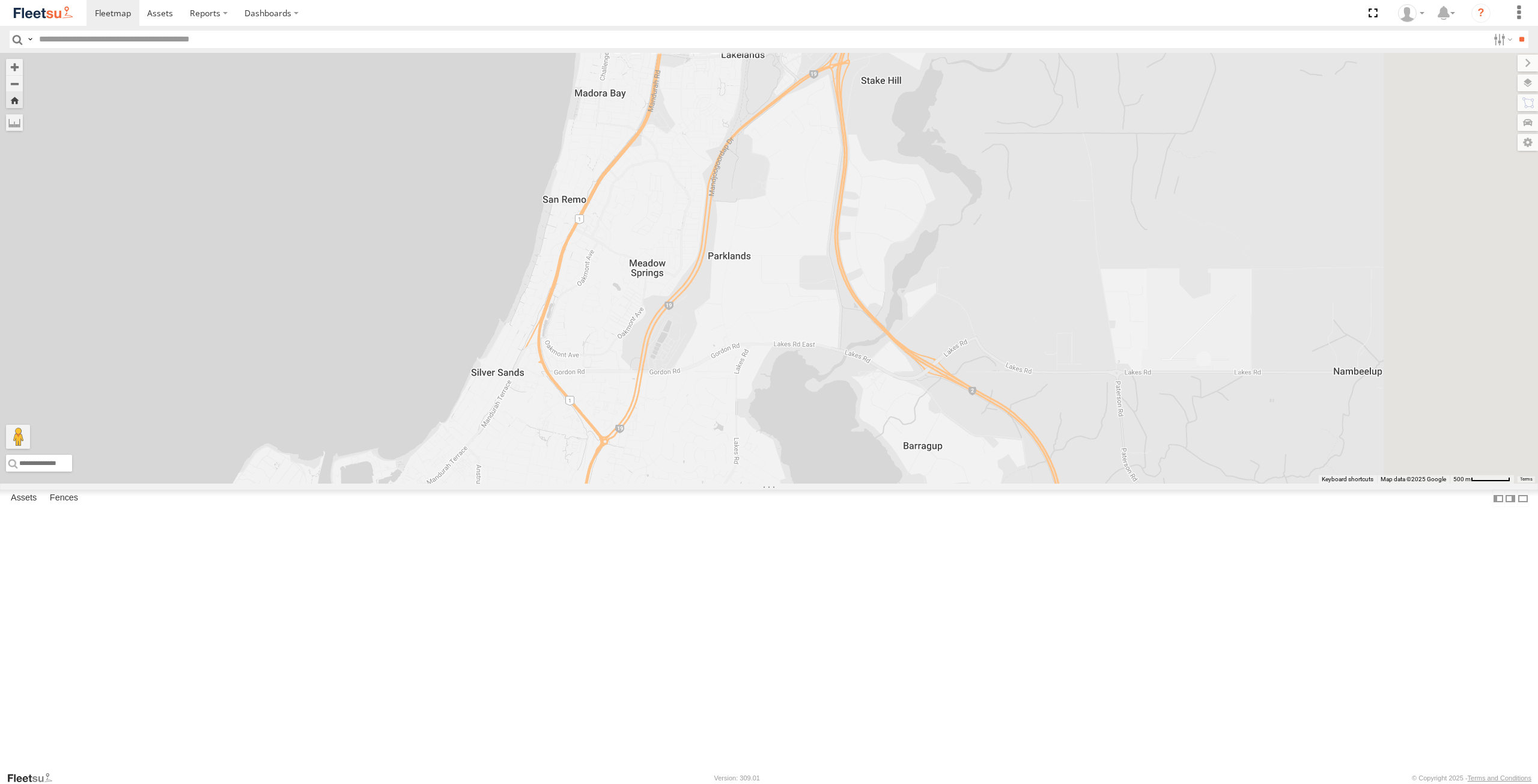
drag, startPoint x: 844, startPoint y: 318, endPoint x: 820, endPoint y: 409, distance: 94.1
click at [806, 475] on div "ELECTRC12 - [PERSON_NAME]" at bounding box center [769, 268] width 1538 height 430
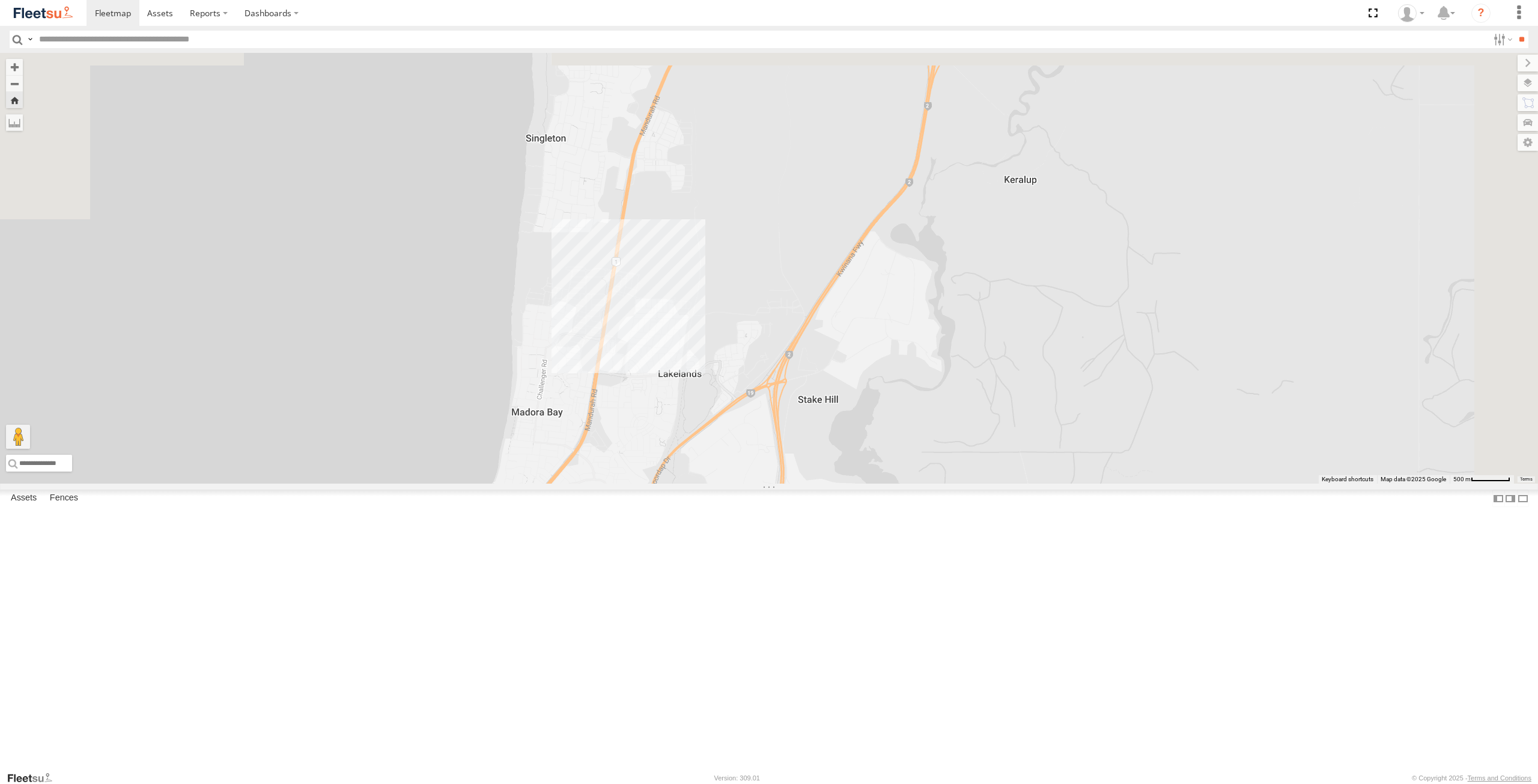
drag, startPoint x: 838, startPoint y: 286, endPoint x: 828, endPoint y: 416, distance: 130.4
click at [828, 416] on div "ELECTRC12 - [PERSON_NAME]" at bounding box center [769, 268] width 1538 height 430
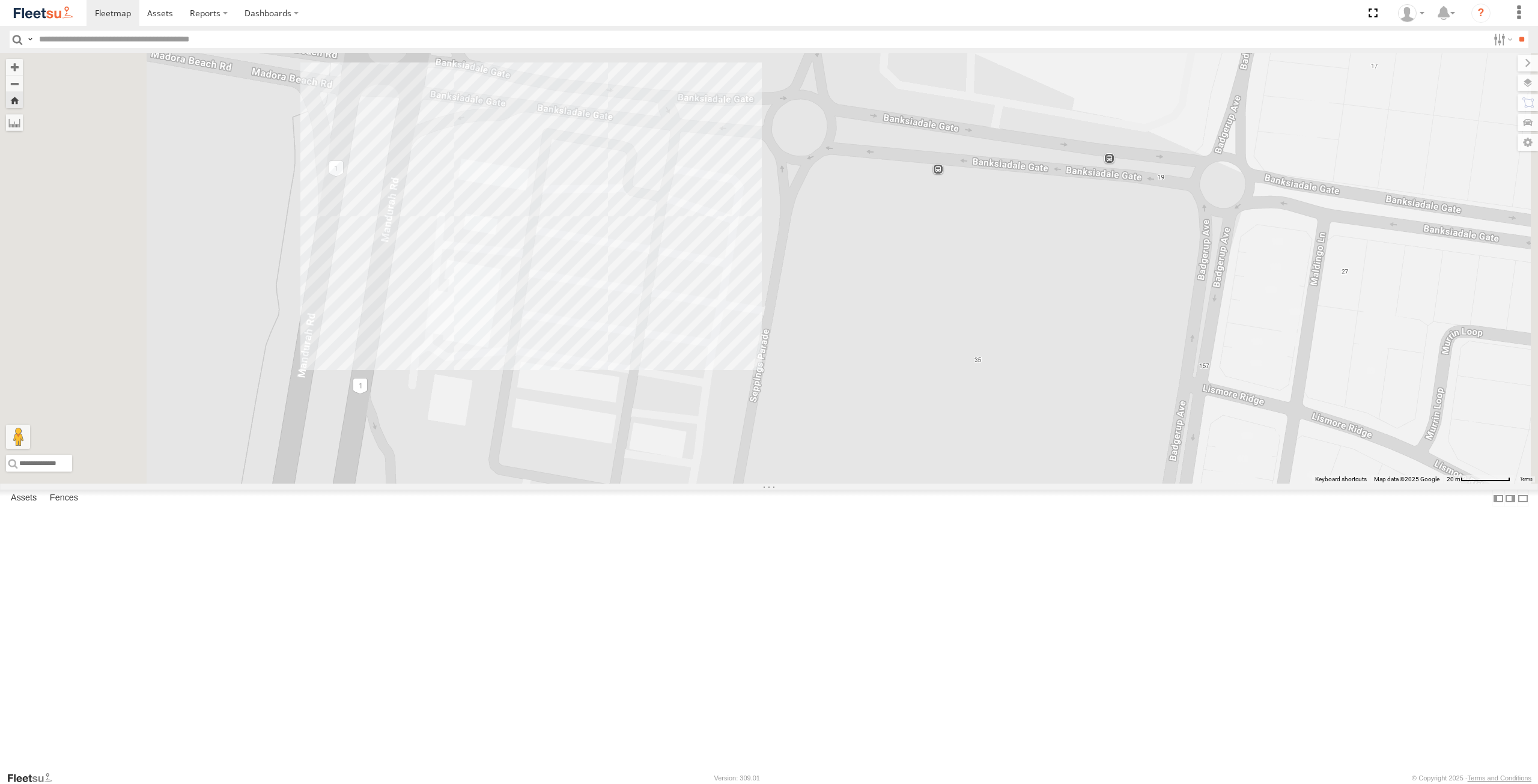
click at [711, 354] on div "ELECTRC12 - [PERSON_NAME]" at bounding box center [769, 268] width 1538 height 430
click at [692, 461] on div "ELECTRC12 - [PERSON_NAME] Lakelands 0" at bounding box center [769, 268] width 1538 height 430
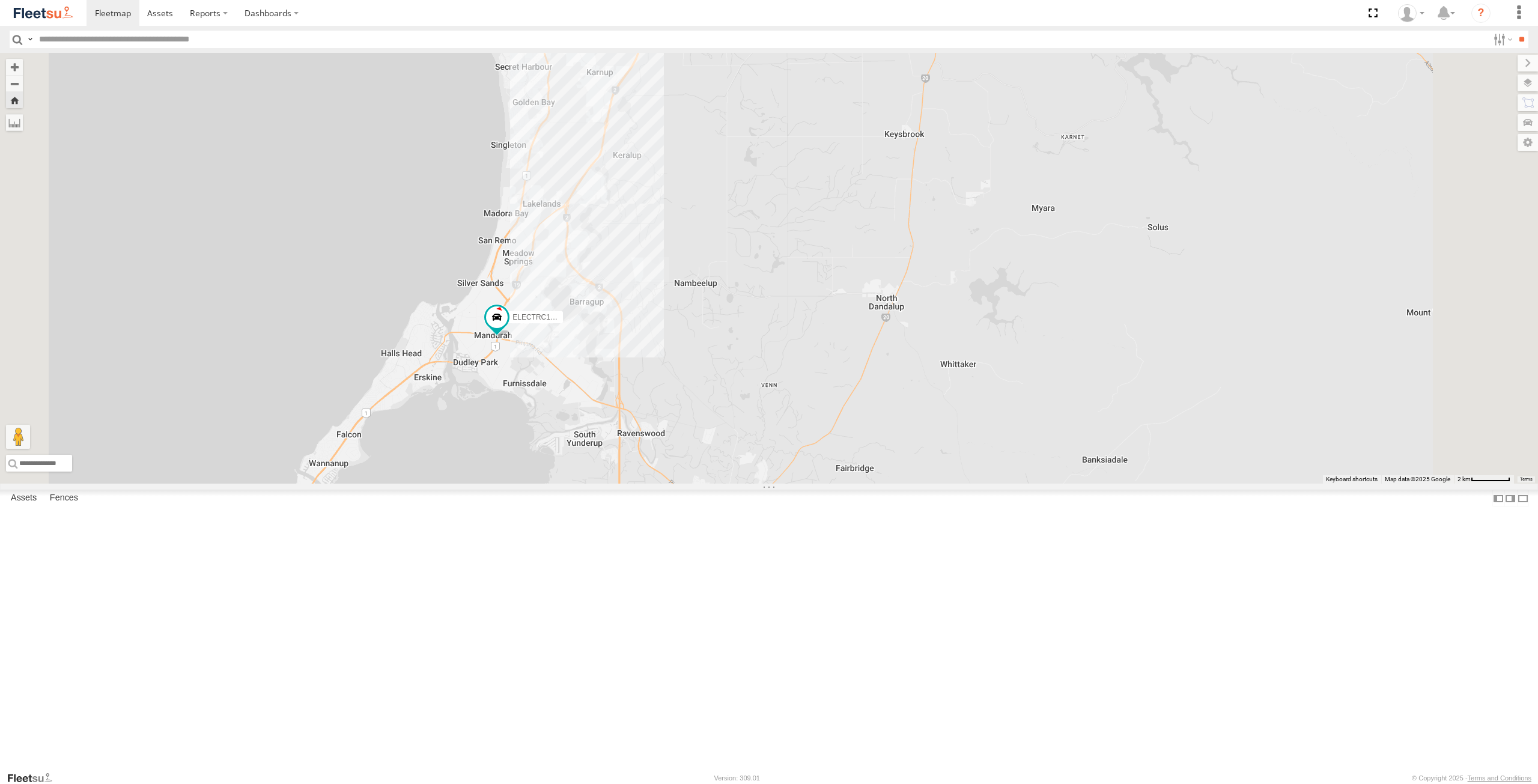
click at [666, 384] on div "ELECTRC12 - [PERSON_NAME]" at bounding box center [769, 268] width 1538 height 430
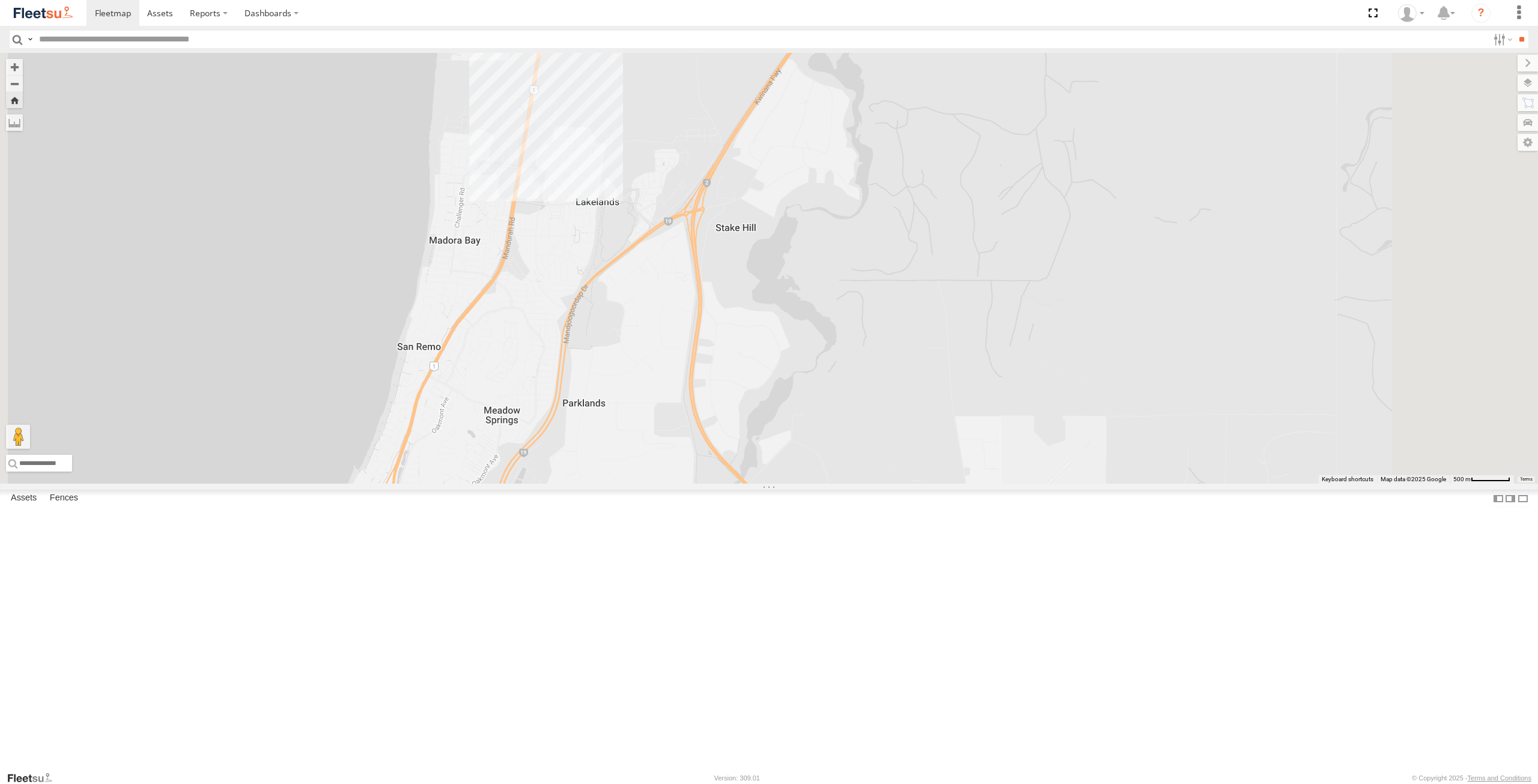
drag, startPoint x: 676, startPoint y: 305, endPoint x: 674, endPoint y: 374, distance: 69.0
click at [674, 374] on div "ELECTRC12 - [PERSON_NAME]" at bounding box center [769, 268] width 1538 height 430
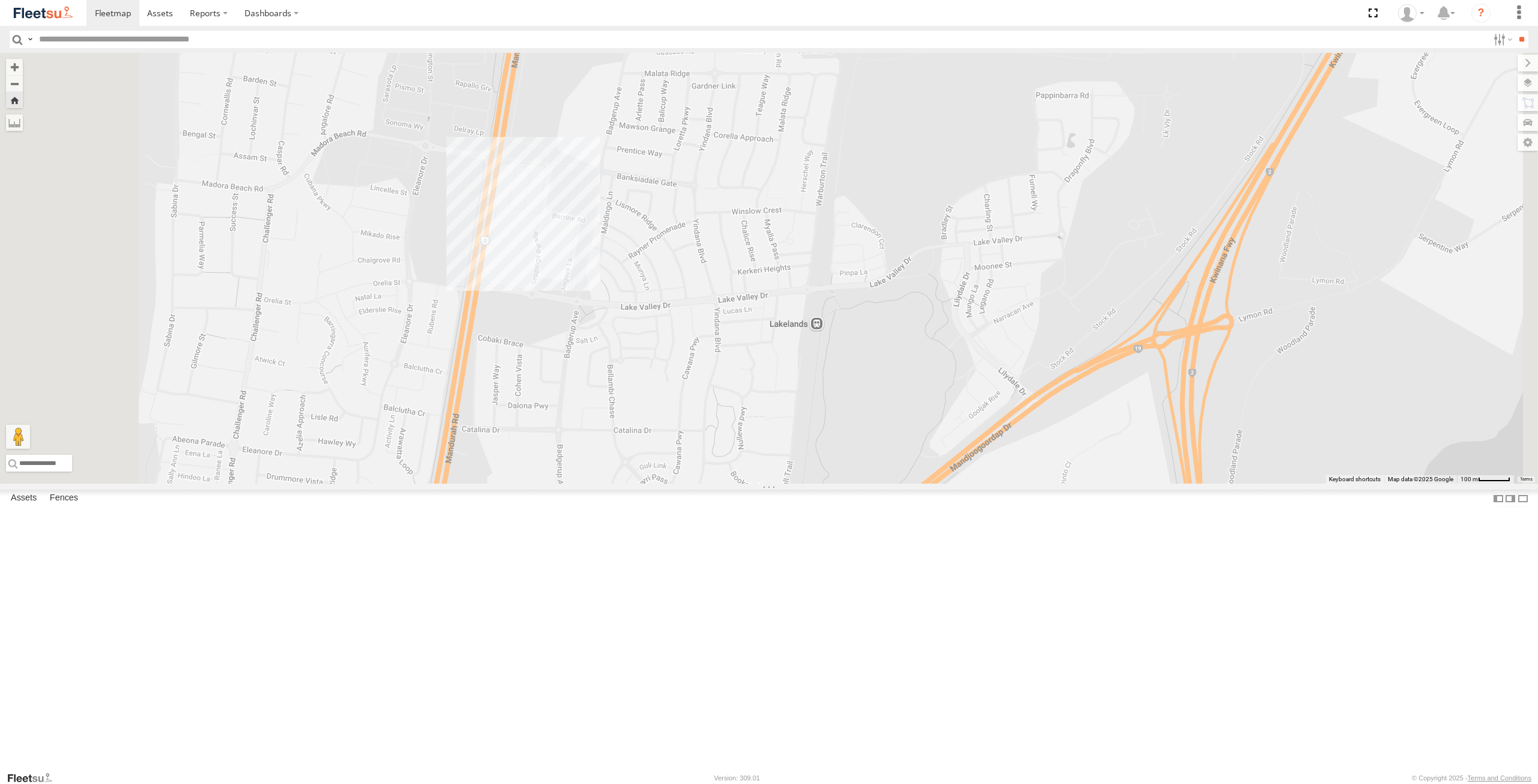
drag, startPoint x: 671, startPoint y: 329, endPoint x: 678, endPoint y: 374, distance: 45.5
click at [678, 374] on div "ELECTRC12 - [PERSON_NAME]" at bounding box center [769, 268] width 1538 height 430
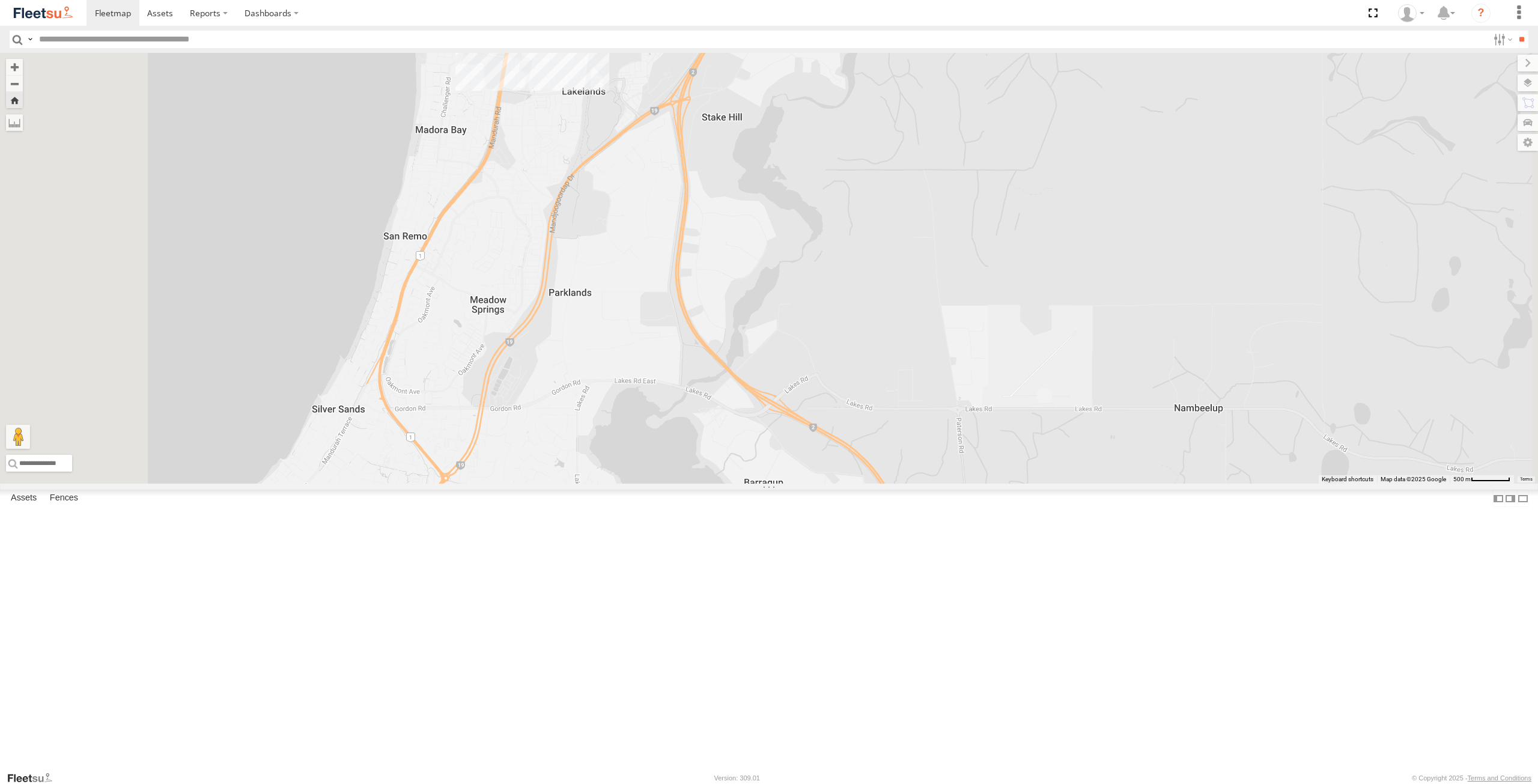
drag, startPoint x: 585, startPoint y: 618, endPoint x: 595, endPoint y: 442, distance: 176.3
click at [595, 442] on div "ELECTRC12 - [PERSON_NAME]" at bounding box center [769, 268] width 1538 height 430
drag, startPoint x: 602, startPoint y: 694, endPoint x: 589, endPoint y: 621, distance: 74.1
click at [591, 483] on div "ELECTRC12 - [PERSON_NAME]" at bounding box center [769, 268] width 1538 height 430
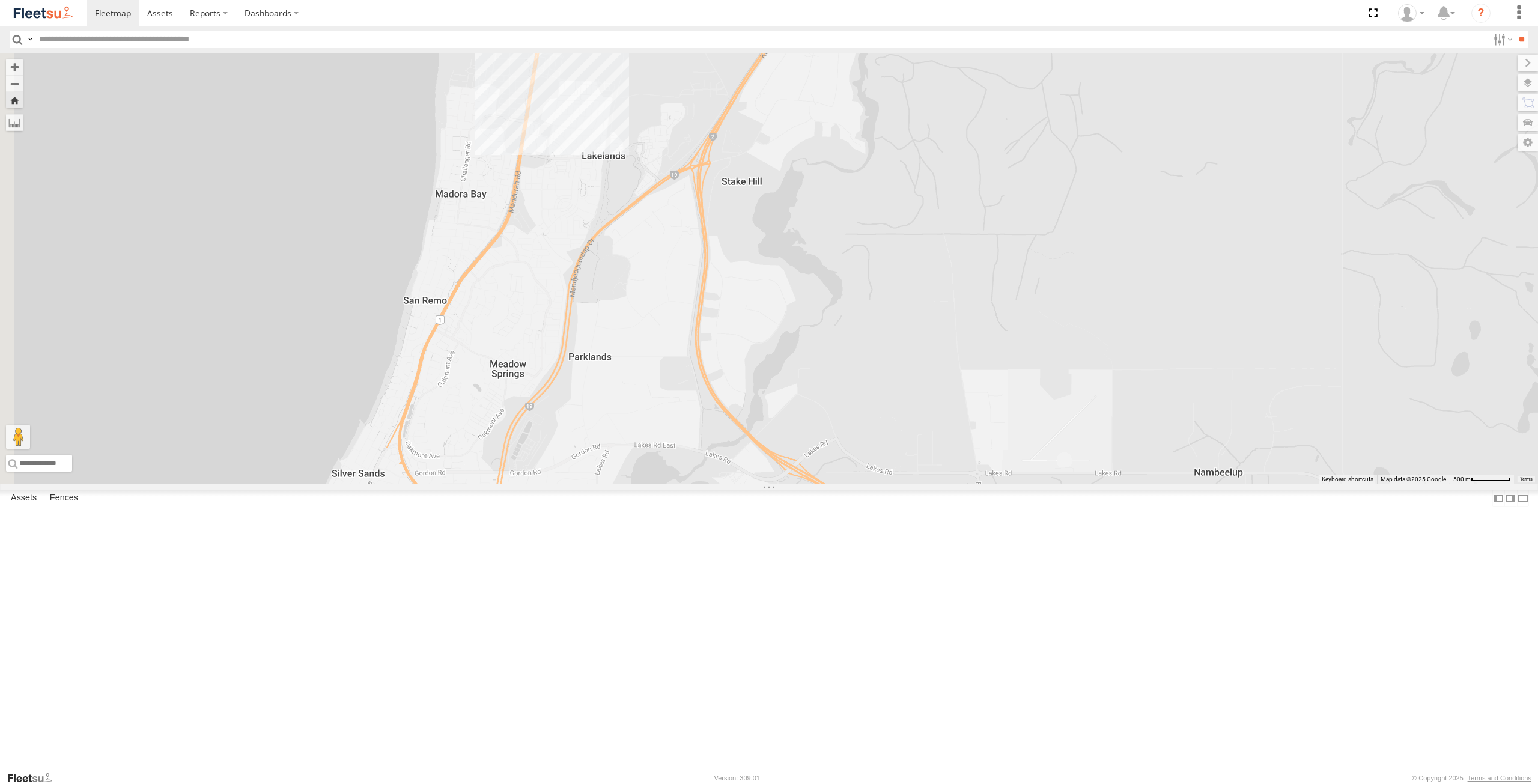
drag, startPoint x: 560, startPoint y: 412, endPoint x: 634, endPoint y: 522, distance: 132.6
click at [607, 483] on div "ELECTRC12 - [PERSON_NAME]" at bounding box center [769, 268] width 1538 height 430
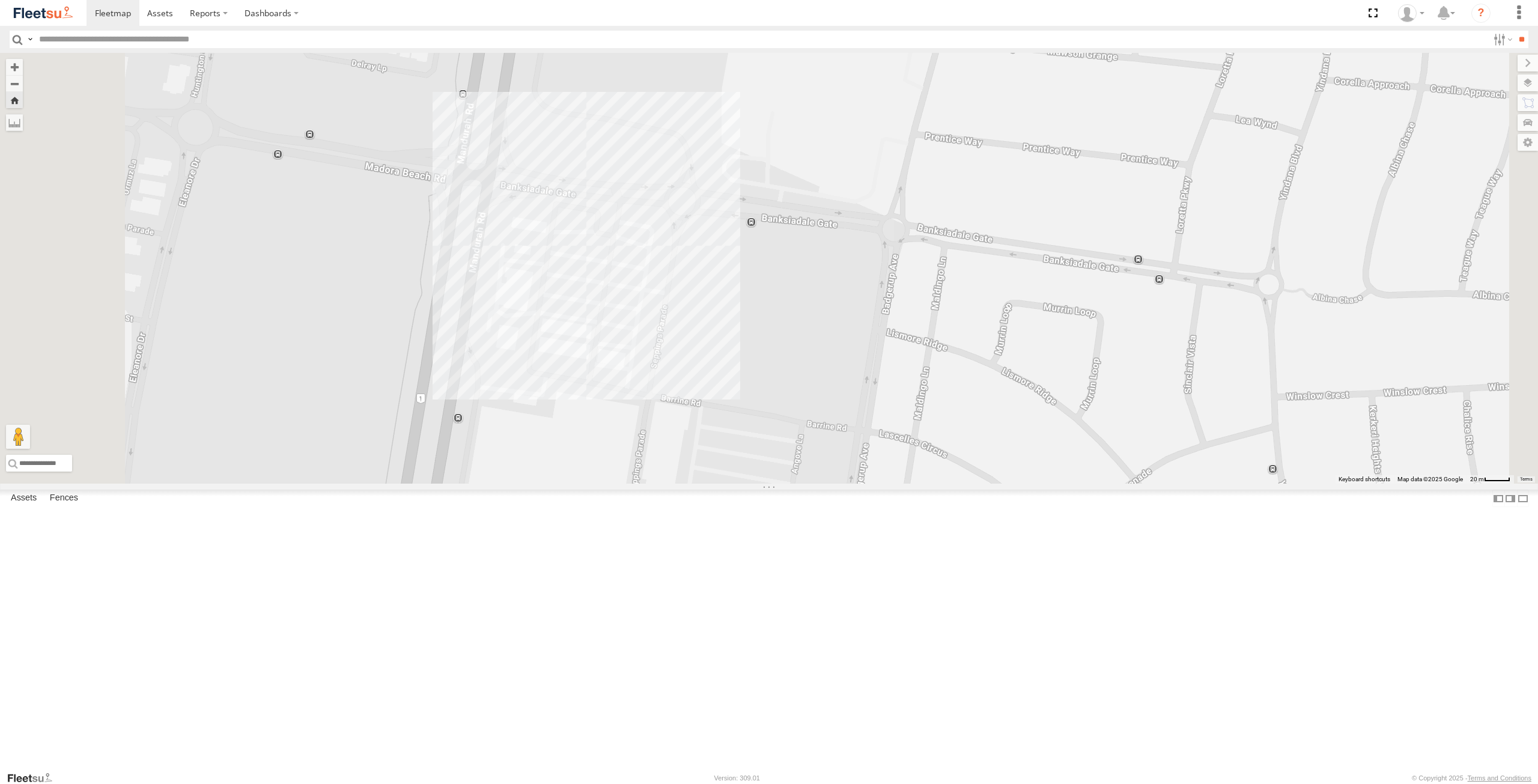
drag, startPoint x: 583, startPoint y: 301, endPoint x: 684, endPoint y: 444, distance: 175.1
click at [684, 444] on div "ELECTRC12 - [PERSON_NAME]" at bounding box center [769, 268] width 1538 height 430
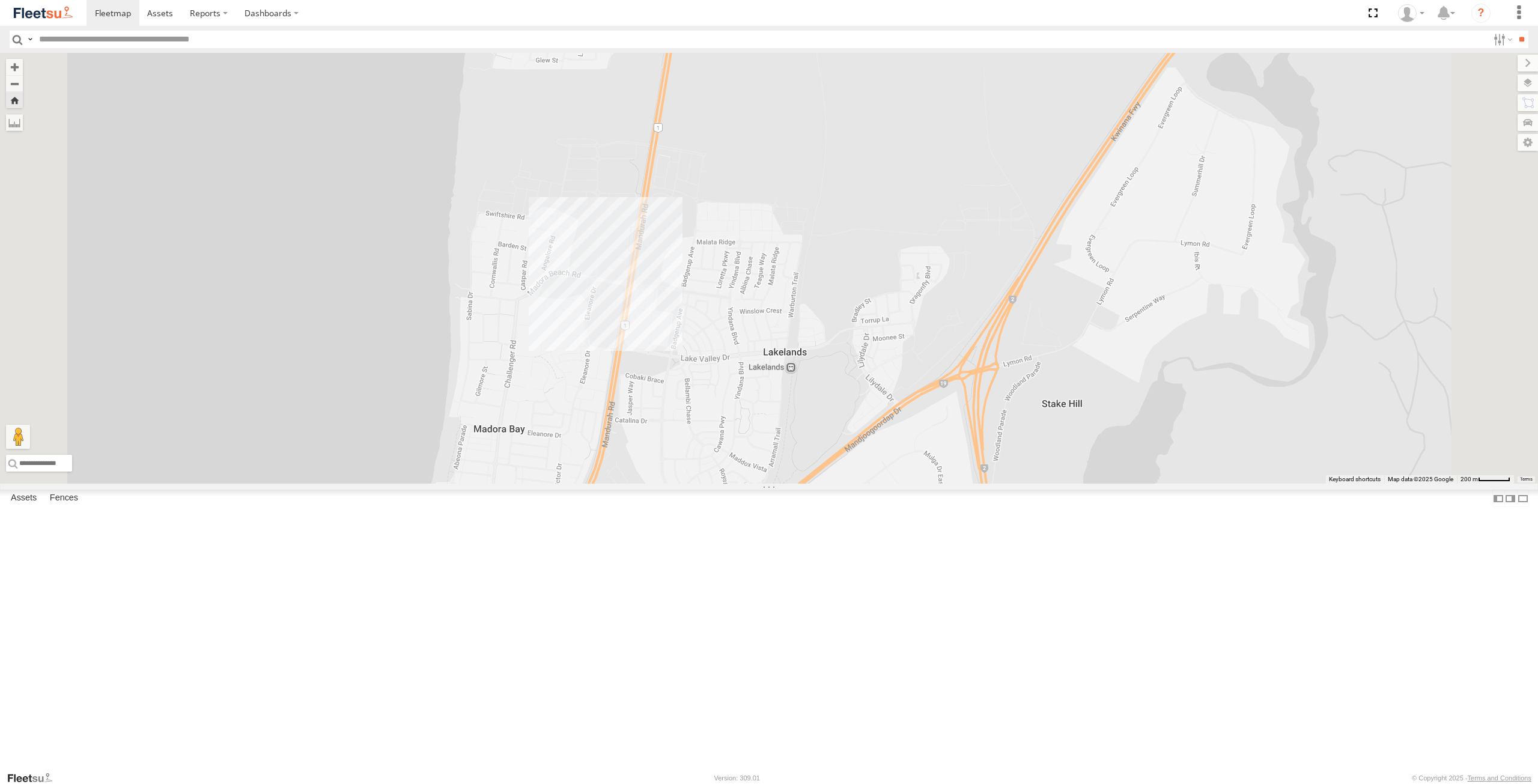
click at [798, 463] on div "ELECTRC12 - [PERSON_NAME]" at bounding box center [769, 268] width 1538 height 430
drag, startPoint x: 124, startPoint y: 437, endPoint x: 132, endPoint y: 434, distance: 8.5
click at [0, 0] on div "ELECTRIC3 - [PERSON_NAME] All Assets [PERSON_NAME] -31.90754 115.87967 ELECTRC1…" at bounding box center [0, 0] width 0 height 0
click at [0, 0] on div "All Assets" at bounding box center [0, 0] width 0 height 0
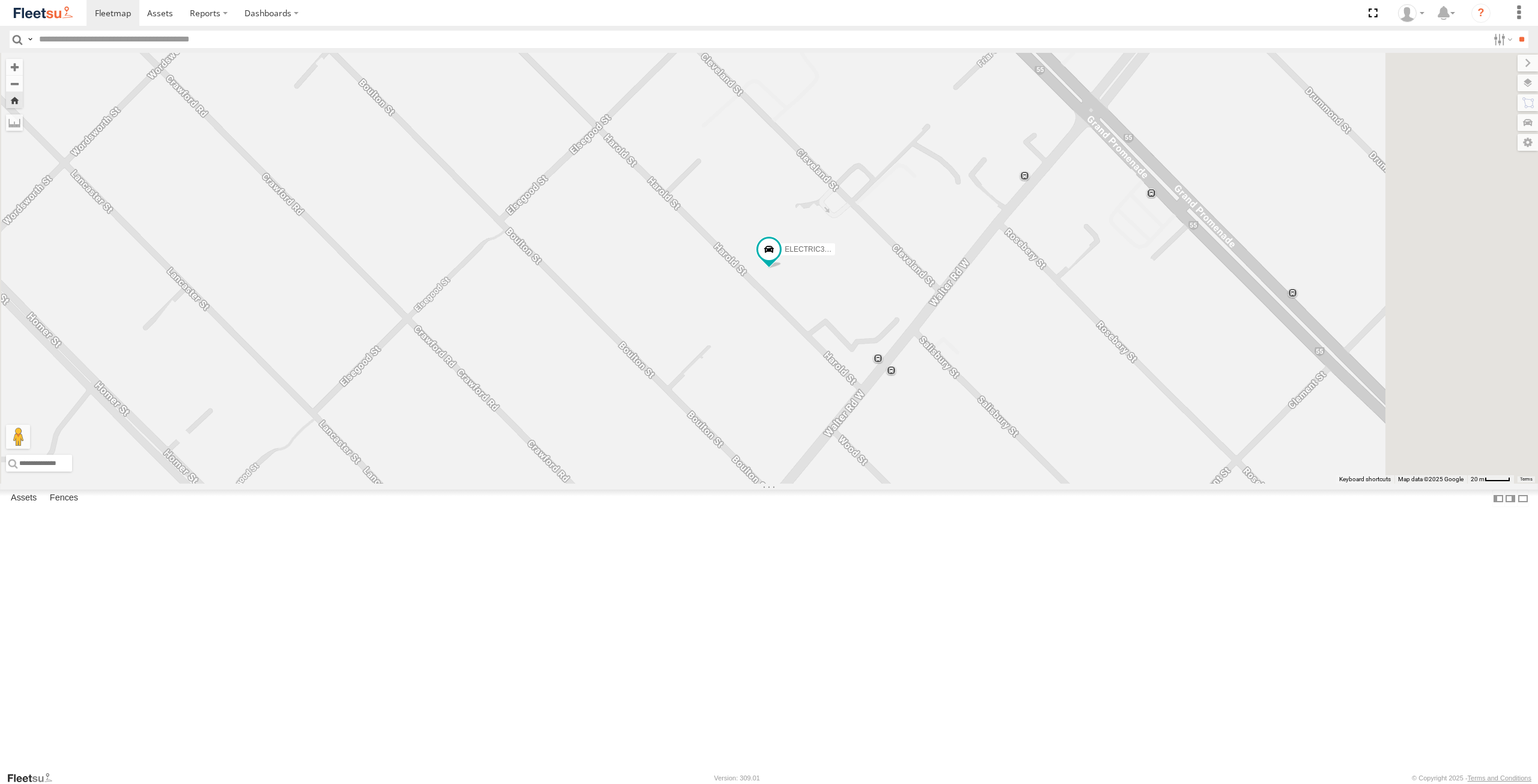
click at [0, 0] on div "ELECTRIC3 - [PERSON_NAME]" at bounding box center [0, 0] width 0 height 0
click at [0, 0] on span at bounding box center [0, 0] width 0 height 0
click at [0, 0] on div "ELECTRC12 - [PERSON_NAME] All Assets Mandurah Rd Mandurah -32.53679 115.74448 E…" at bounding box center [0, 0] width 0 height 0
